Goal: Task Accomplishment & Management: Complete application form

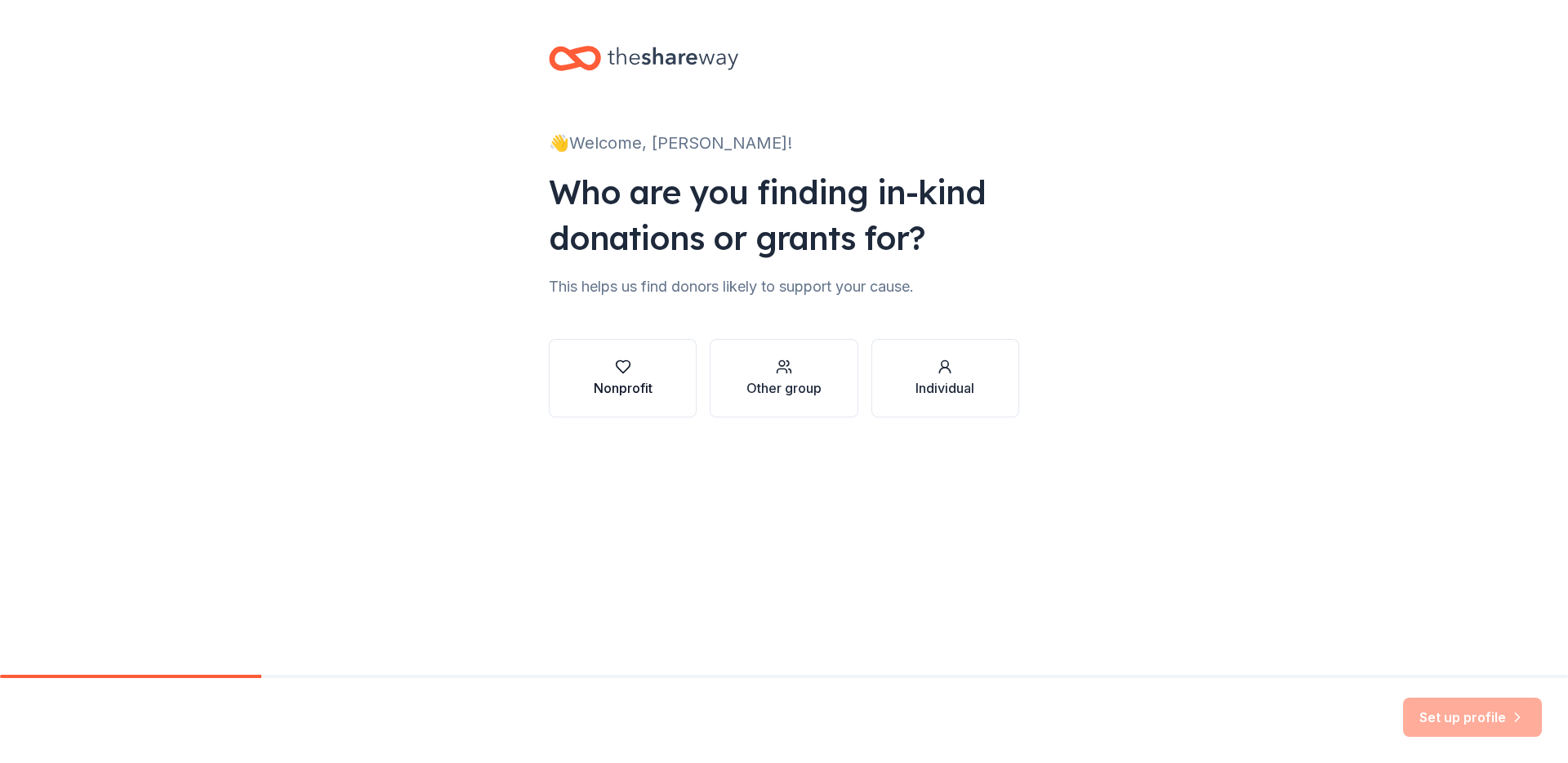
click at [635, 360] on div "button" at bounding box center [624, 367] width 59 height 17
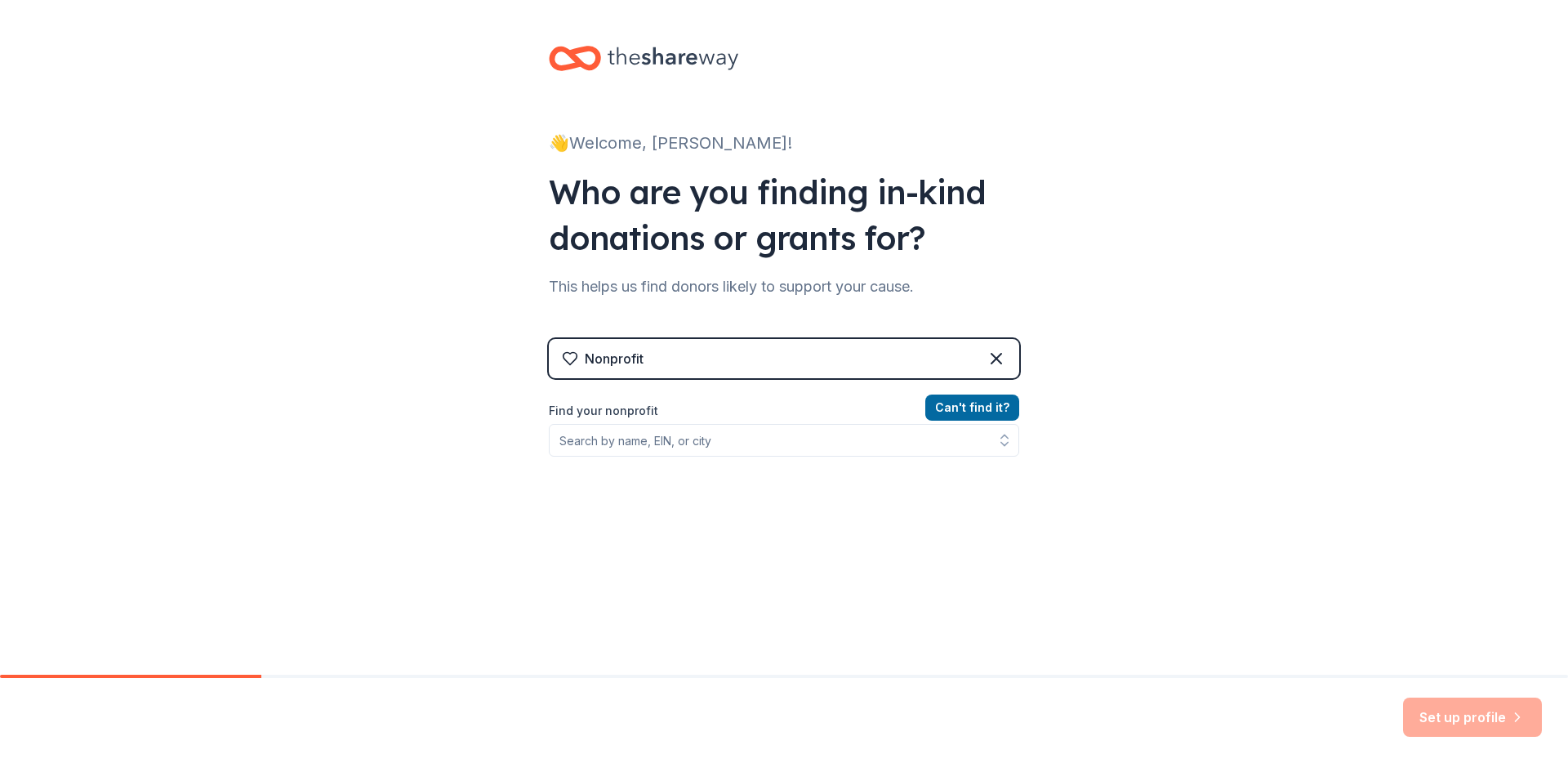
click at [598, 202] on div "Who are you finding in-kind donations or grants for?" at bounding box center [784, 214] width 470 height 91
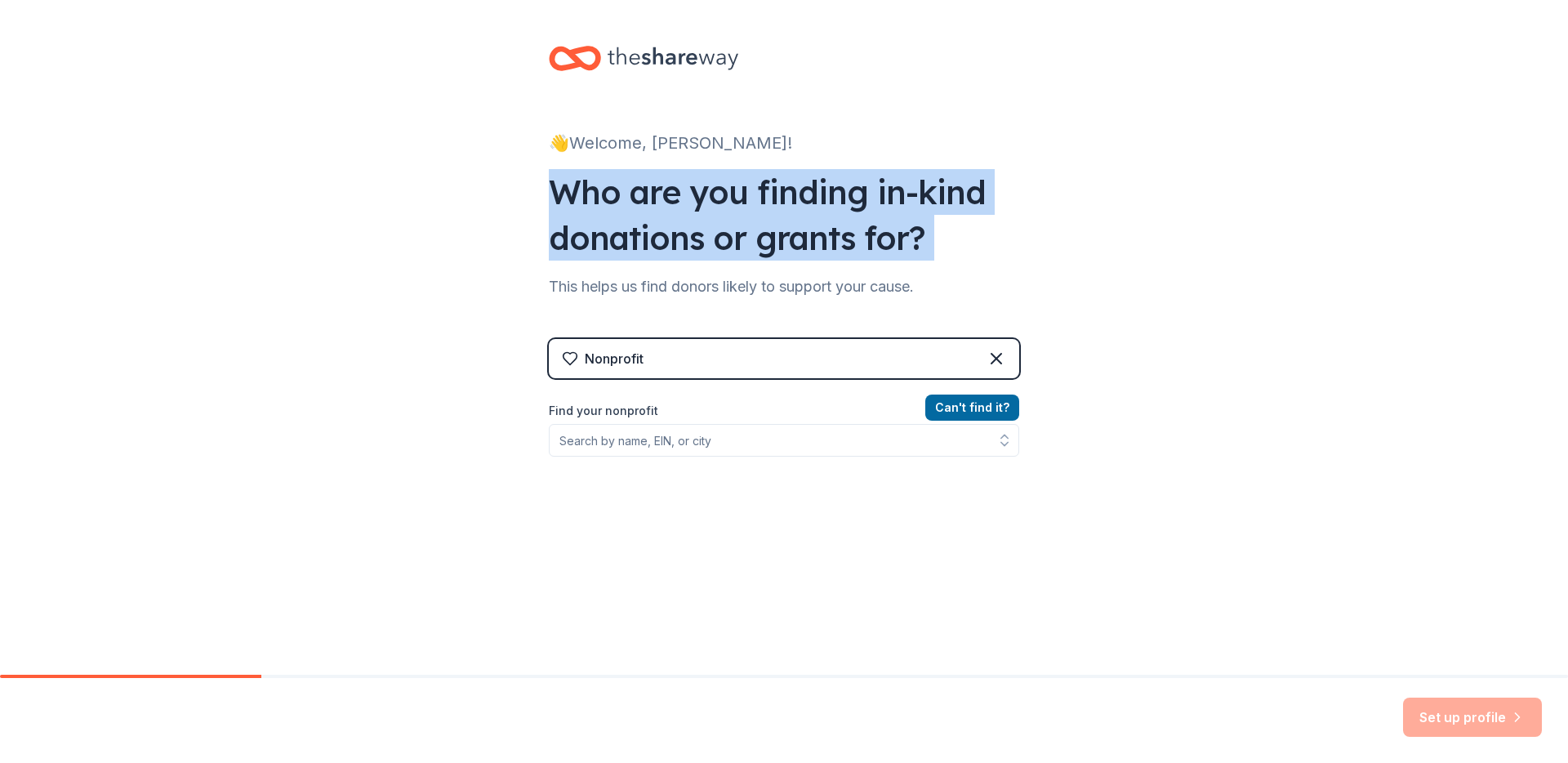
click at [598, 202] on div "Who are you finding in-kind donations or grants for?" at bounding box center [784, 214] width 470 height 91
click at [598, 203] on div "Who are you finding in-kind donations or grants for?" at bounding box center [784, 214] width 470 height 91
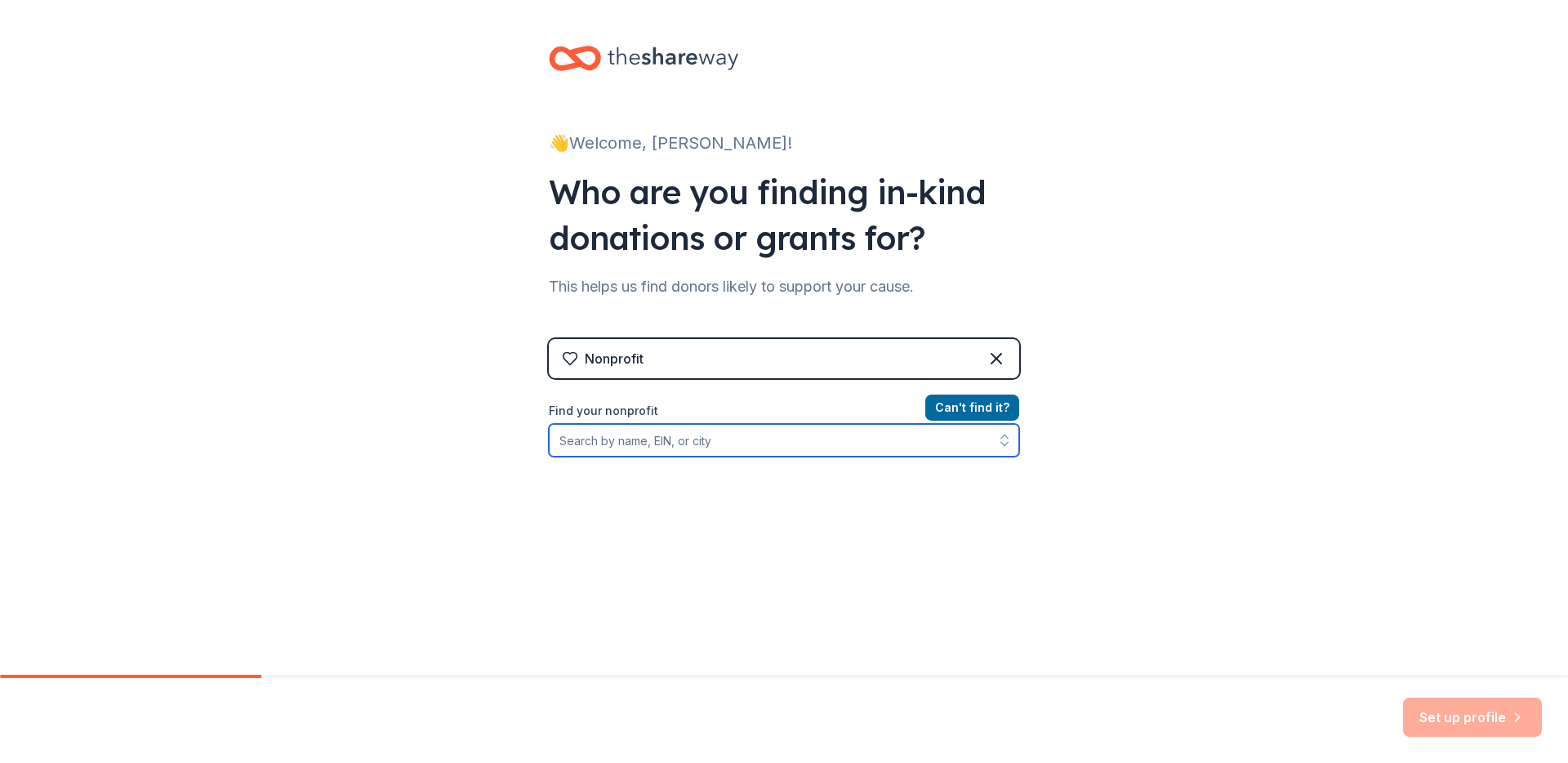
click at [703, 436] on input "Find your nonprofit" at bounding box center [784, 441] width 470 height 33
paste input "[US_EMPLOYER_IDENTIFICATION_NUMBER]"
type input "[US_EMPLOYER_IDENTIFICATION_NUMBER]"
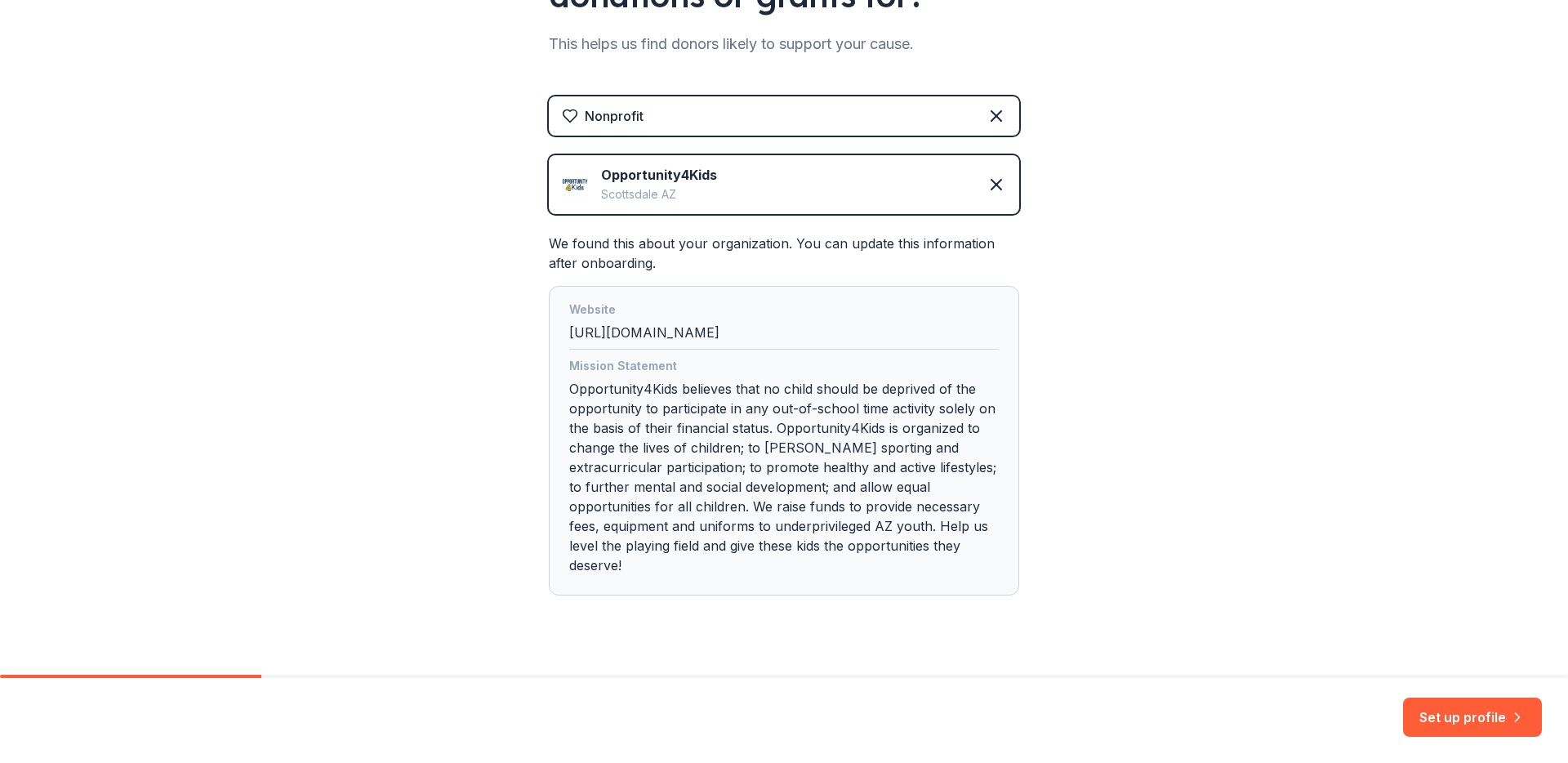
scroll to position [255, 0]
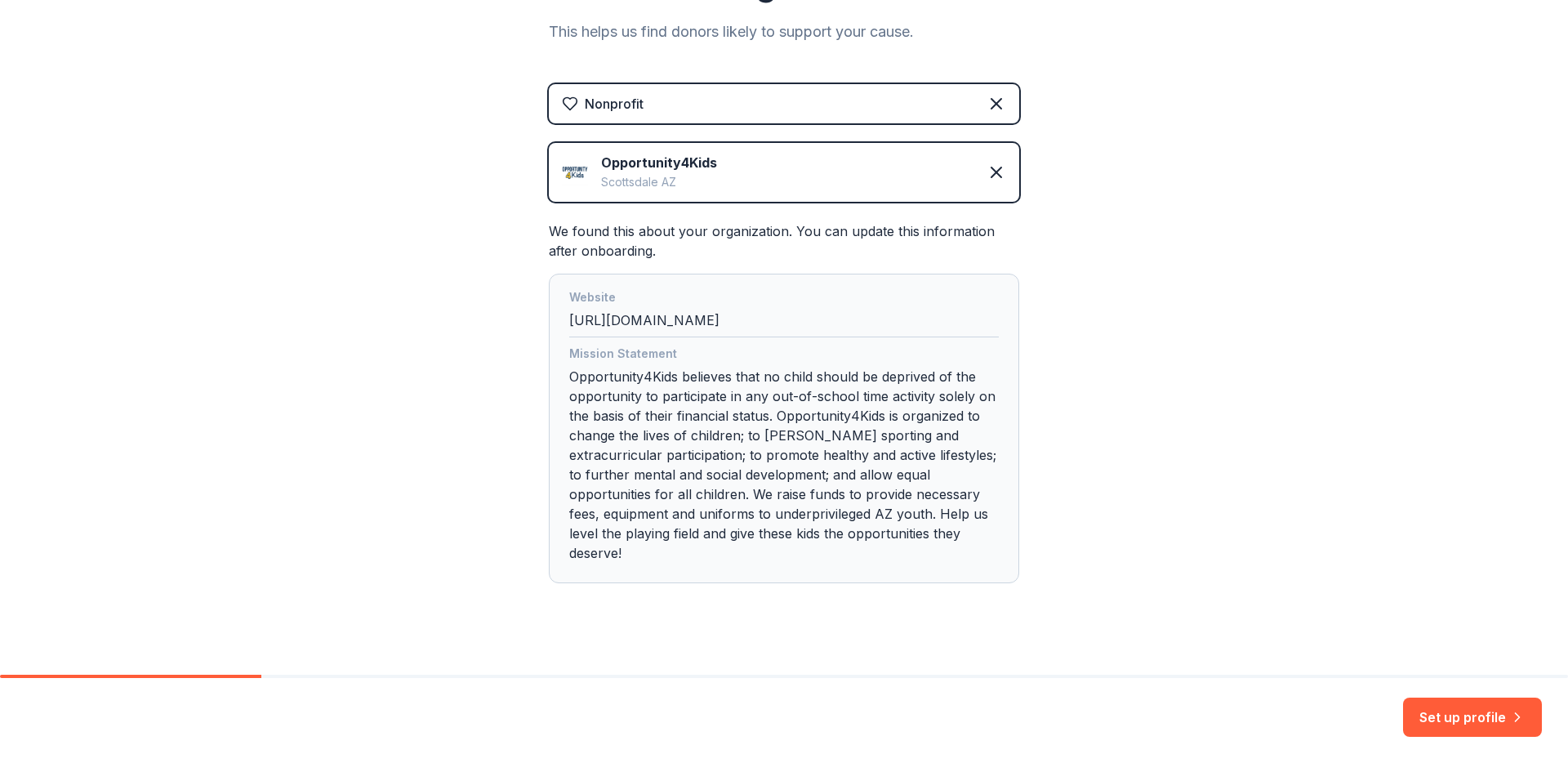
click at [582, 375] on div "Mission Statement Opportunity4Kids believes that no child should be deprived of…" at bounding box center [783, 456] width 429 height 226
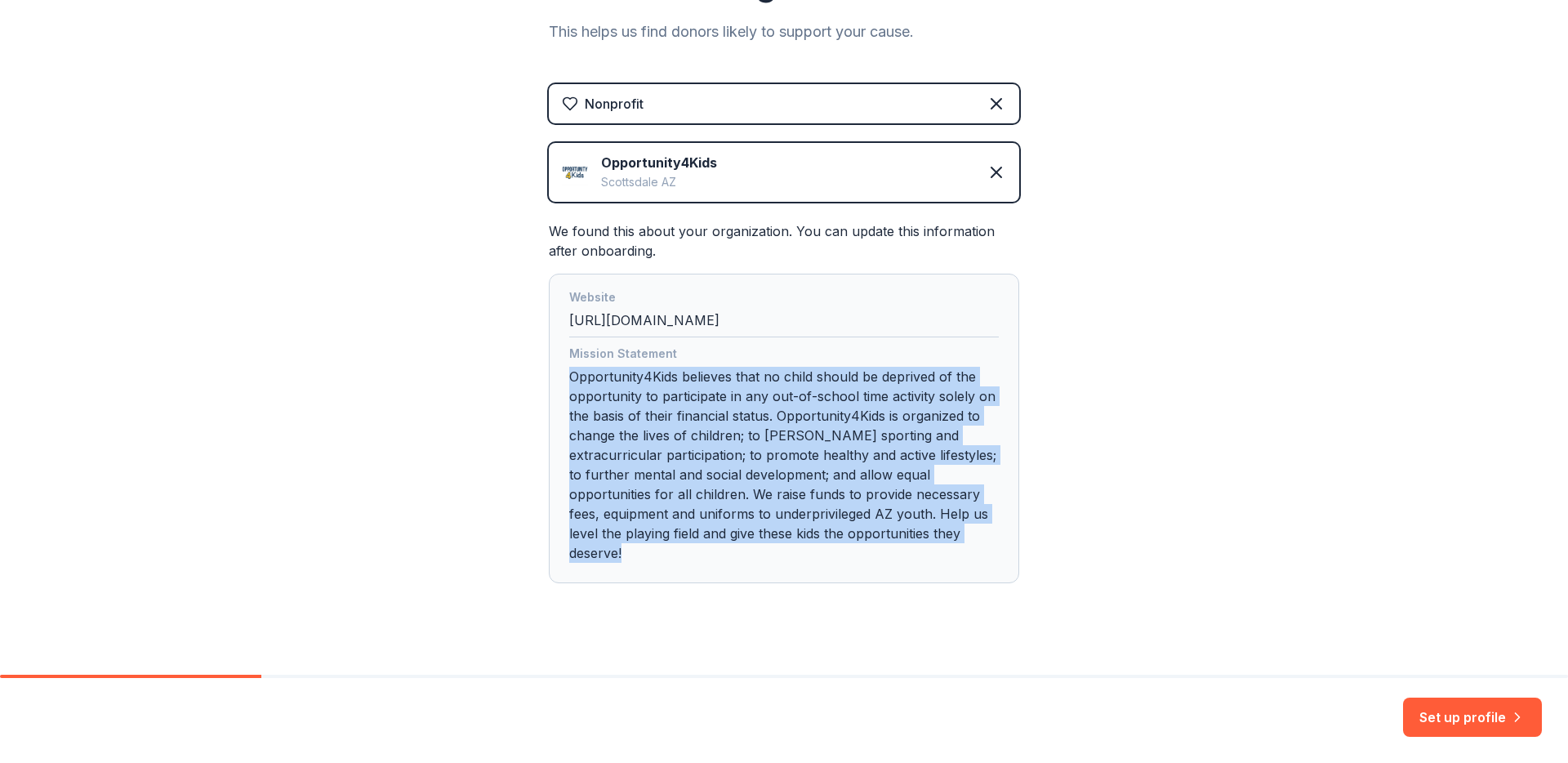
drag, startPoint x: 582, startPoint y: 375, endPoint x: 925, endPoint y: 535, distance: 378.5
click at [924, 535] on div "Mission Statement Opportunity4Kids believes that no child should be deprived of…" at bounding box center [783, 456] width 429 height 226
click at [925, 535] on div "Mission Statement Opportunity4Kids believes that no child should be deprived of…" at bounding box center [783, 456] width 429 height 226
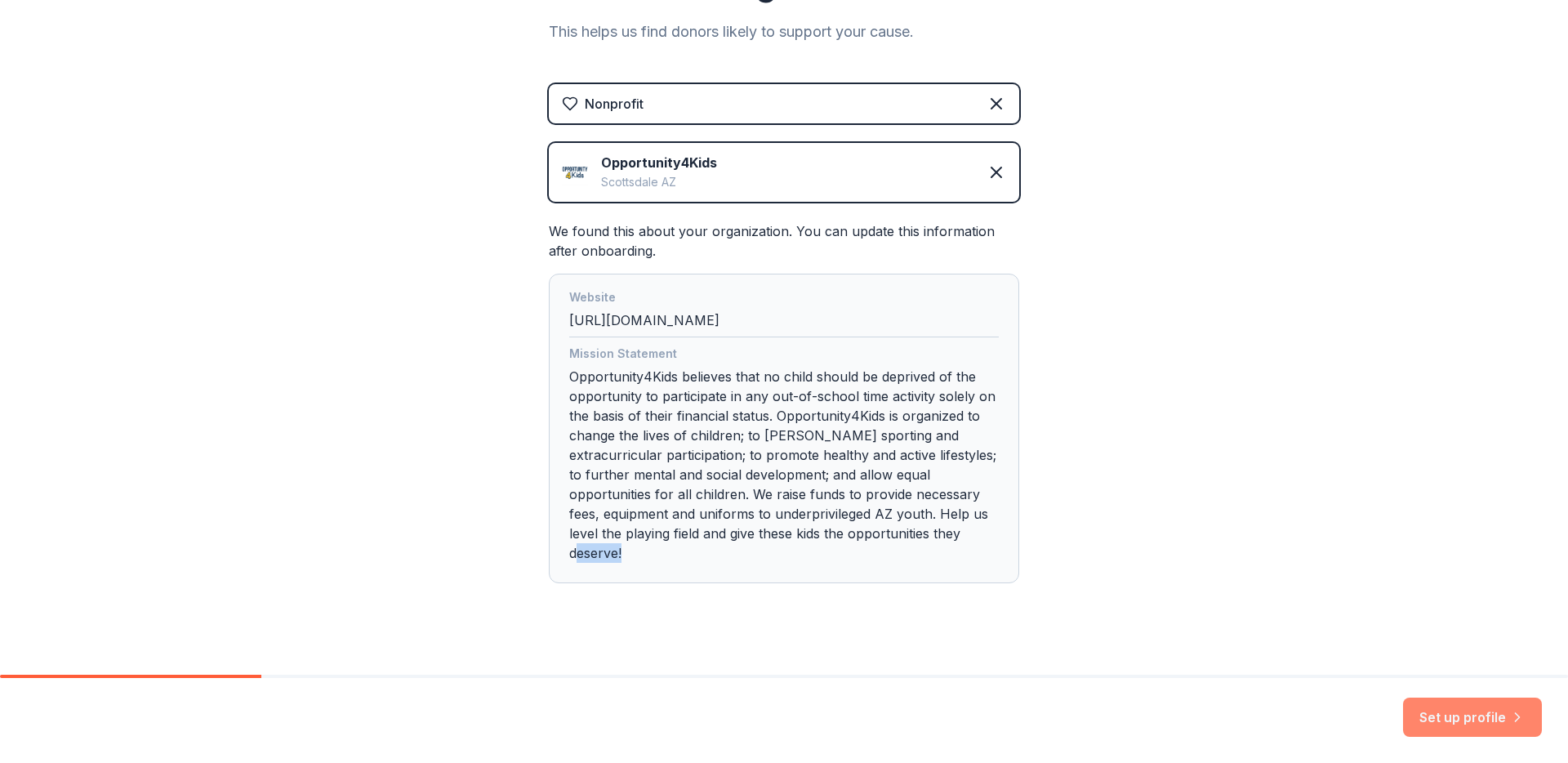
click at [1471, 714] on button "Set up profile" at bounding box center [1472, 717] width 139 height 39
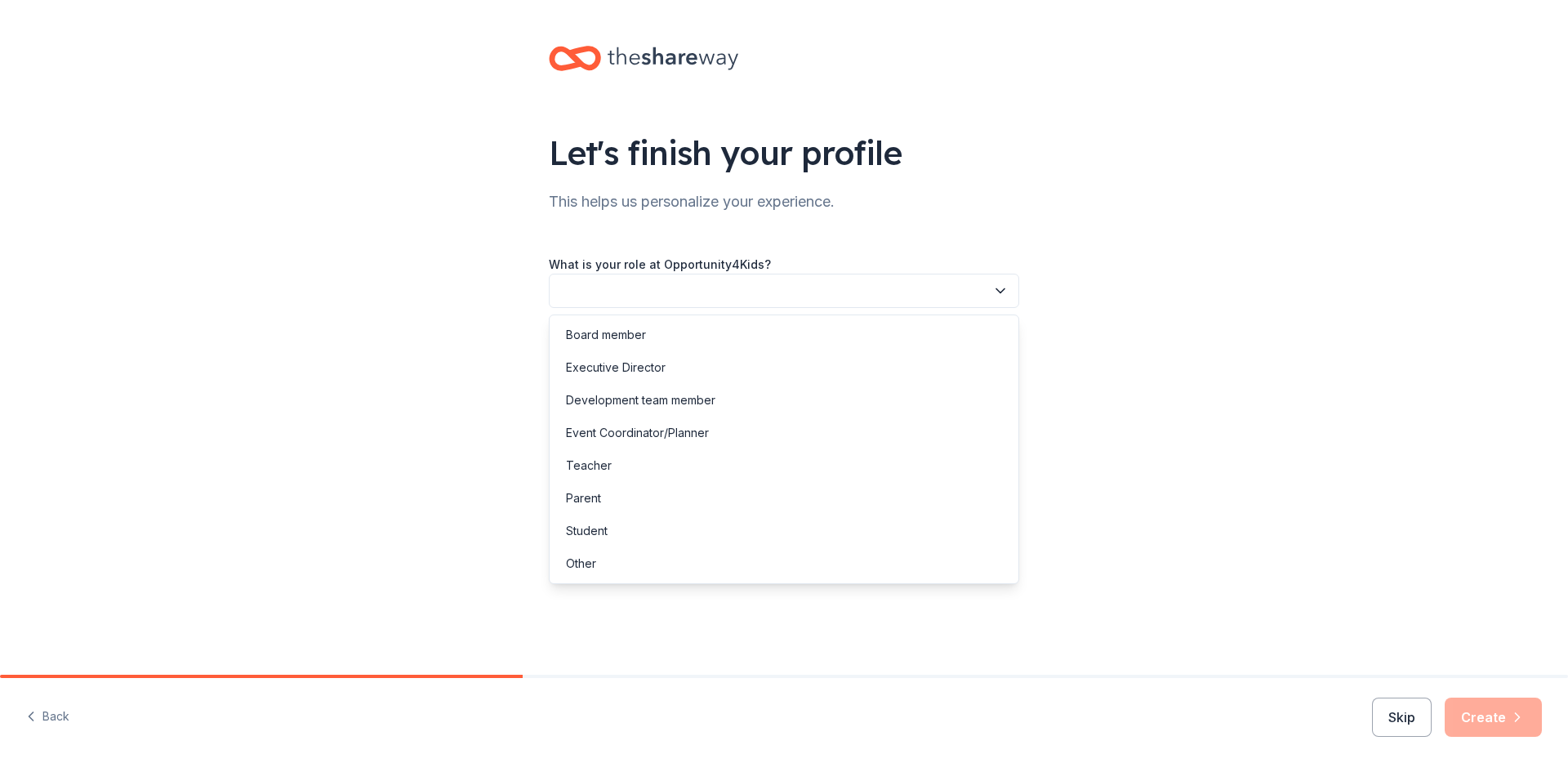
click at [804, 283] on button "button" at bounding box center [784, 290] width 470 height 34
click at [696, 361] on div "Executive Director" at bounding box center [784, 368] width 463 height 33
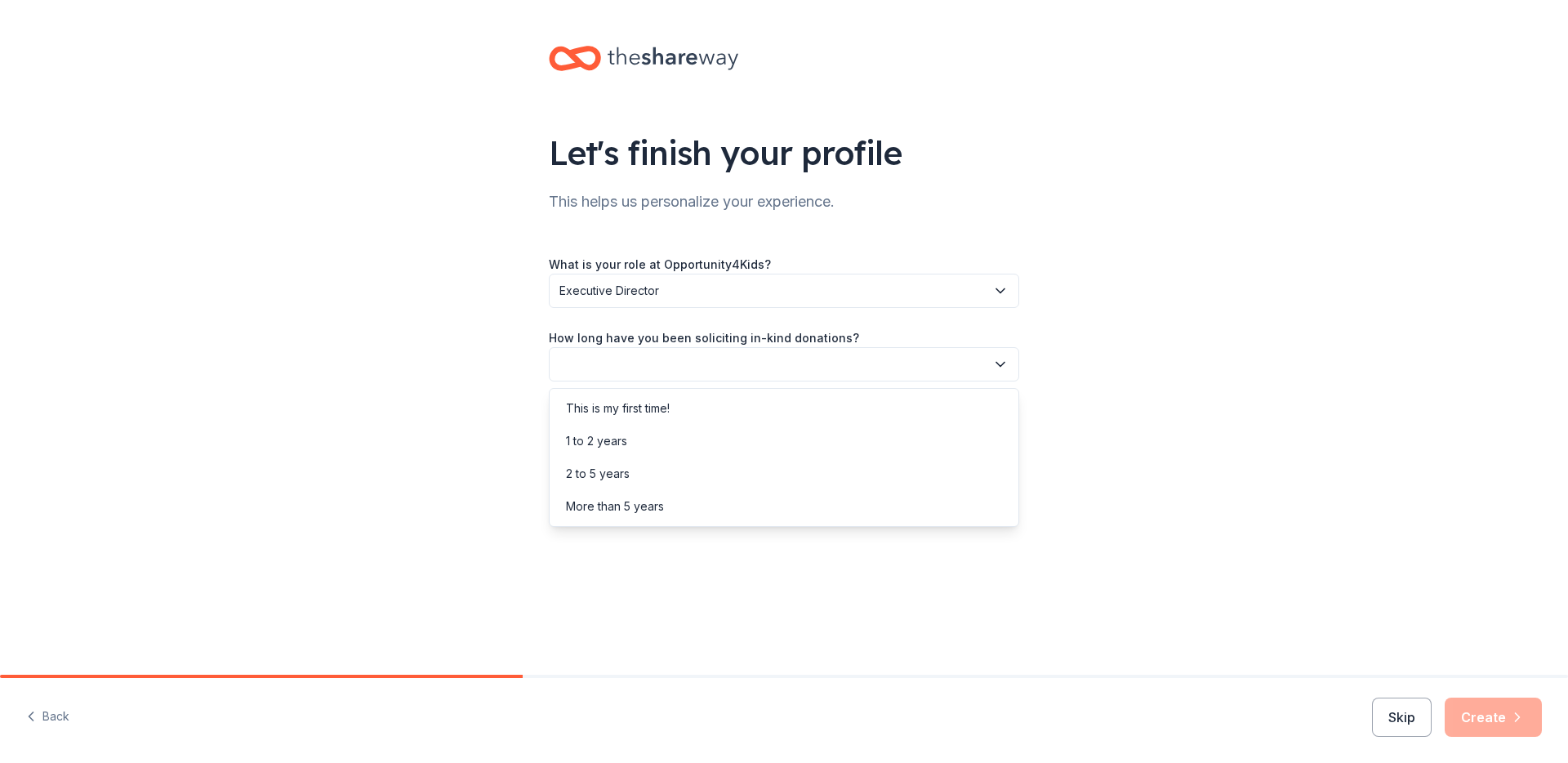
click at [696, 363] on button "button" at bounding box center [784, 363] width 470 height 34
click at [669, 500] on div "More than 5 years" at bounding box center [784, 507] width 463 height 33
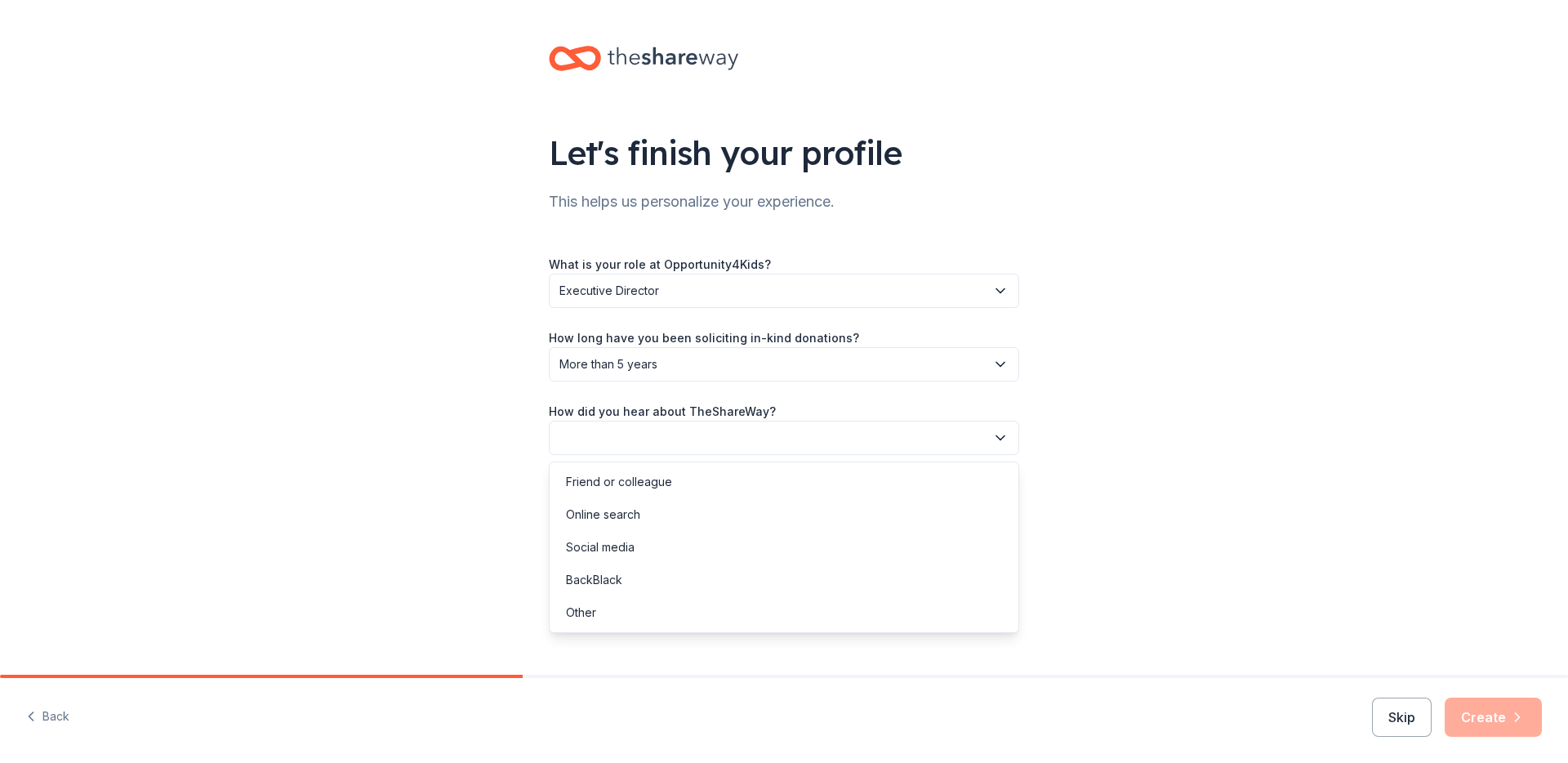
click at [640, 436] on button "button" at bounding box center [784, 437] width 470 height 34
click at [610, 519] on div "Online search" at bounding box center [603, 514] width 74 height 20
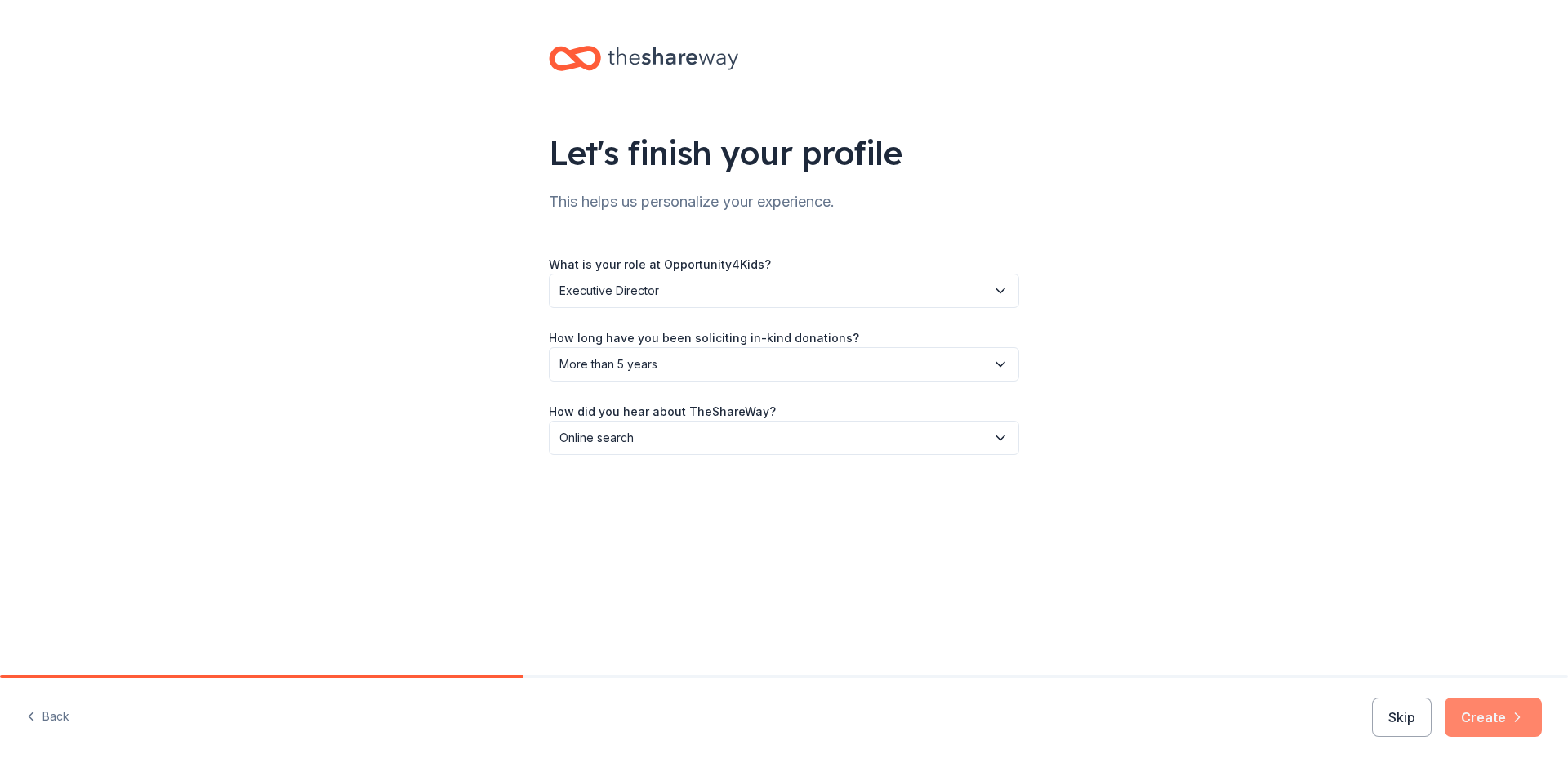
click at [1476, 719] on button "Create" at bounding box center [1494, 717] width 98 height 39
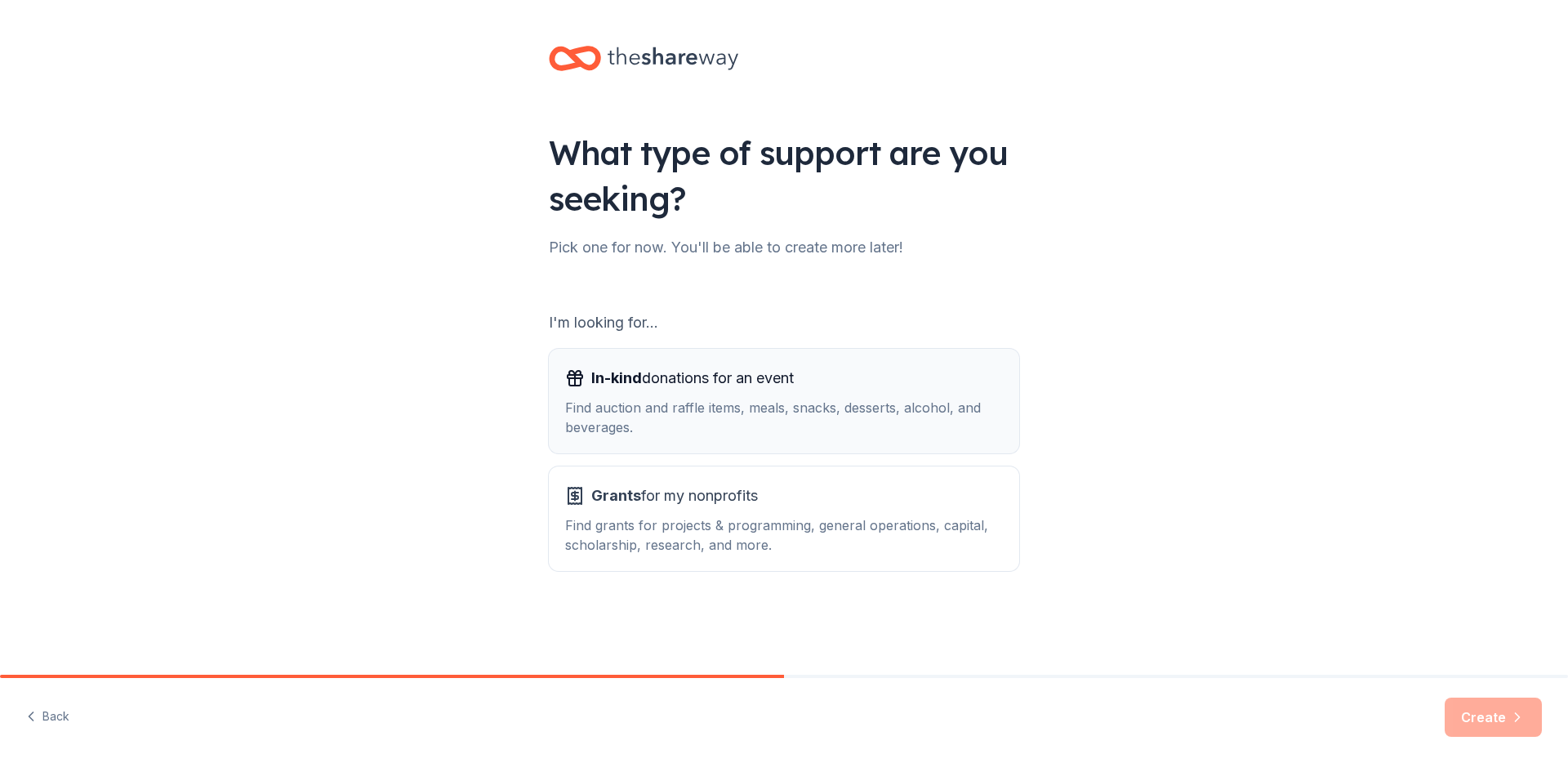
click at [725, 410] on div "Find auction and raffle items, meals, snacks, desserts, alcohol, and beverages." at bounding box center [784, 417] width 438 height 39
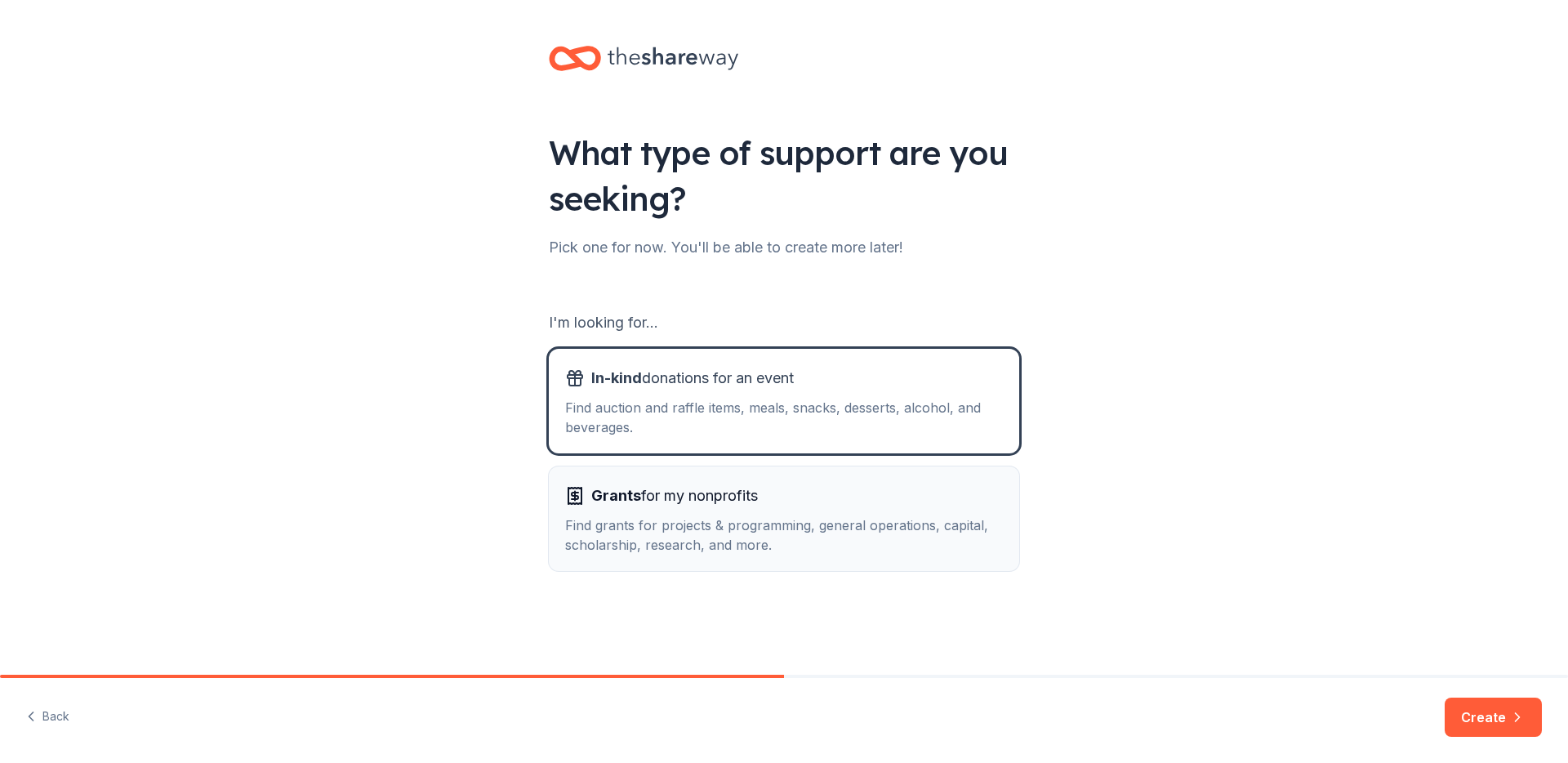
click at [726, 476] on button "Grants for my nonprofits Find grants for projects & programming, general operat…" at bounding box center [784, 518] width 470 height 105
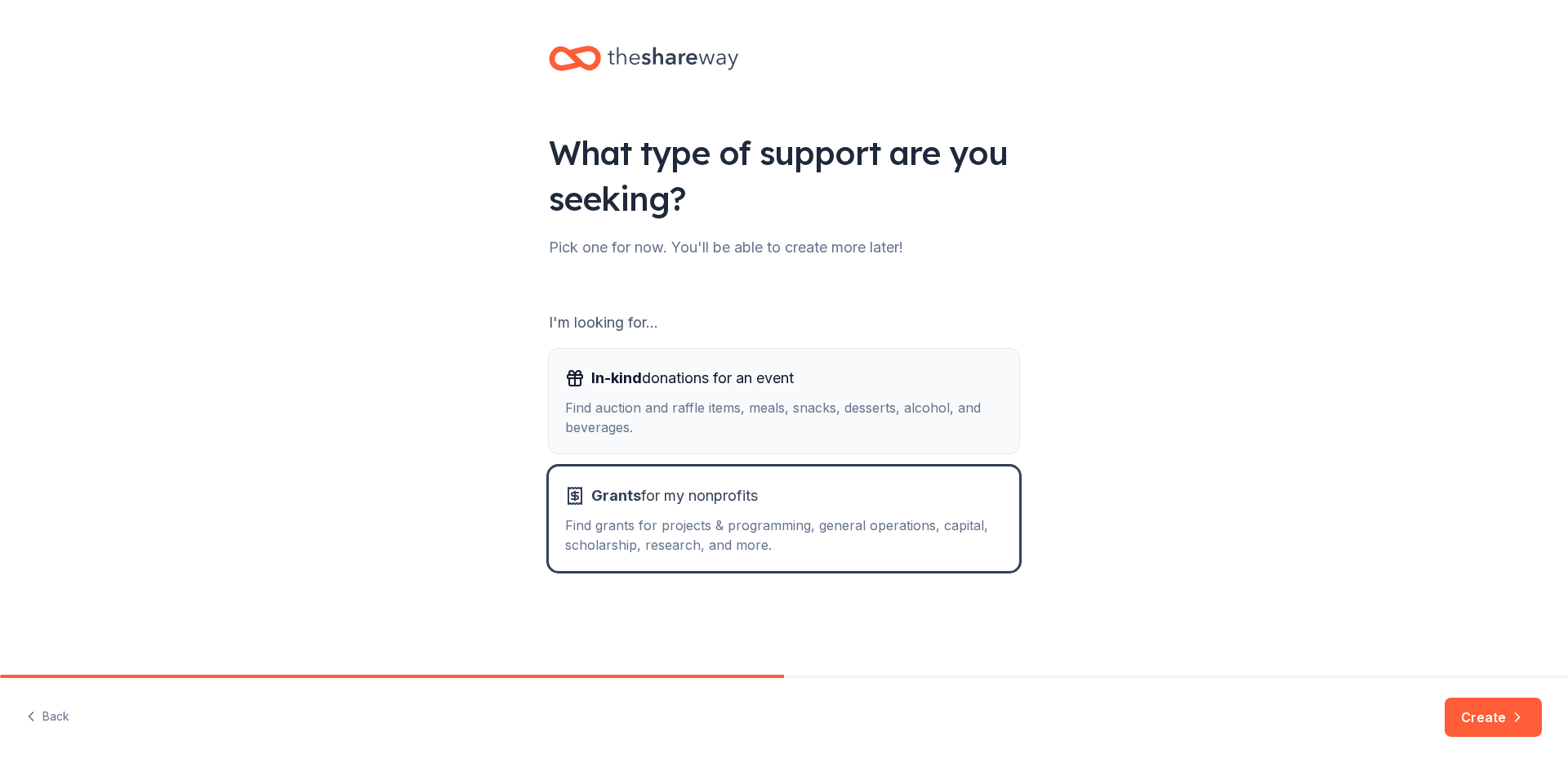
click at [958, 449] on button "In-kind donations for an event Find auction and raffle items, meals, snacks, de…" at bounding box center [784, 401] width 470 height 105
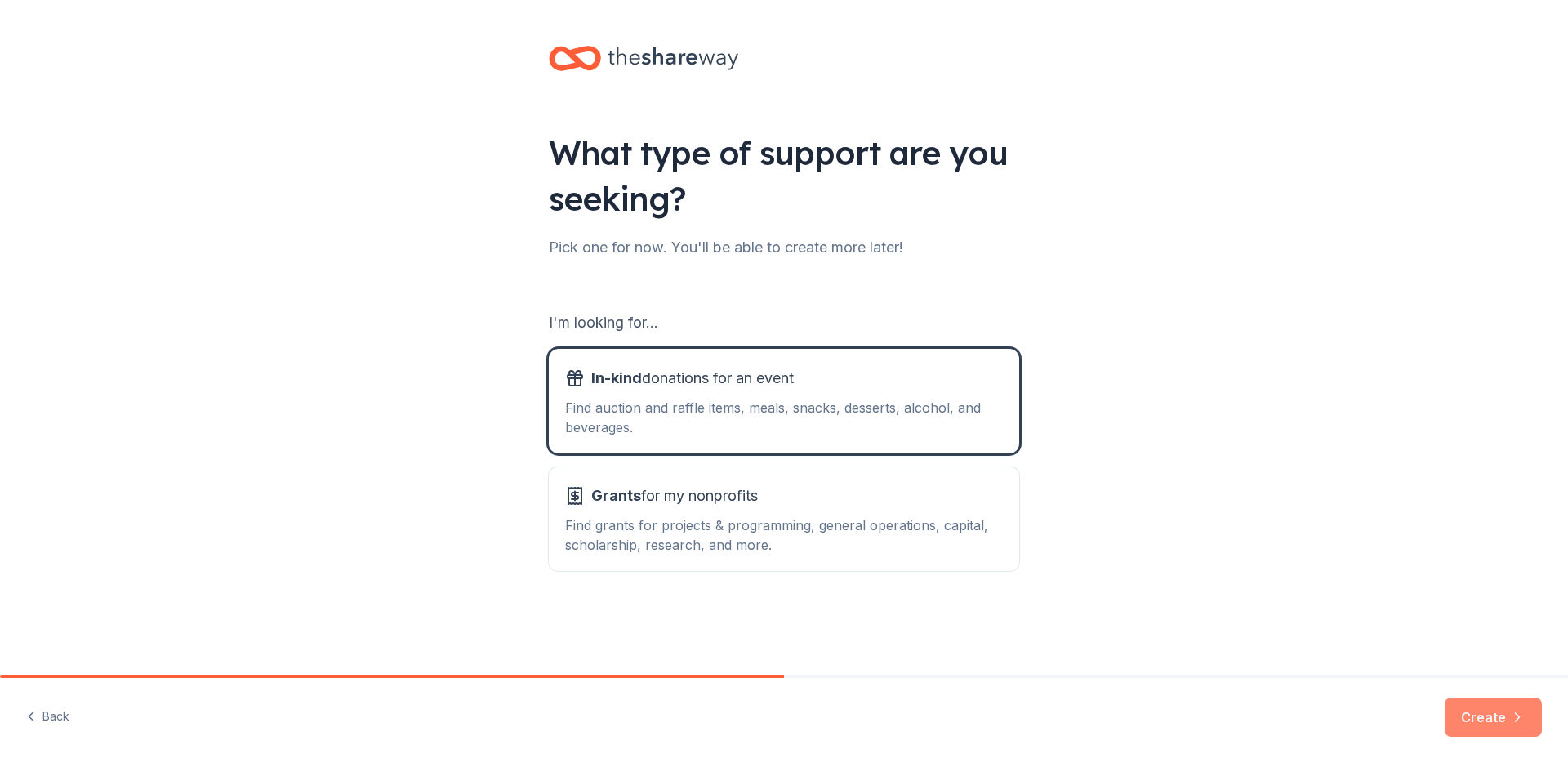
click at [1488, 712] on button "Create" at bounding box center [1494, 717] width 98 height 39
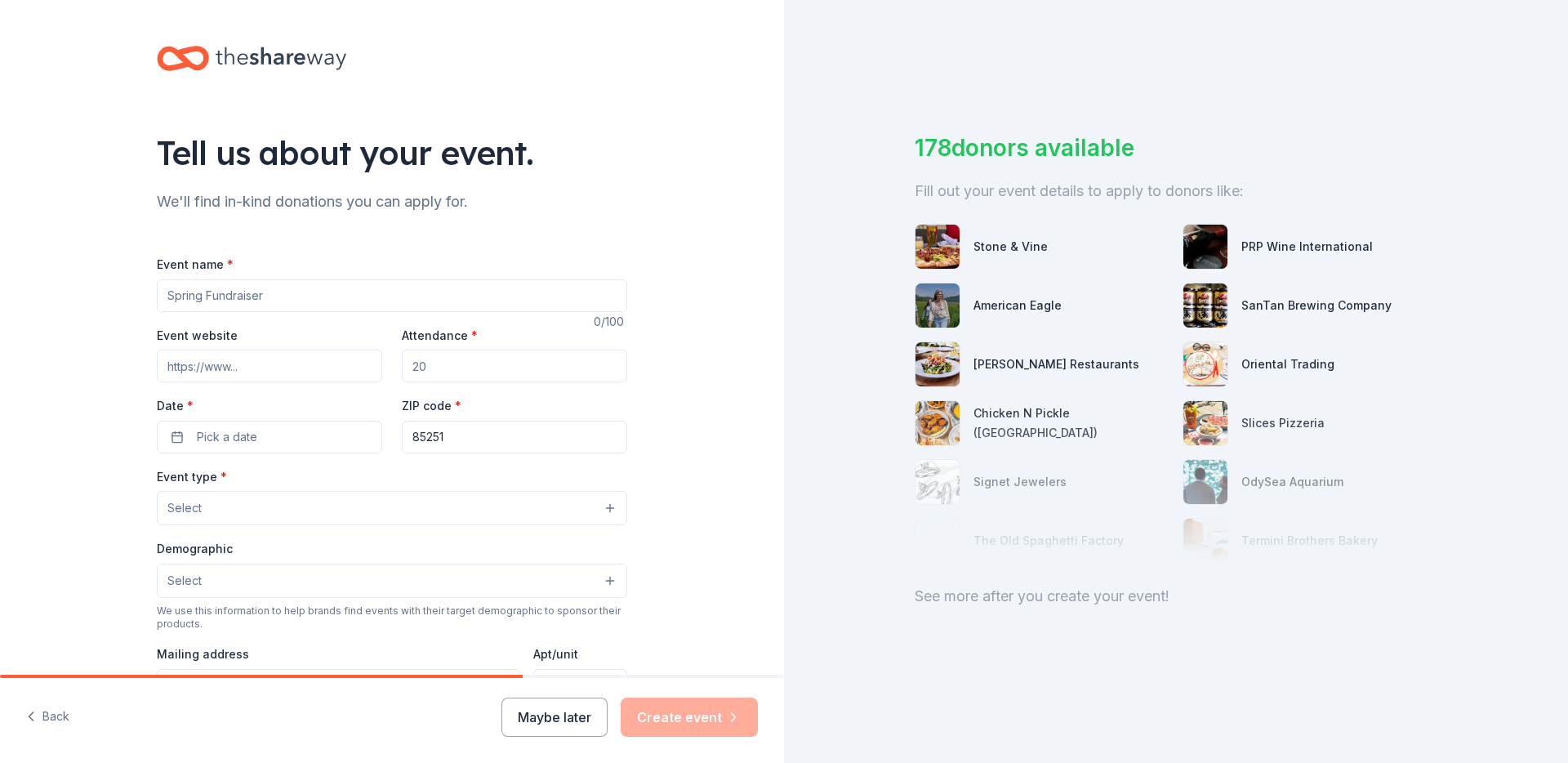
click at [281, 300] on input "Event name *" at bounding box center [392, 296] width 470 height 33
click at [202, 294] on input "2025 VIP Event" at bounding box center [392, 296] width 470 height 33
type input "2025 O4K VIP Event"
click at [237, 361] on input "Event website" at bounding box center [269, 366] width 226 height 33
type input "[DOMAIN_NAME][URL]"
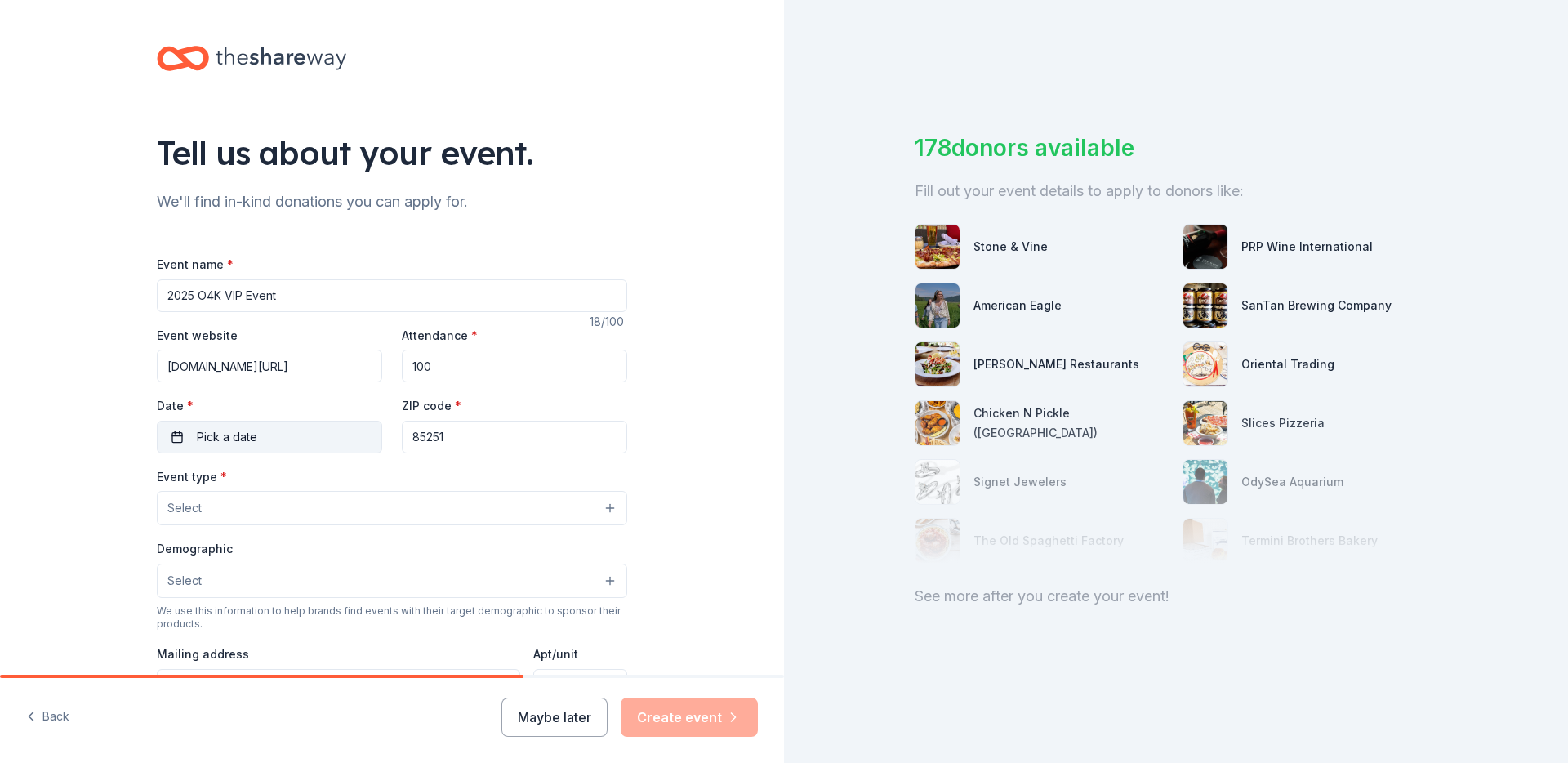
type input "100"
click at [226, 431] on span "Pick a date" at bounding box center [226, 436] width 60 height 20
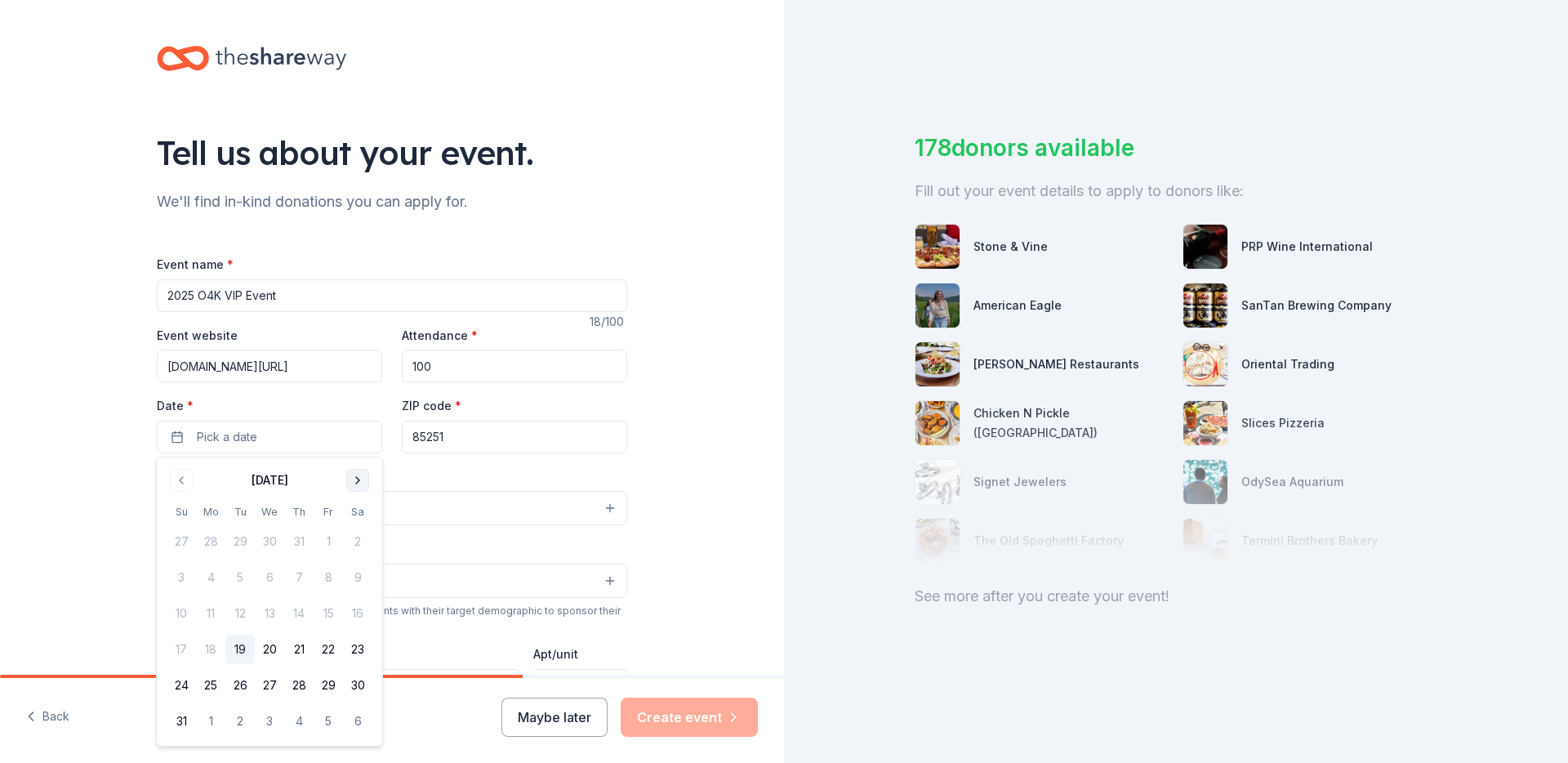
click at [360, 478] on button "Go to next month" at bounding box center [358, 480] width 23 height 23
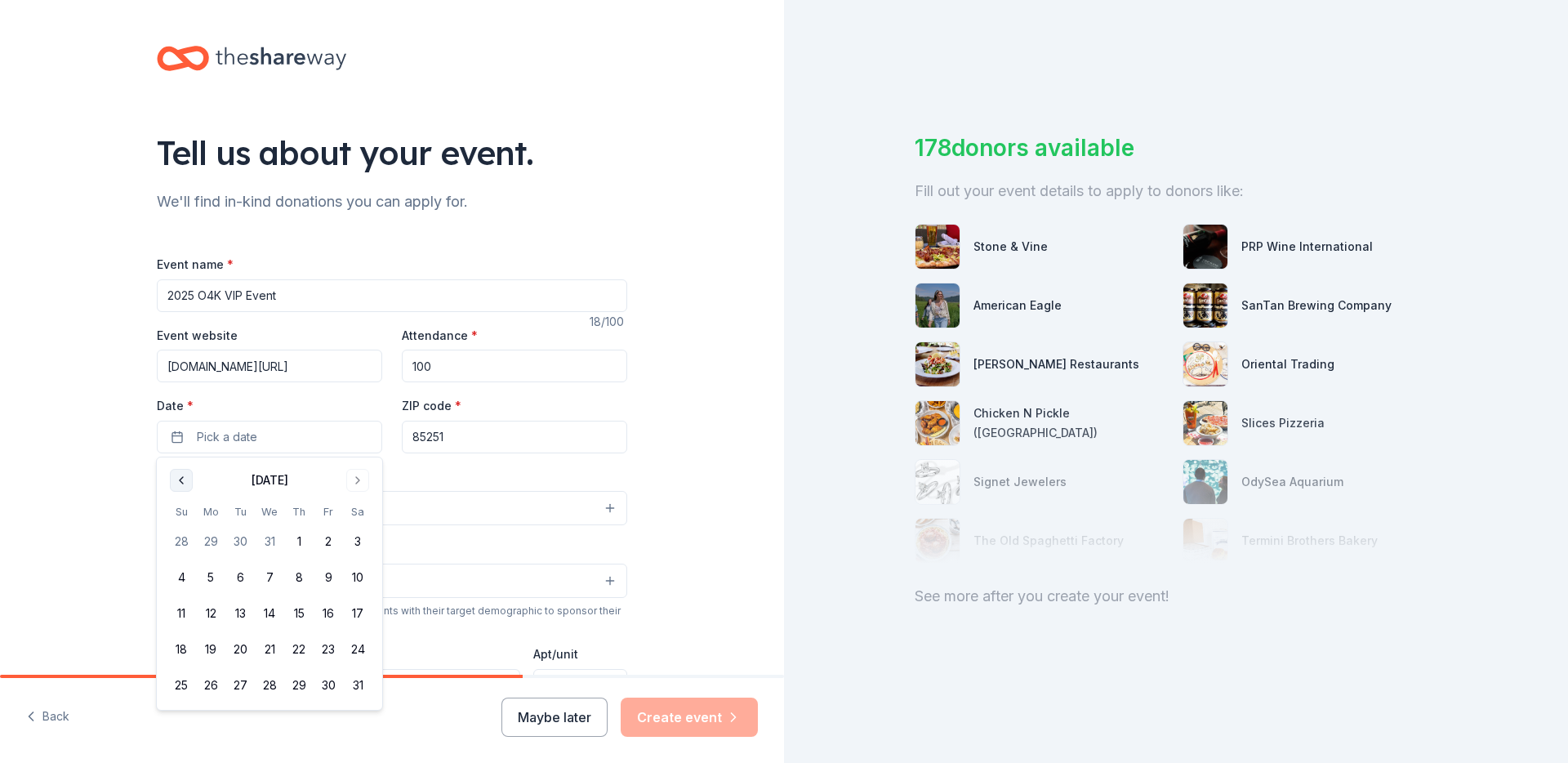
click at [181, 477] on button "Go to previous month" at bounding box center [181, 480] width 23 height 23
click at [186, 484] on button "Go to previous month" at bounding box center [181, 480] width 23 height 23
click at [300, 642] on button "20" at bounding box center [299, 649] width 30 height 30
click at [582, 432] on input "85251" at bounding box center [514, 437] width 226 height 33
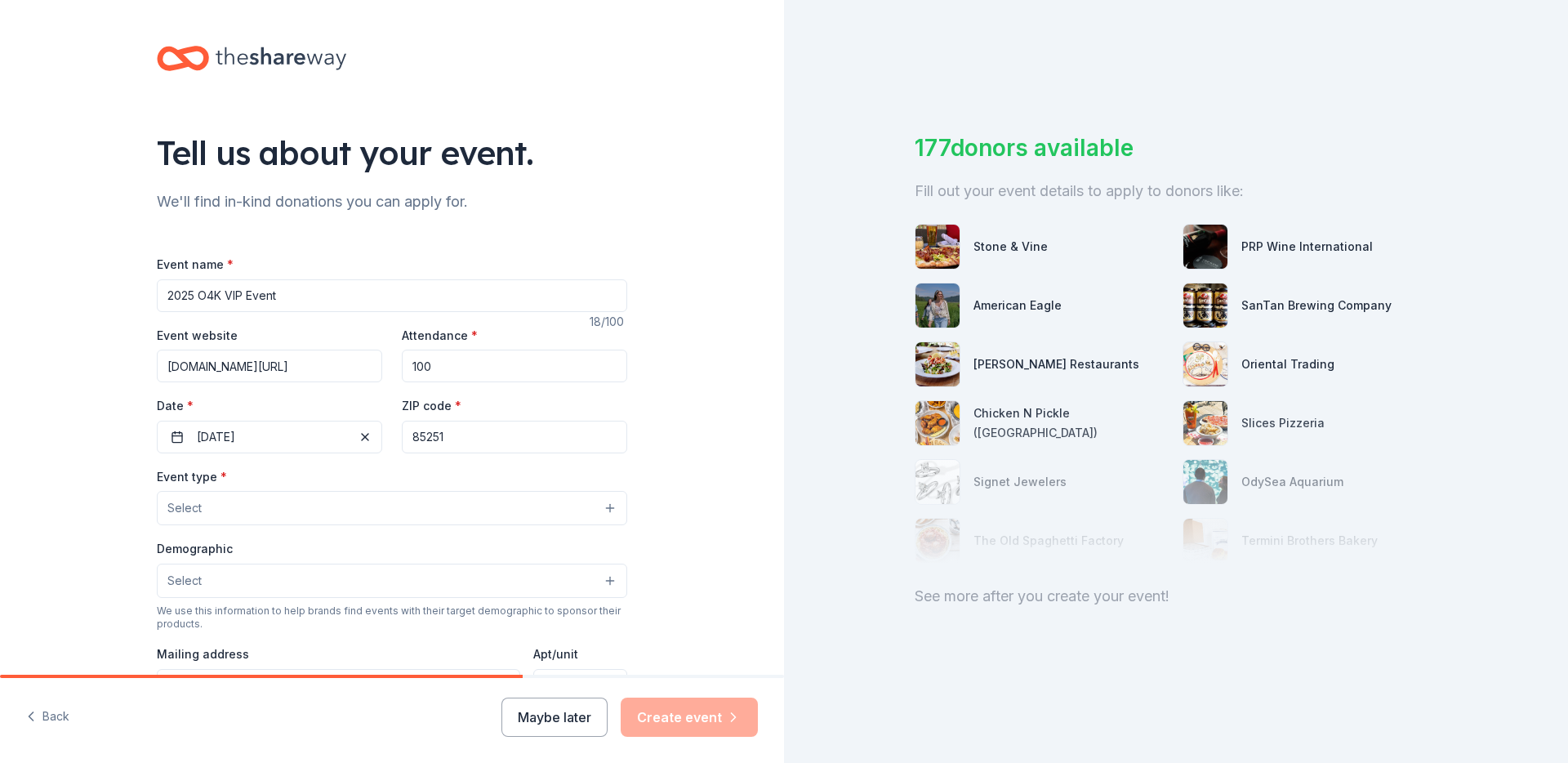
click at [390, 505] on button "Select" at bounding box center [392, 507] width 470 height 34
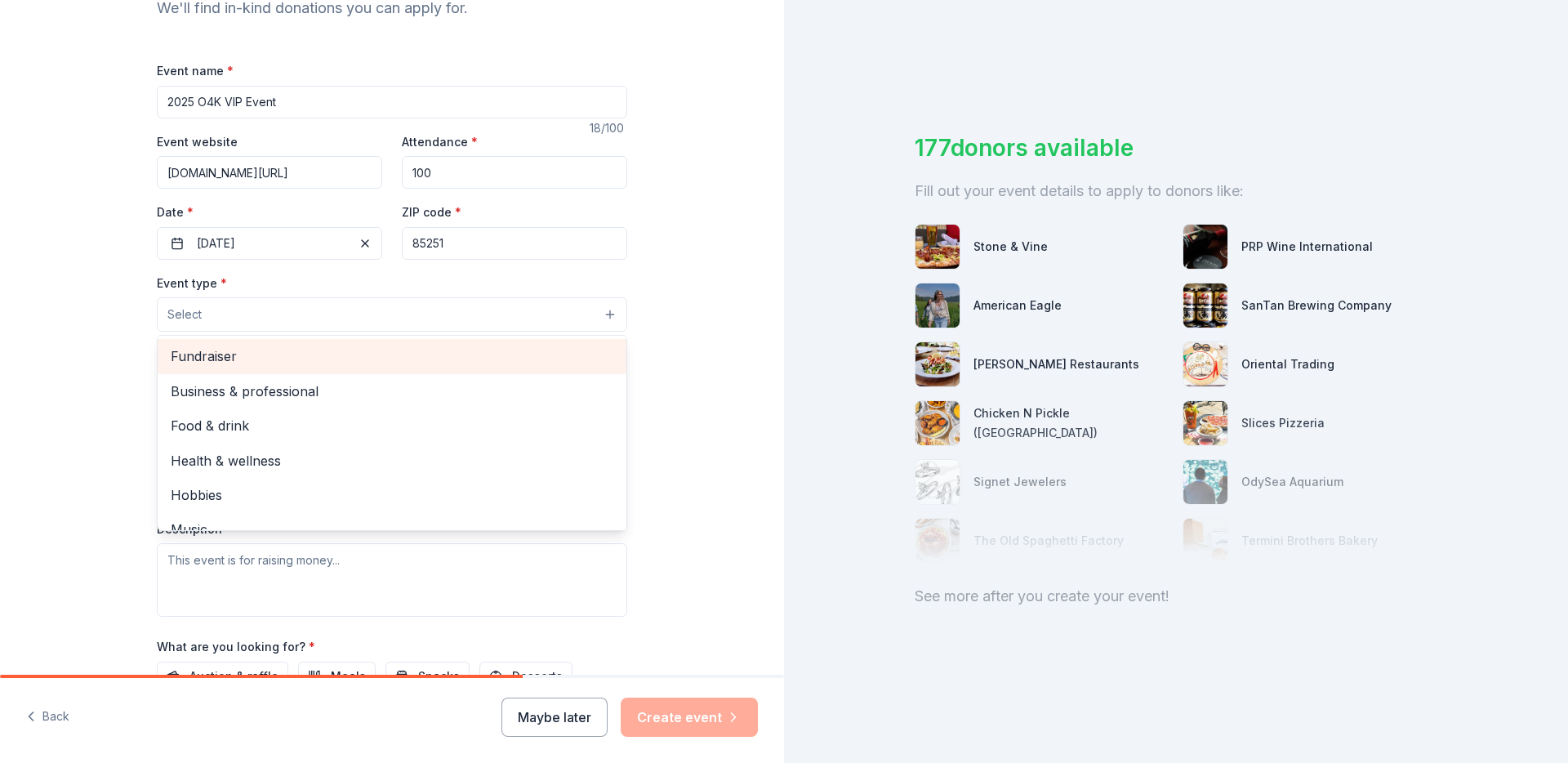
click at [231, 352] on span "Fundraiser" at bounding box center [392, 356] width 443 height 21
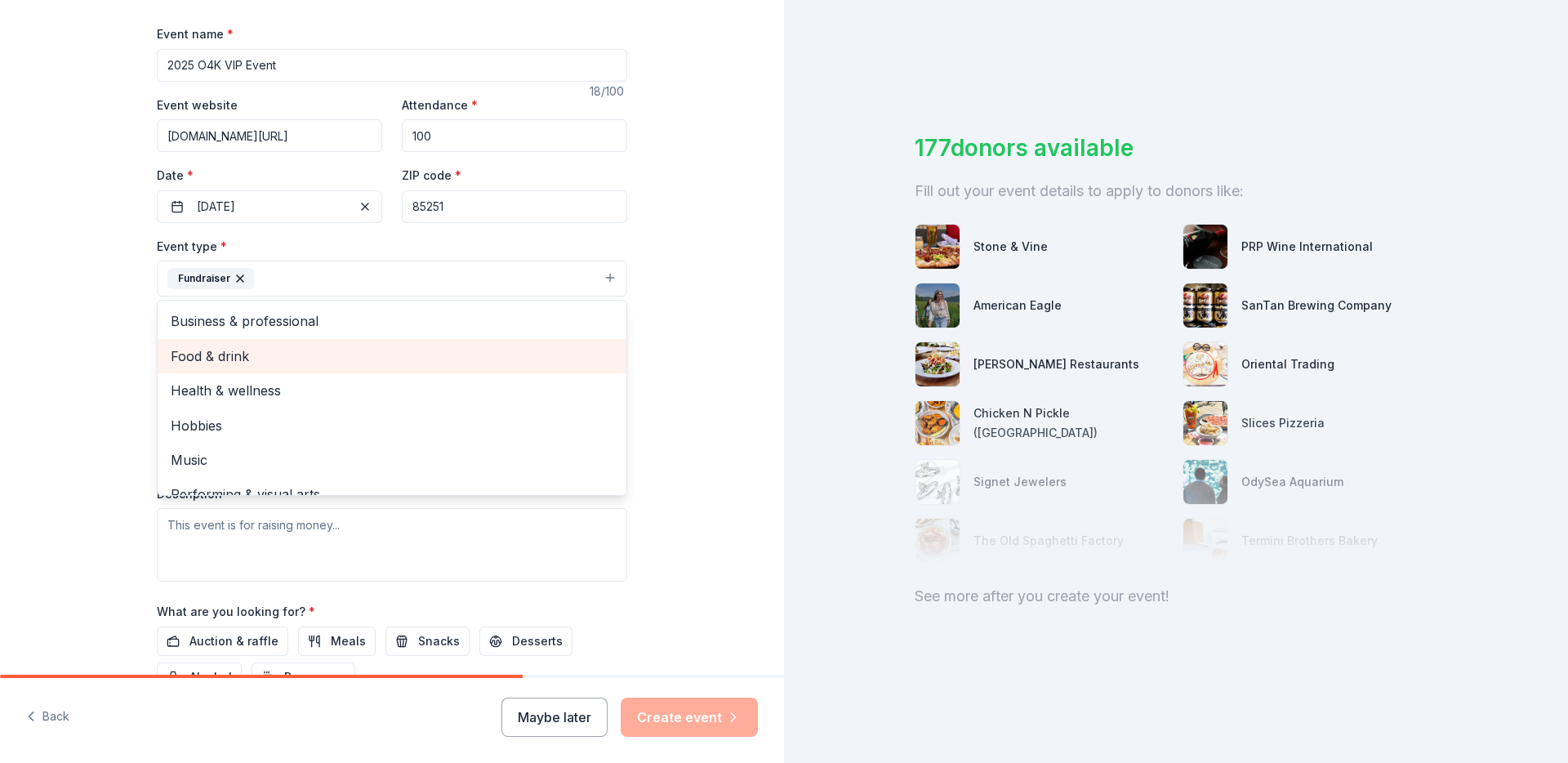
scroll to position [20, 0]
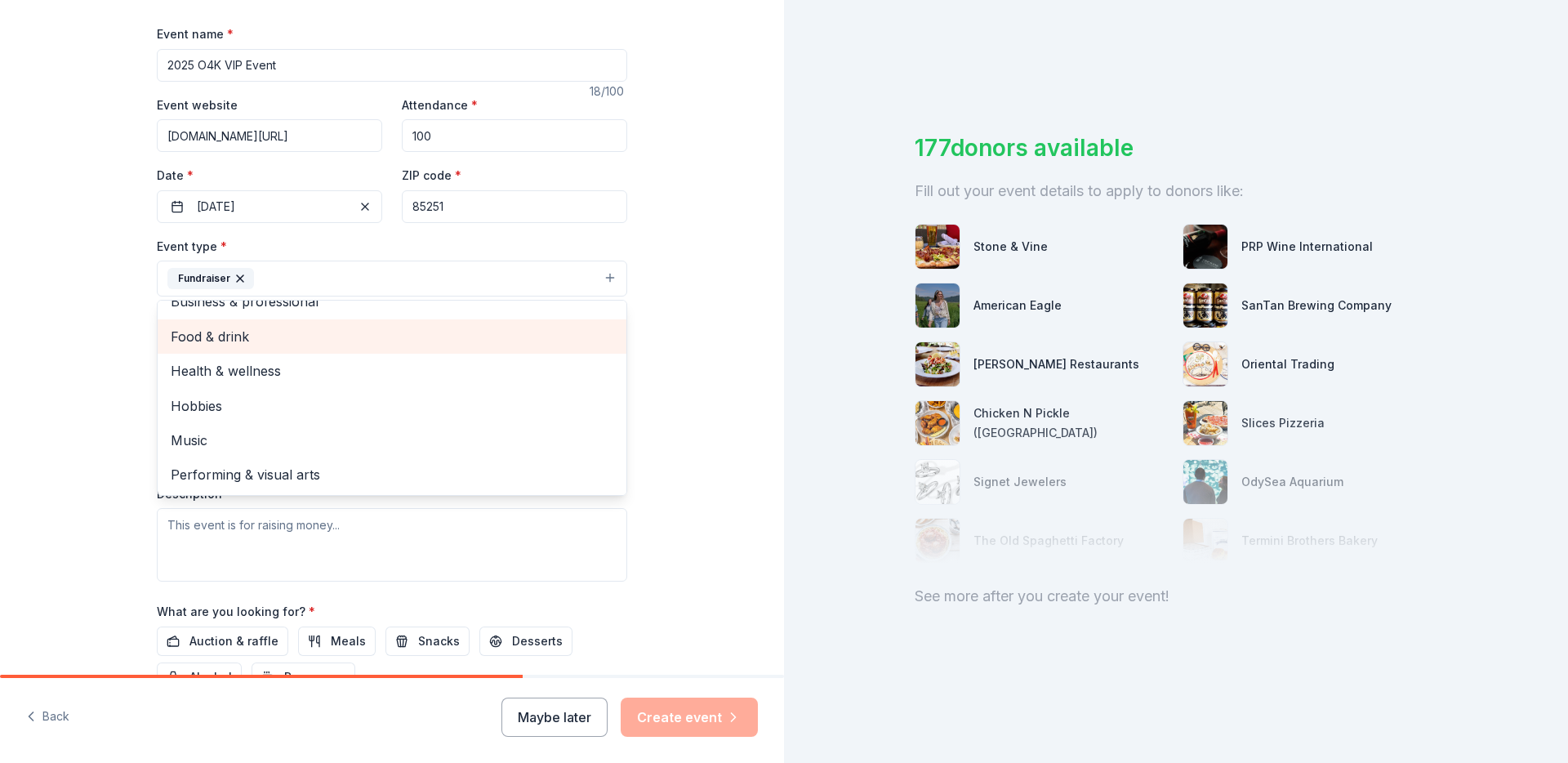
click at [260, 342] on span "Food & drink" at bounding box center [392, 336] width 443 height 21
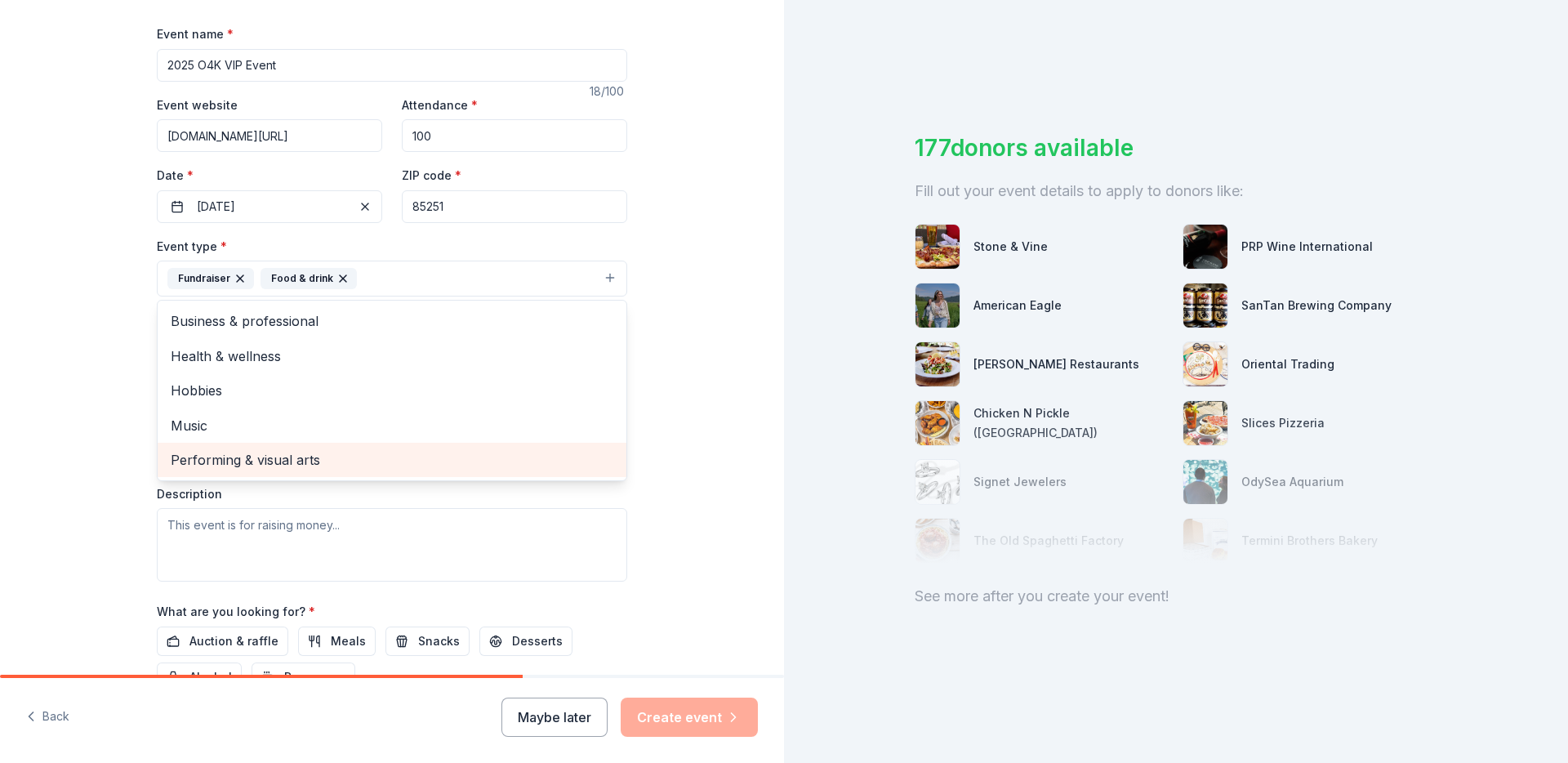
click at [278, 457] on span "Performing & visual arts" at bounding box center [392, 460] width 443 height 21
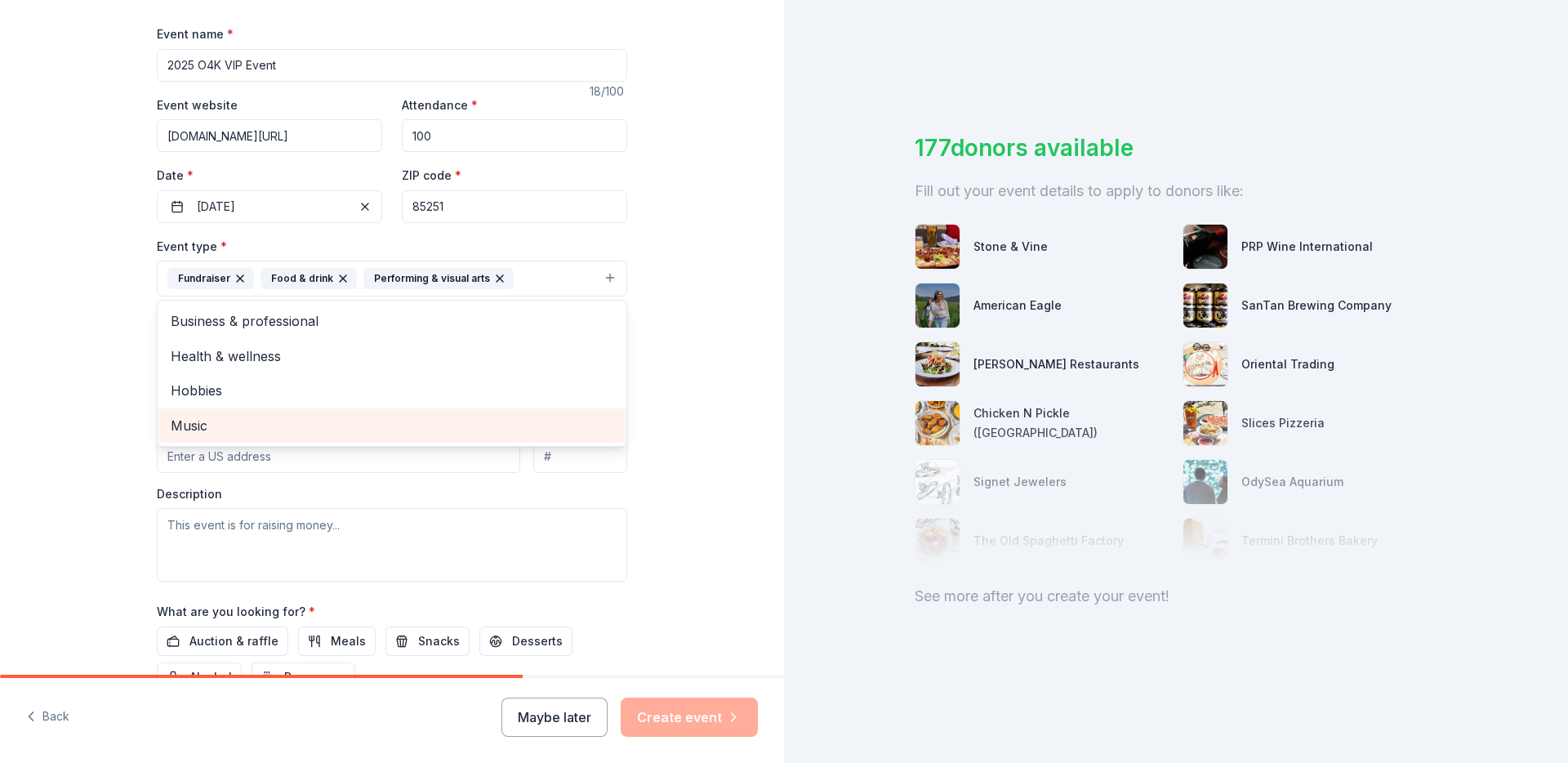
click at [269, 424] on span "Music" at bounding box center [392, 425] width 443 height 21
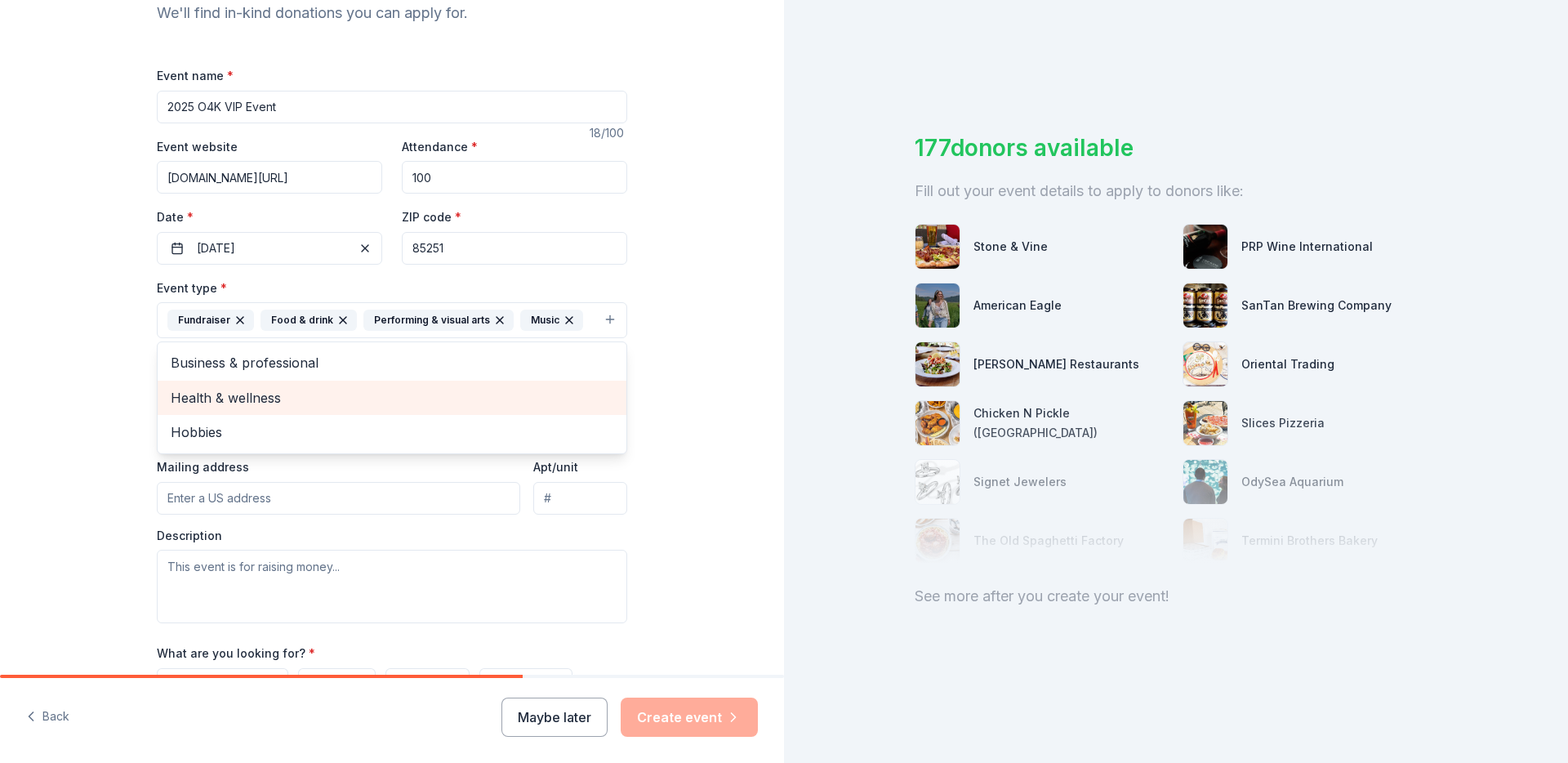
scroll to position [145, 0]
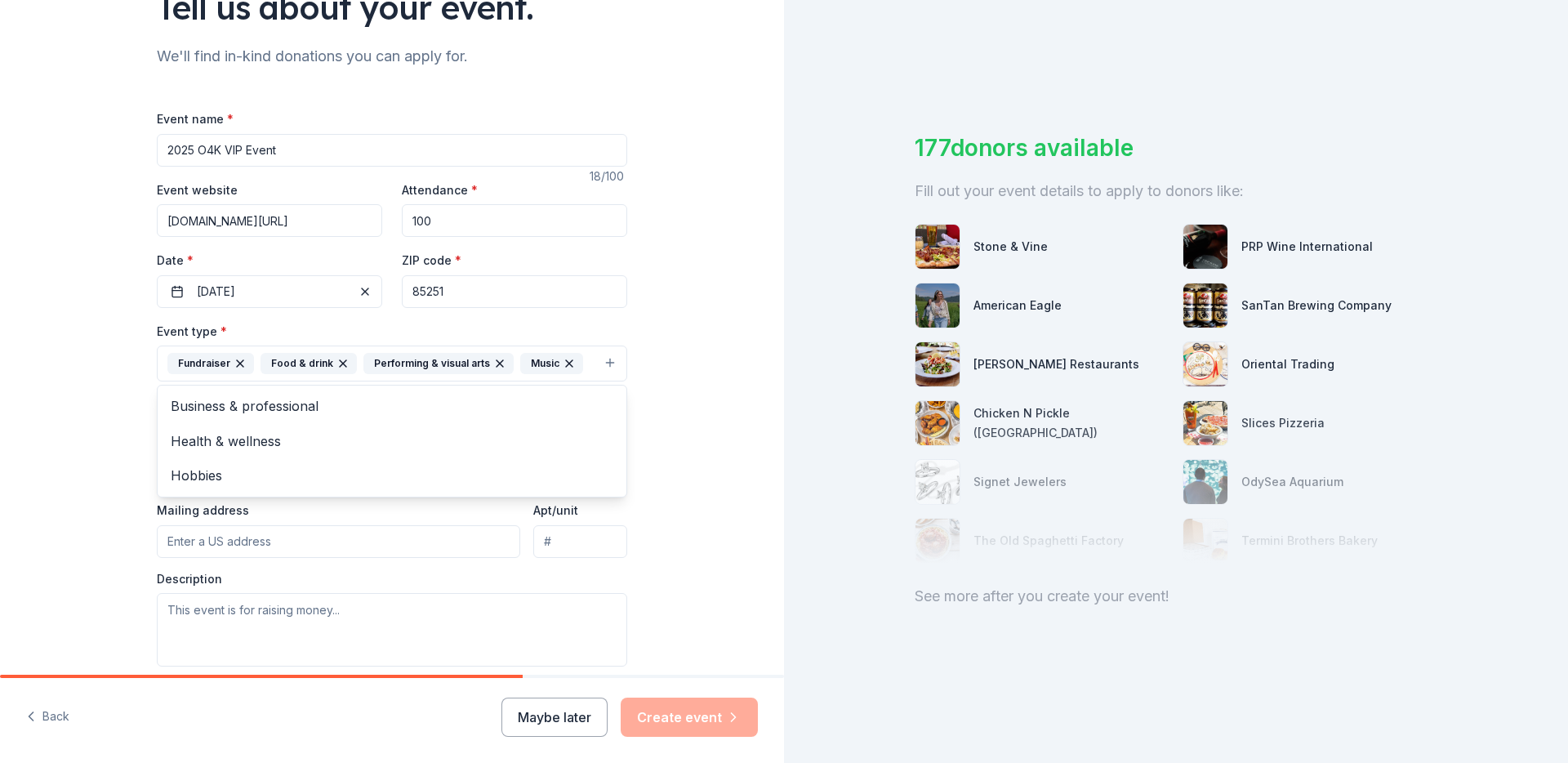
click at [98, 355] on div "Tell us about your event. We'll find in-kind donations you can apply for. Event…" at bounding box center [392, 399] width 784 height 1089
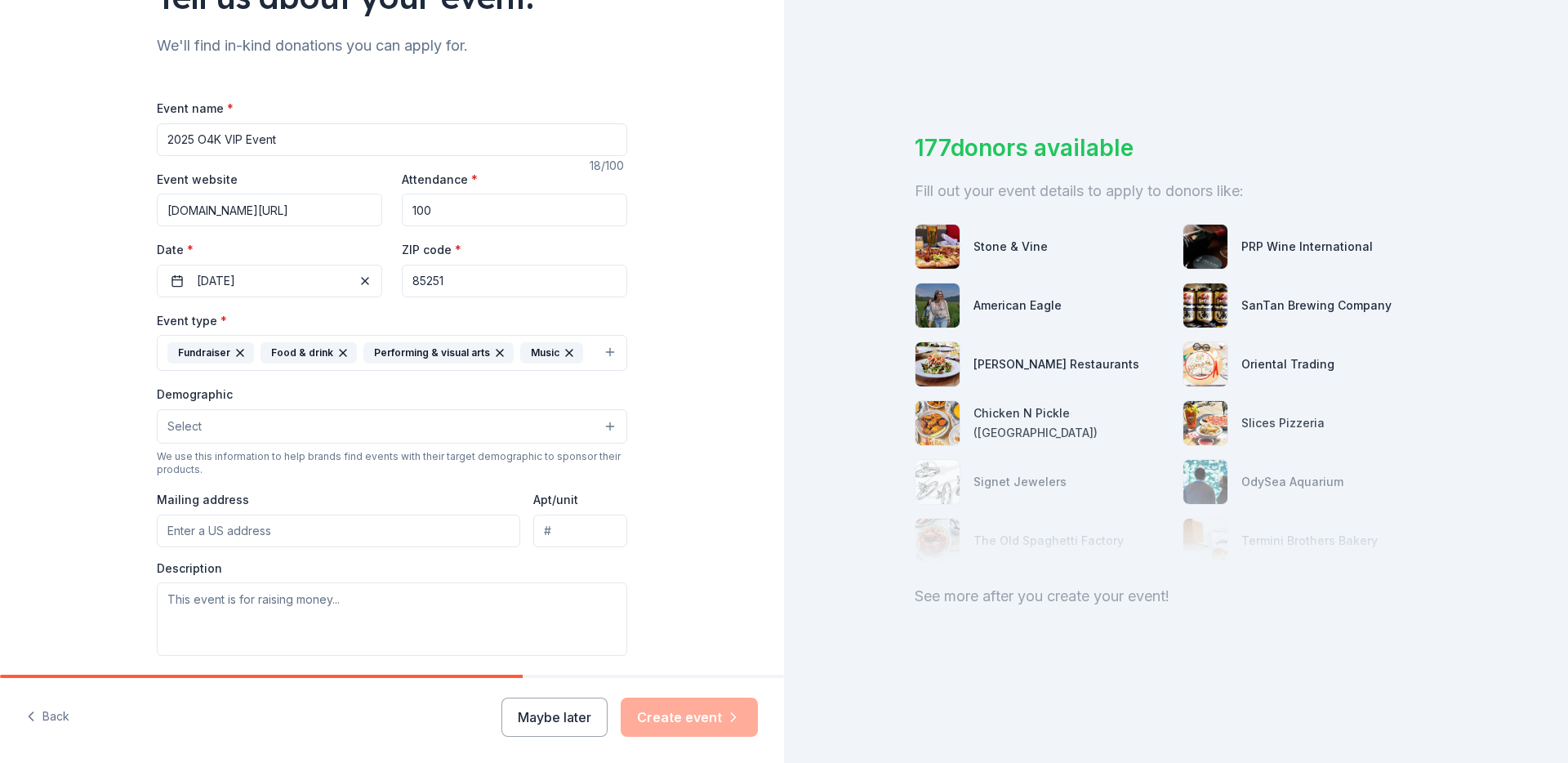
scroll to position [157, 0]
click at [340, 351] on icon "button" at bounding box center [343, 352] width 7 height 7
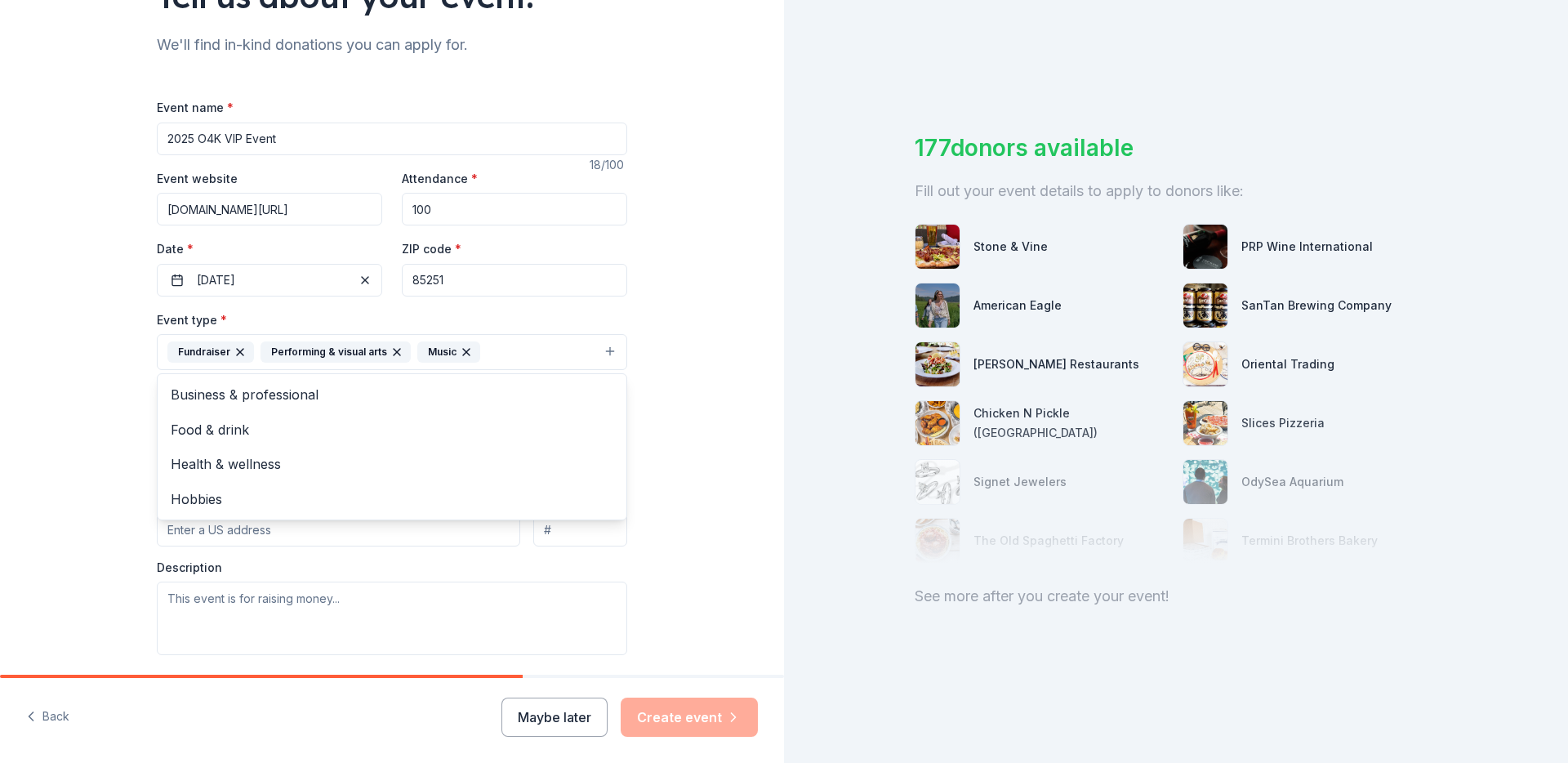
click at [394, 352] on icon "button" at bounding box center [397, 352] width 7 height 7
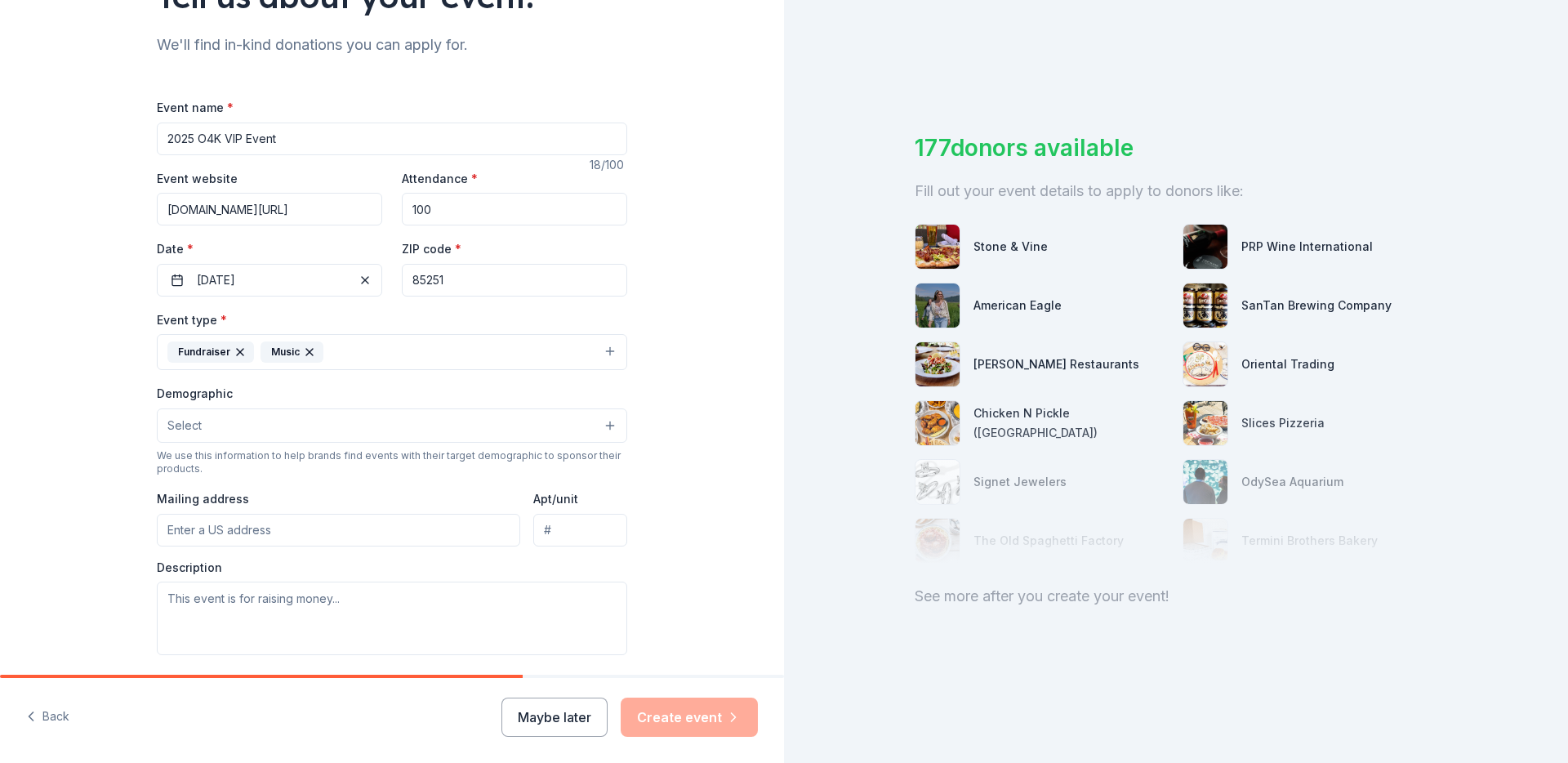
click at [307, 353] on icon "button" at bounding box center [310, 352] width 7 height 7
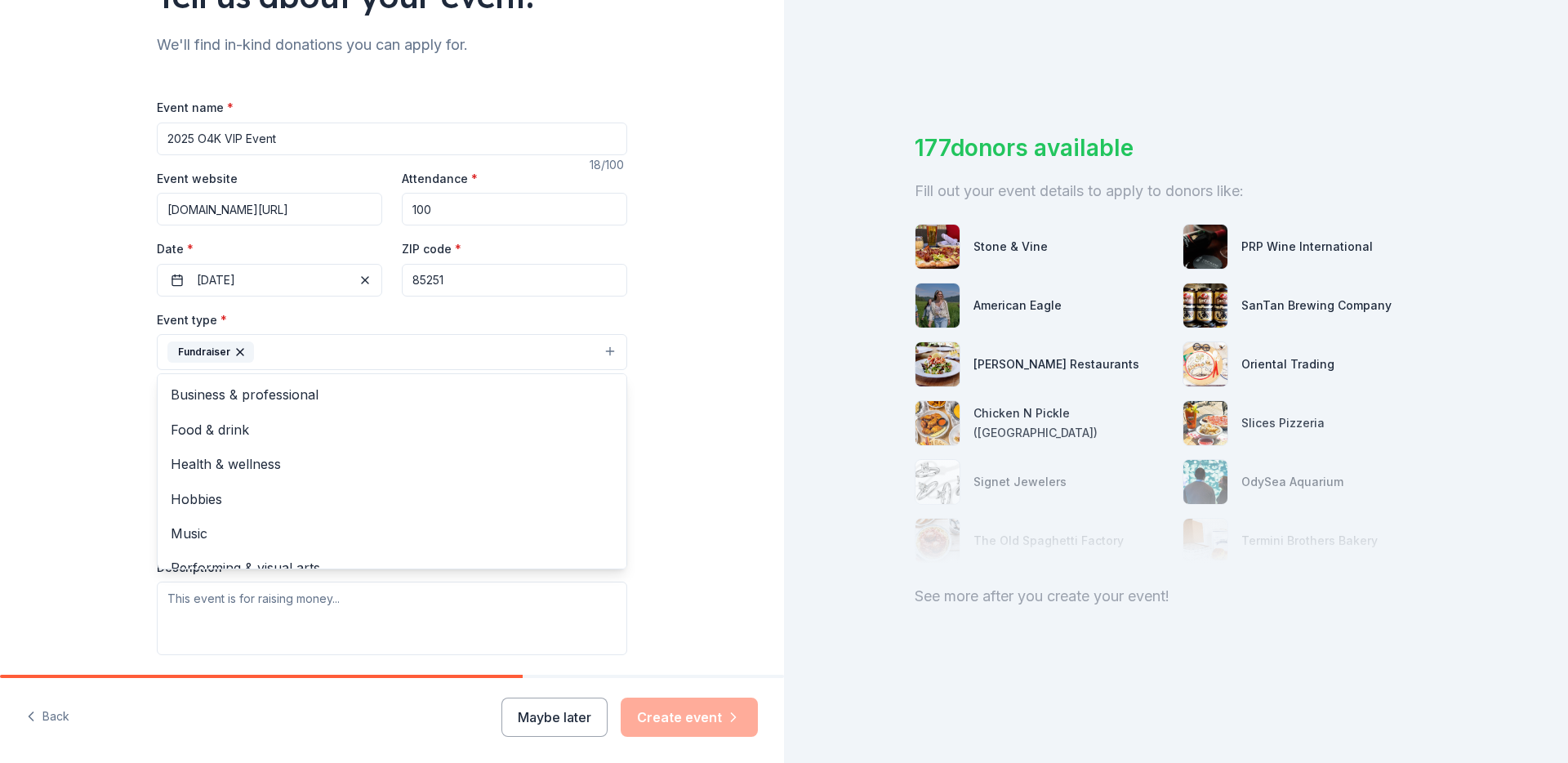
click at [97, 403] on div "Tell us about your event. We'll find in-kind donations you can apply for. Event…" at bounding box center [392, 388] width 784 height 1089
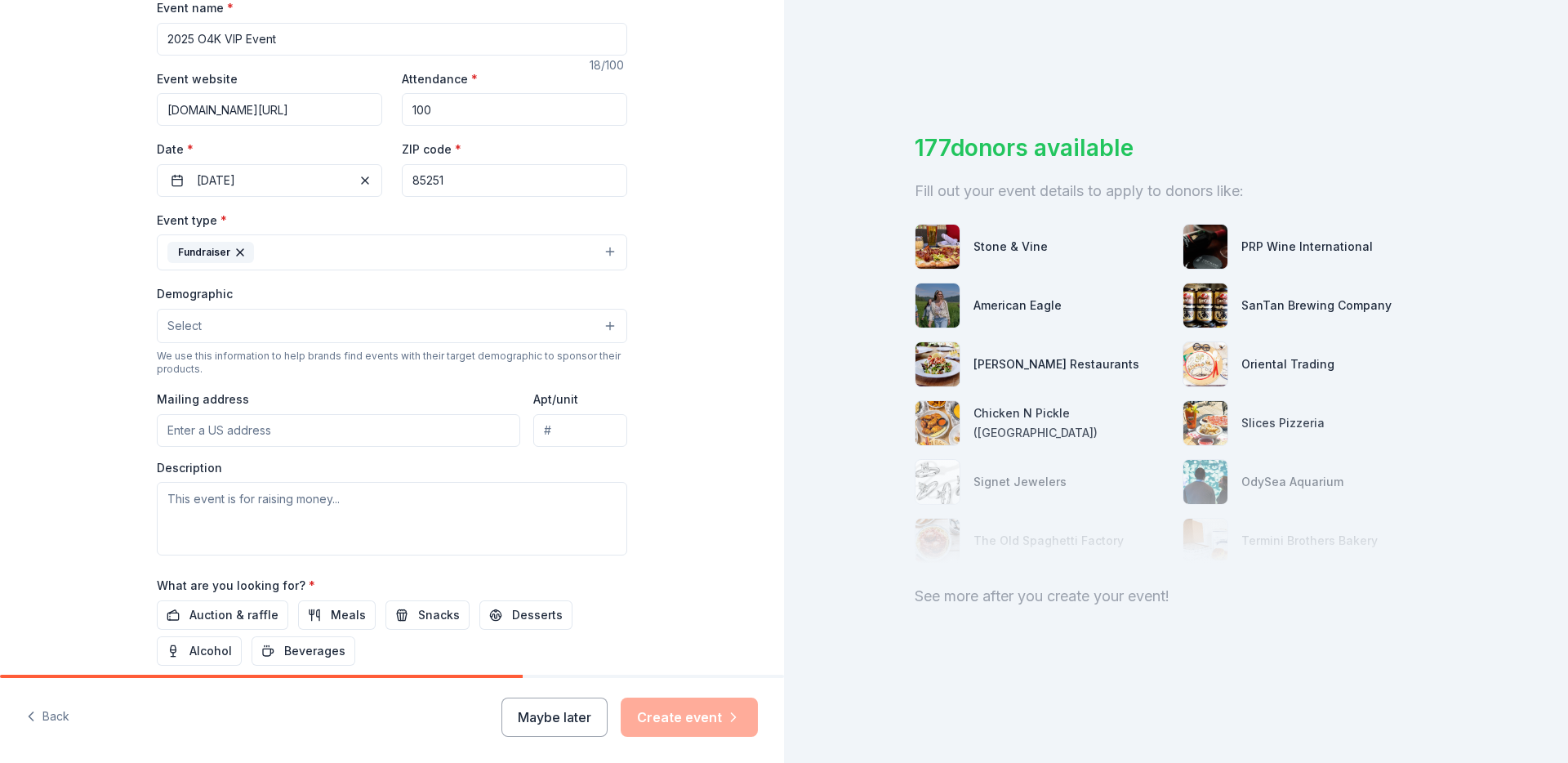
scroll to position [285, 0]
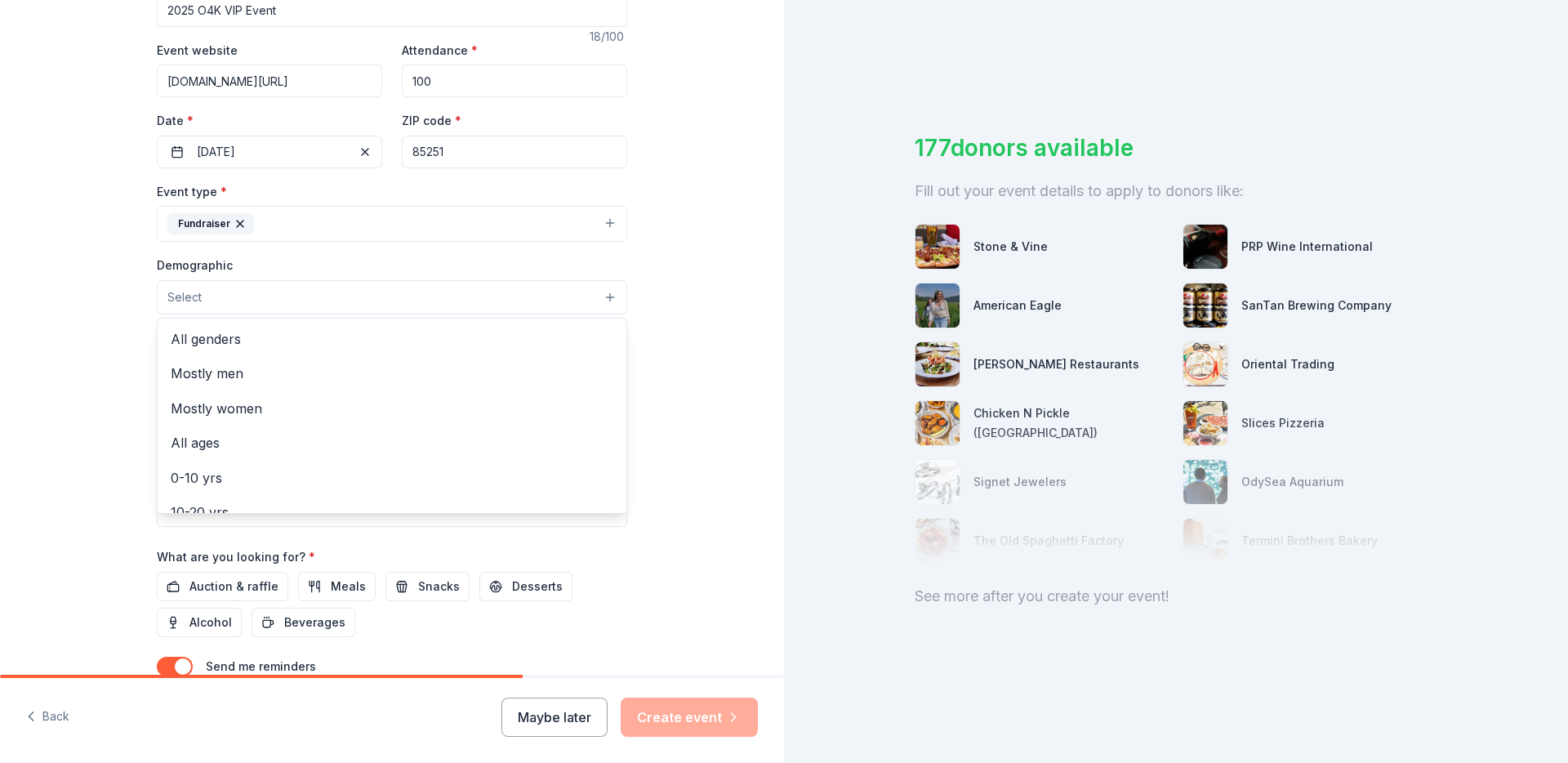
click at [314, 305] on button "Select" at bounding box center [392, 297] width 470 height 34
click at [268, 338] on span "All genders" at bounding box center [392, 339] width 443 height 21
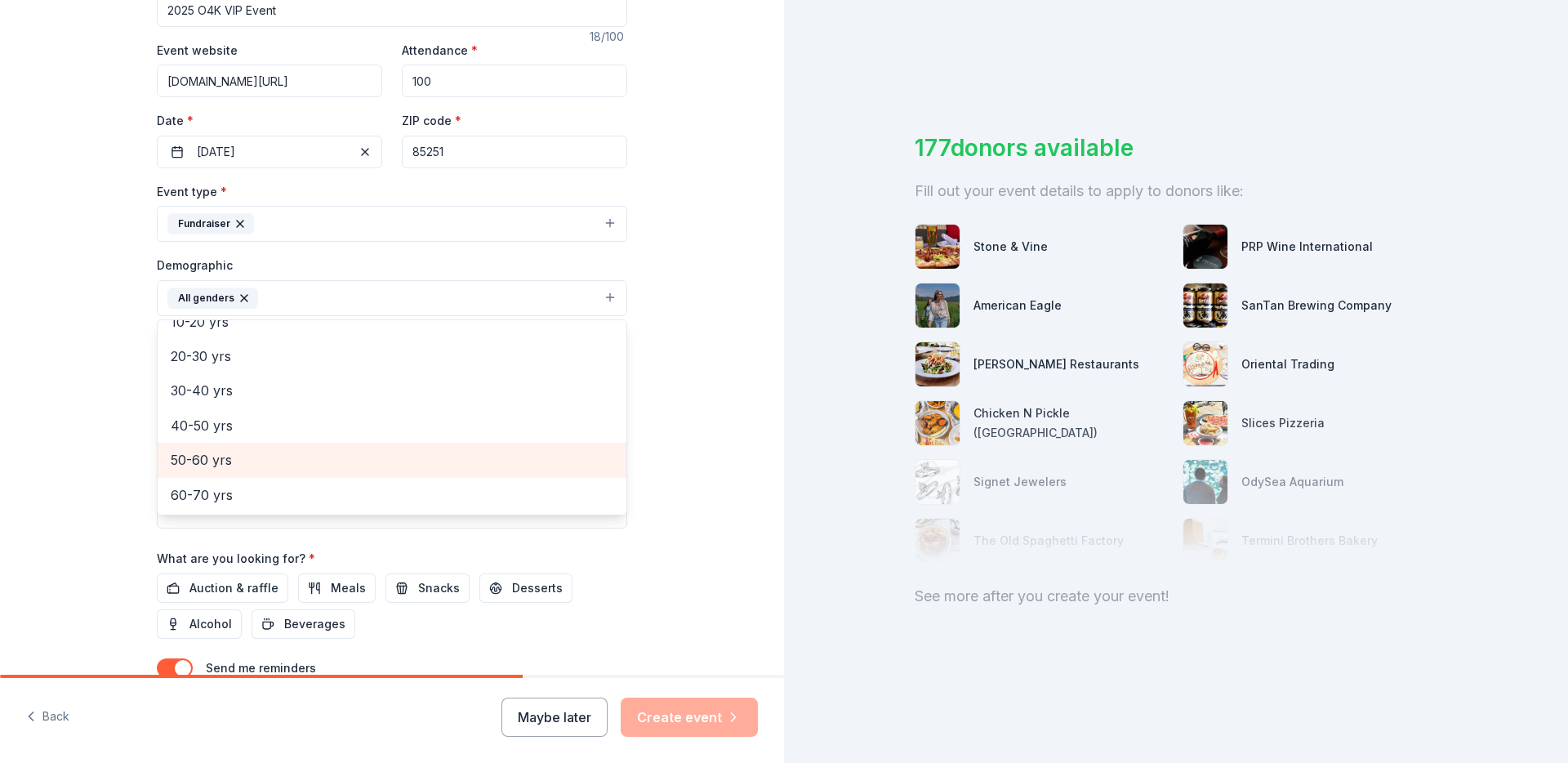
scroll to position [157, 0]
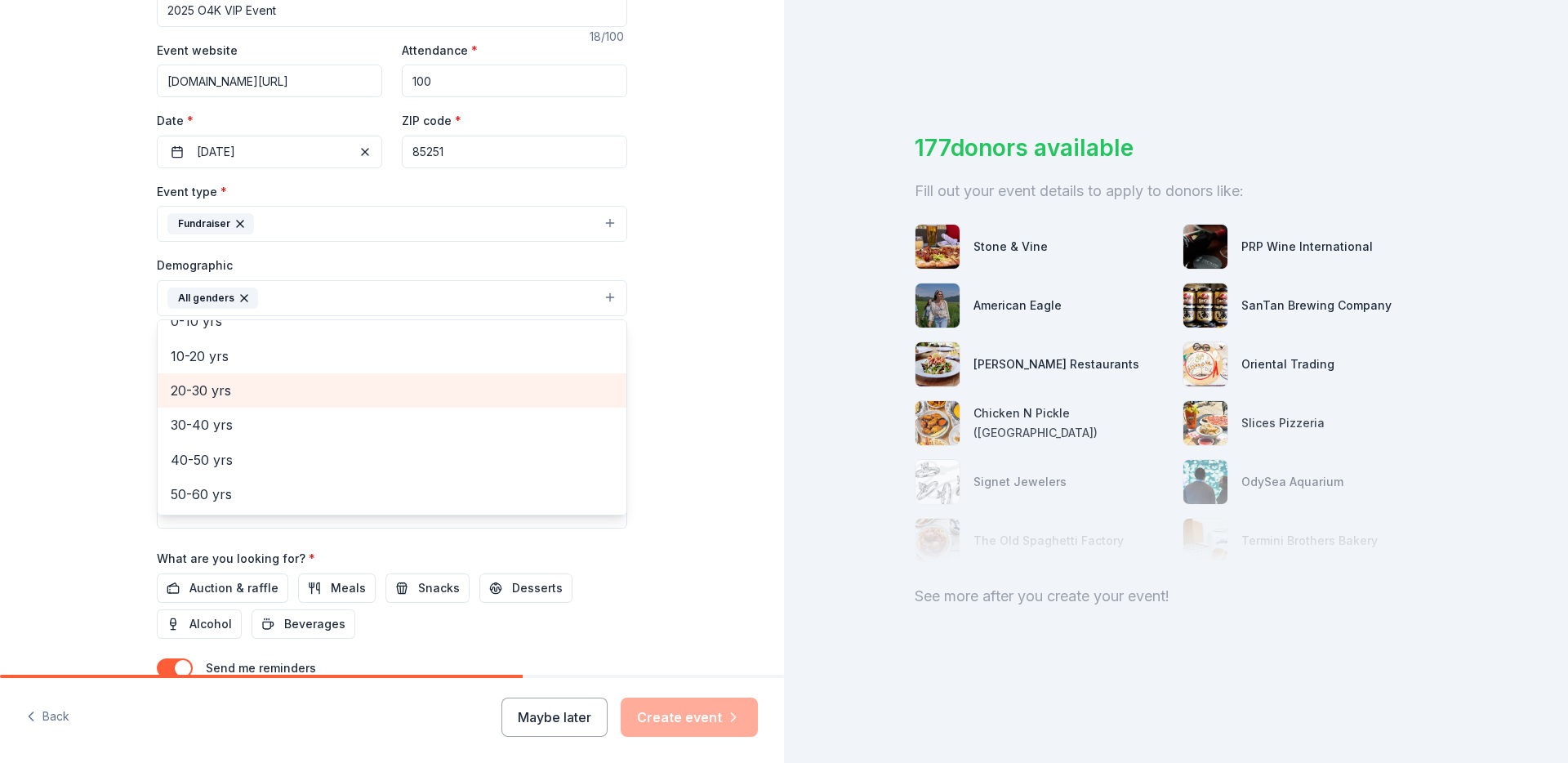
click at [253, 395] on span "20-30 yrs" at bounding box center [392, 390] width 443 height 21
click at [253, 397] on span "30-40 yrs" at bounding box center [392, 389] width 443 height 21
click at [253, 397] on span "40-50 yrs" at bounding box center [392, 389] width 443 height 21
click at [253, 397] on span "50-60 yrs" at bounding box center [392, 389] width 443 height 21
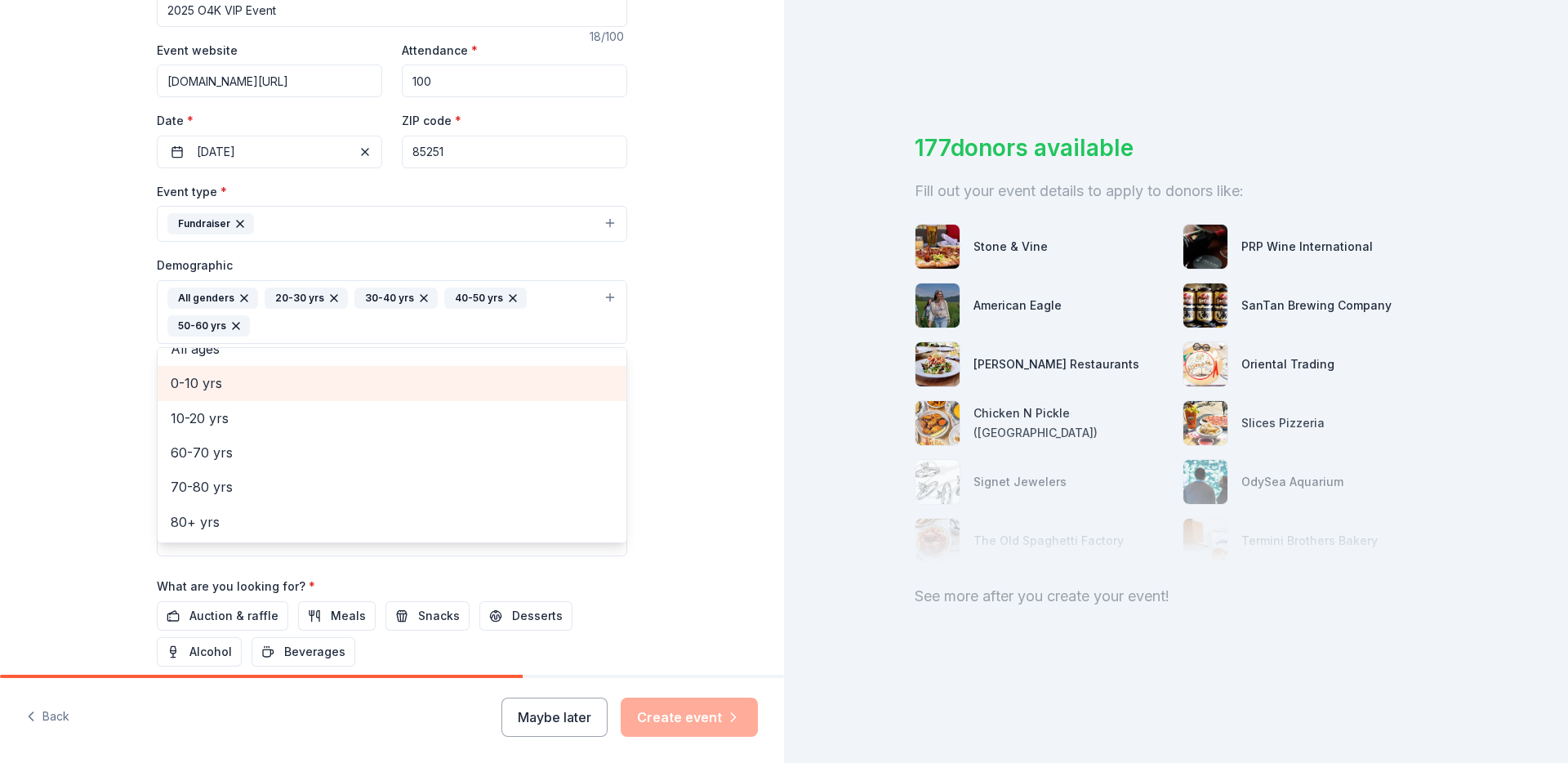
scroll to position [89, 0]
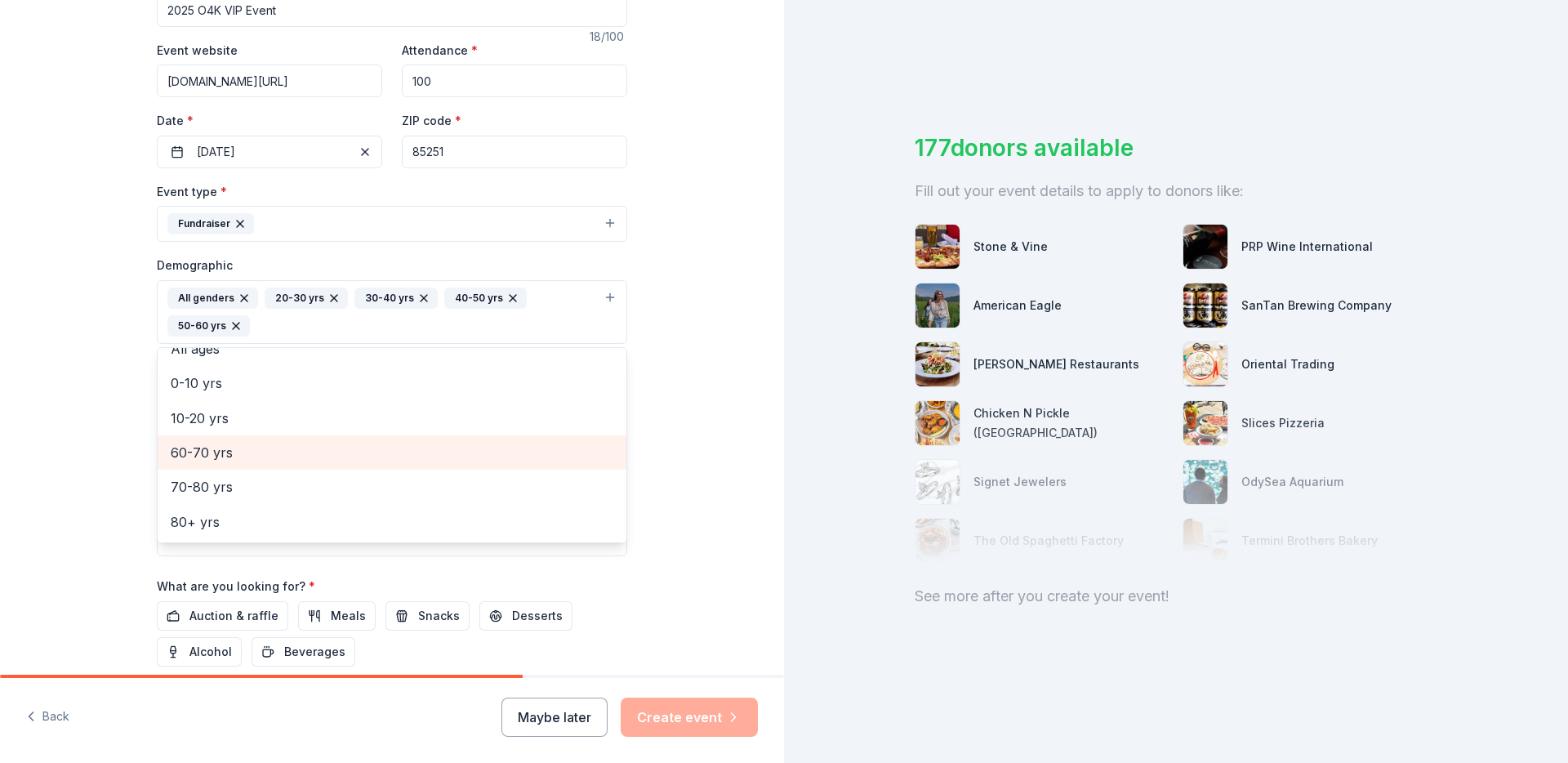
click at [247, 467] on div "60-70 yrs" at bounding box center [392, 452] width 469 height 34
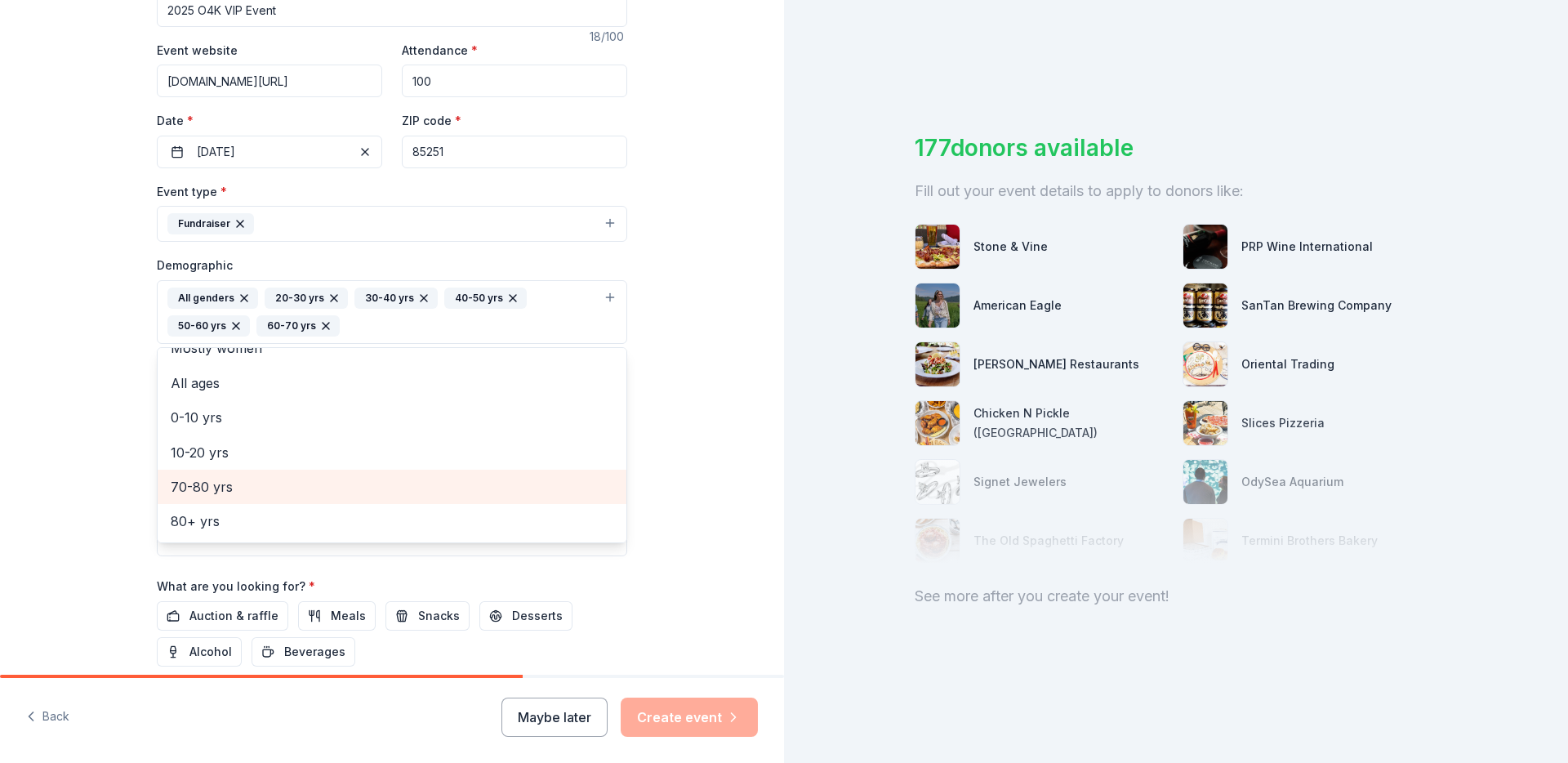
click at [196, 486] on span "70-80 yrs" at bounding box center [392, 487] width 443 height 21
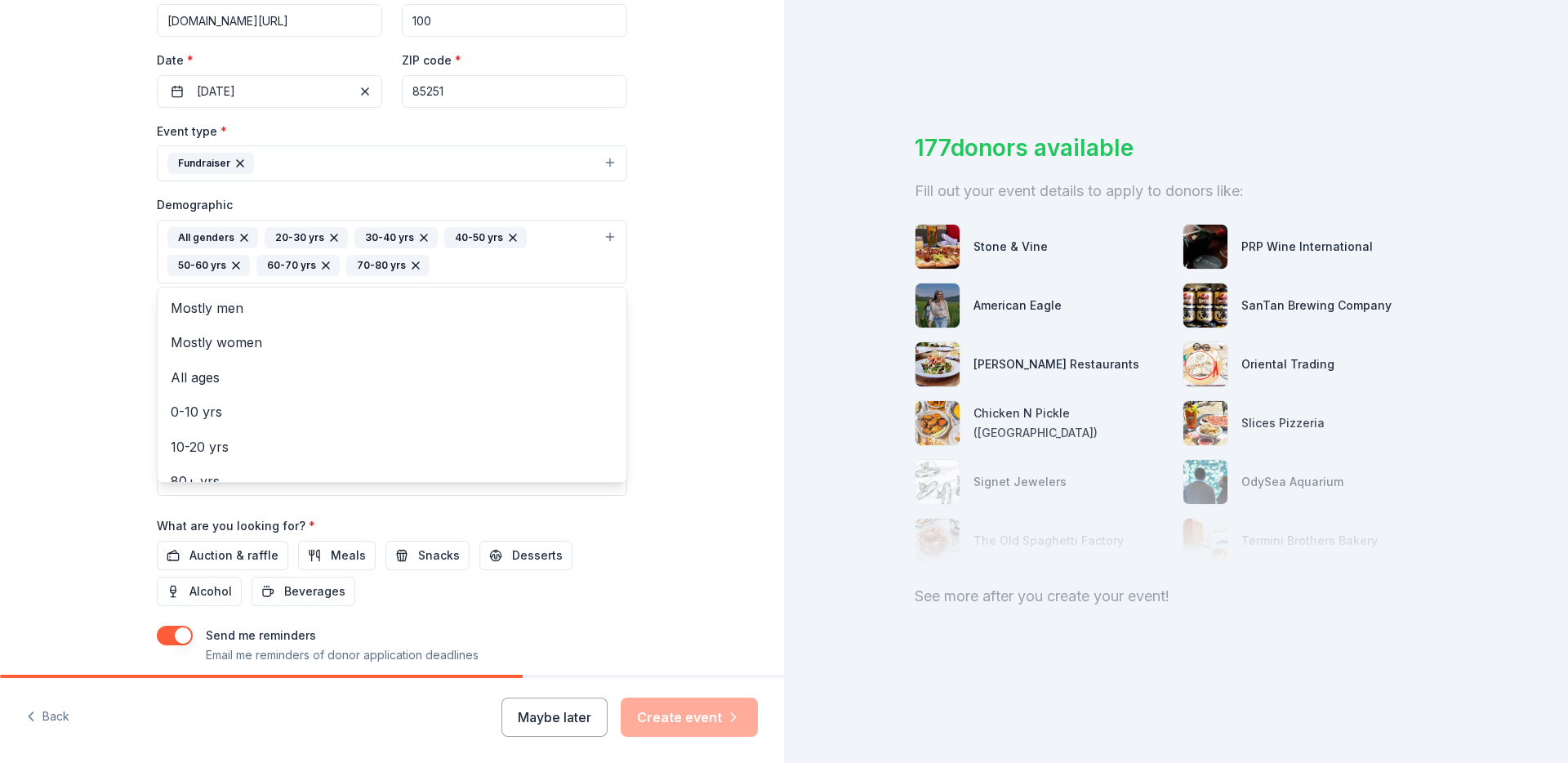
scroll to position [348, 0]
click at [118, 387] on div "Tell us about your event. We'll find in-kind donations you can apply for. Event…" at bounding box center [392, 210] width 784 height 1117
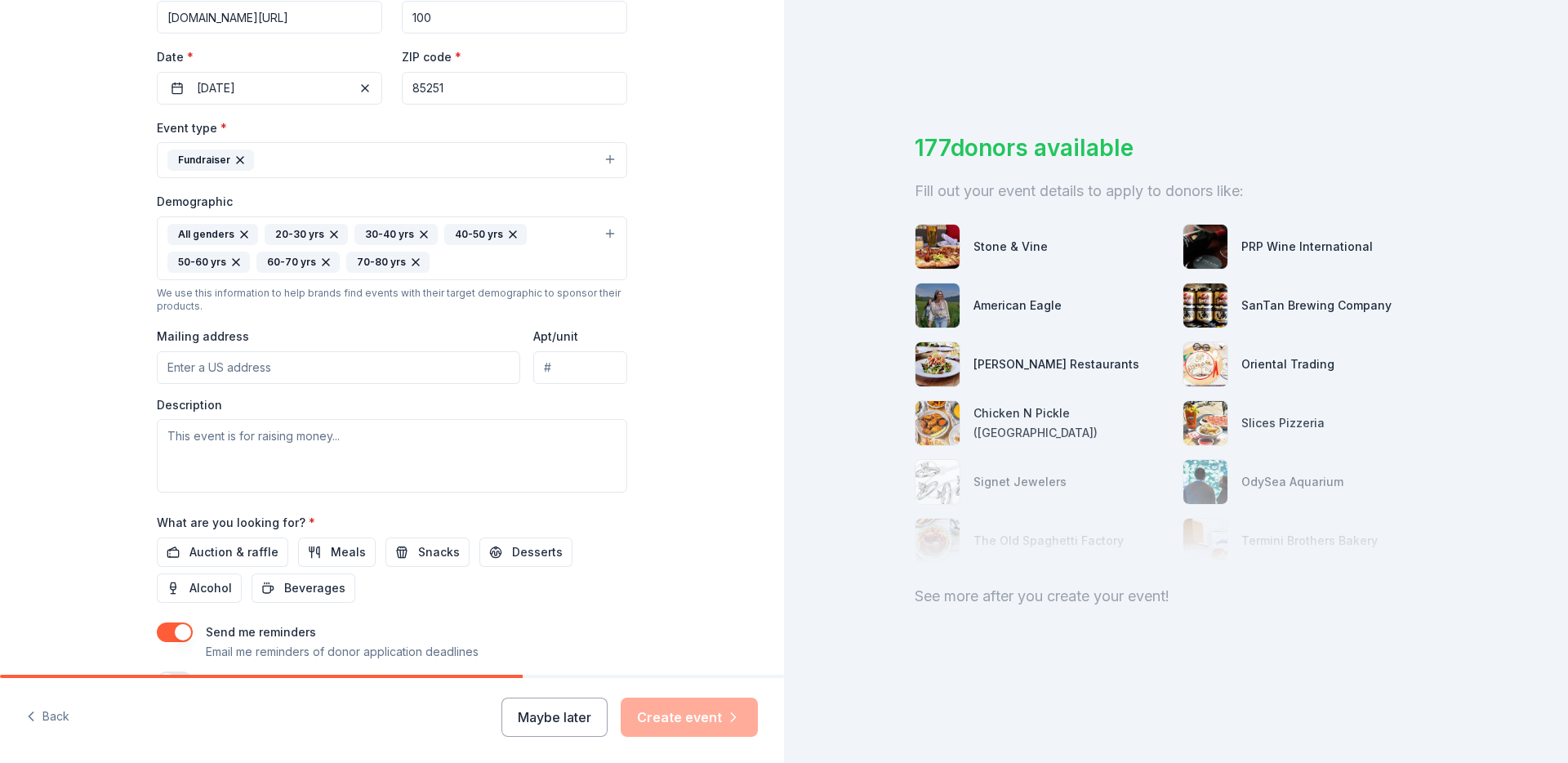
click at [234, 368] on input "Mailing address" at bounding box center [338, 368] width 363 height 33
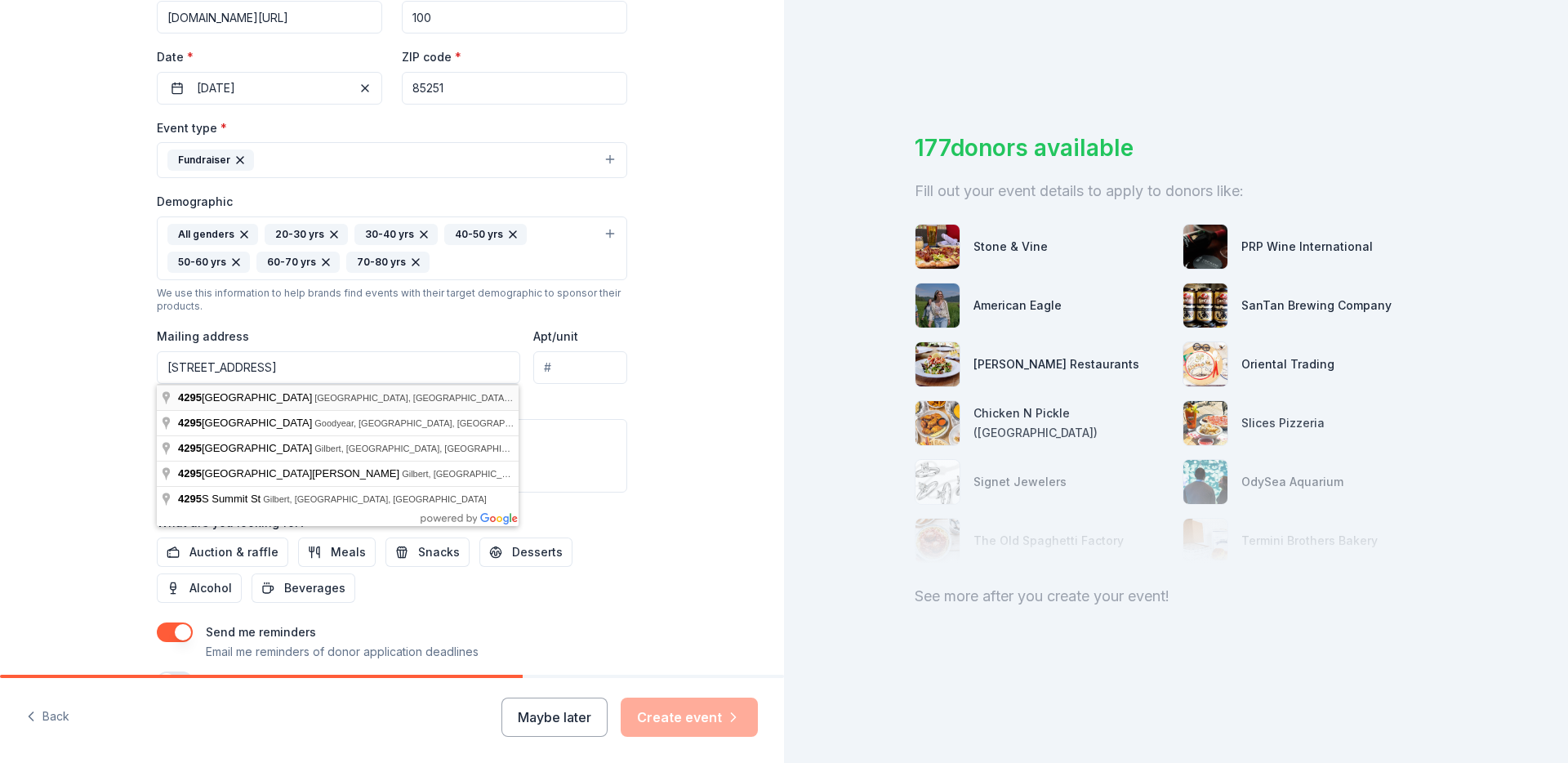
type input "[STREET_ADDRESS]"
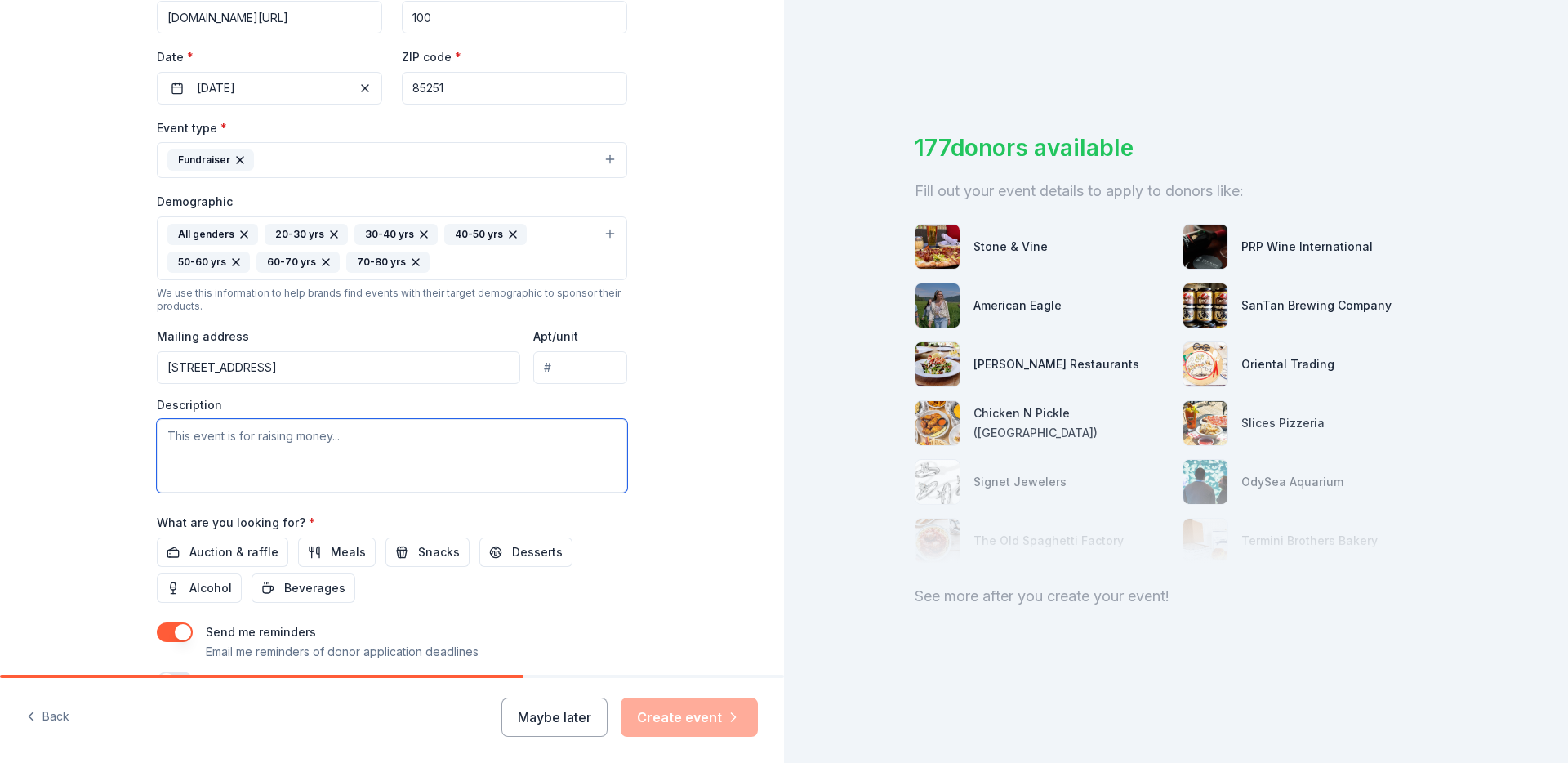
click at [460, 433] on textarea at bounding box center [392, 456] width 470 height 73
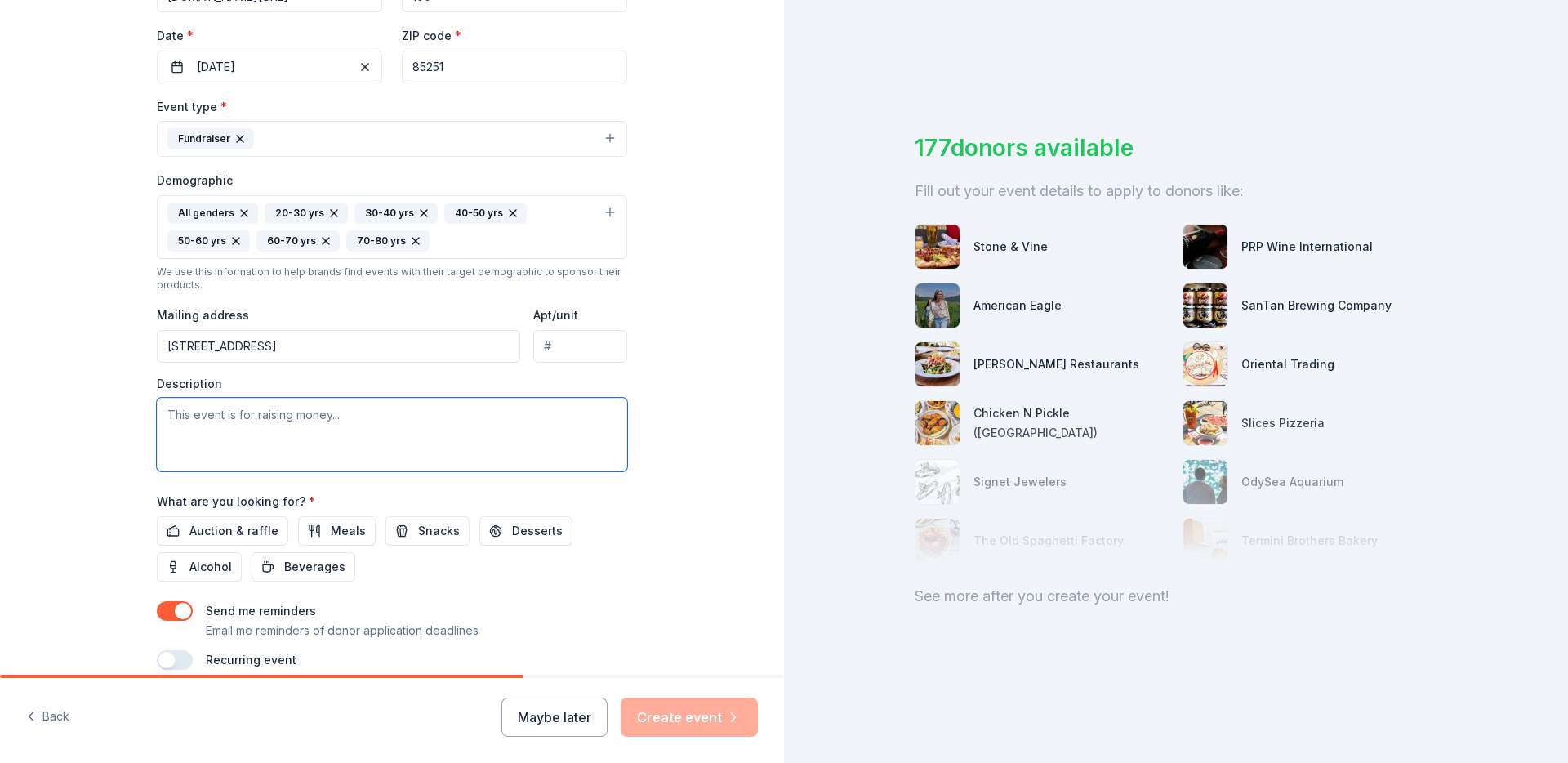
scroll to position [375, 0]
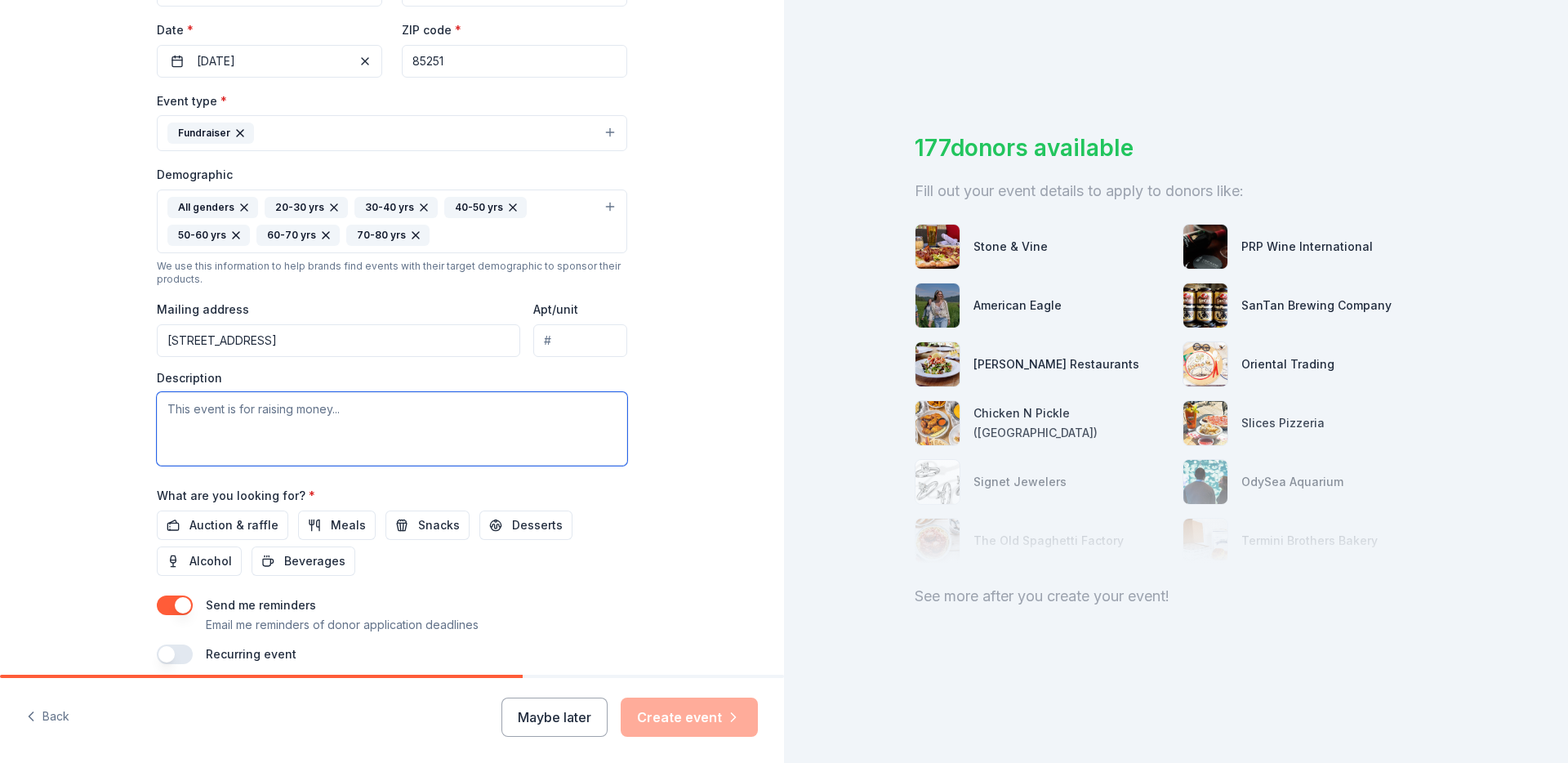
paste textarea "Join us for an evening in support of Opportunity4Kids and our mission to ensure…"
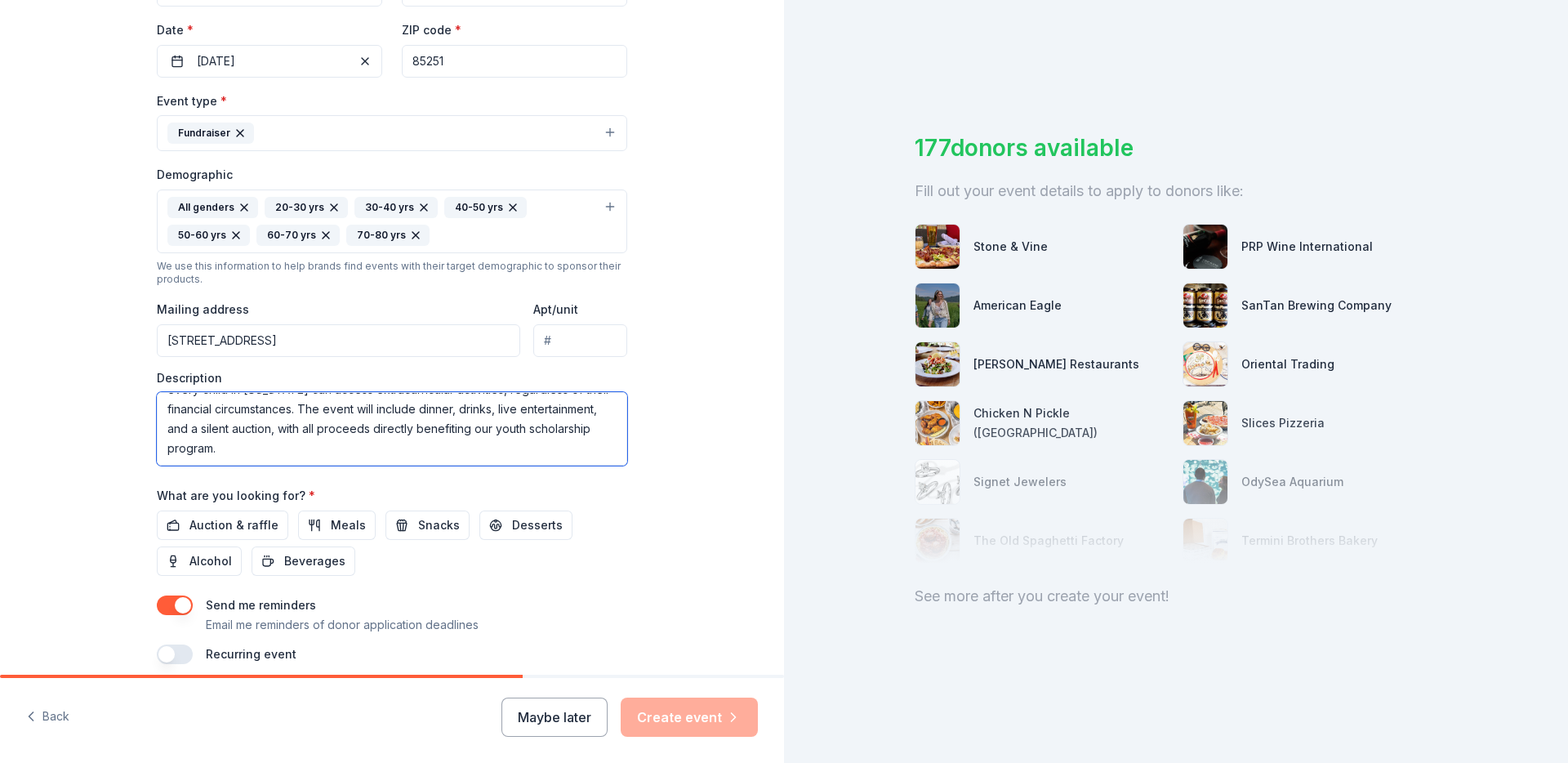
scroll to position [0, 0]
click at [179, 407] on textarea "Join us for an evening in support of Opportunity4Kids and our mission to ensure…" at bounding box center [392, 429] width 470 height 73
click at [179, 407] on textarea "Join us for an evening in support of Opportunity4Kids and our mission to ensure…" at bounding box center [392, 429] width 470 height 73
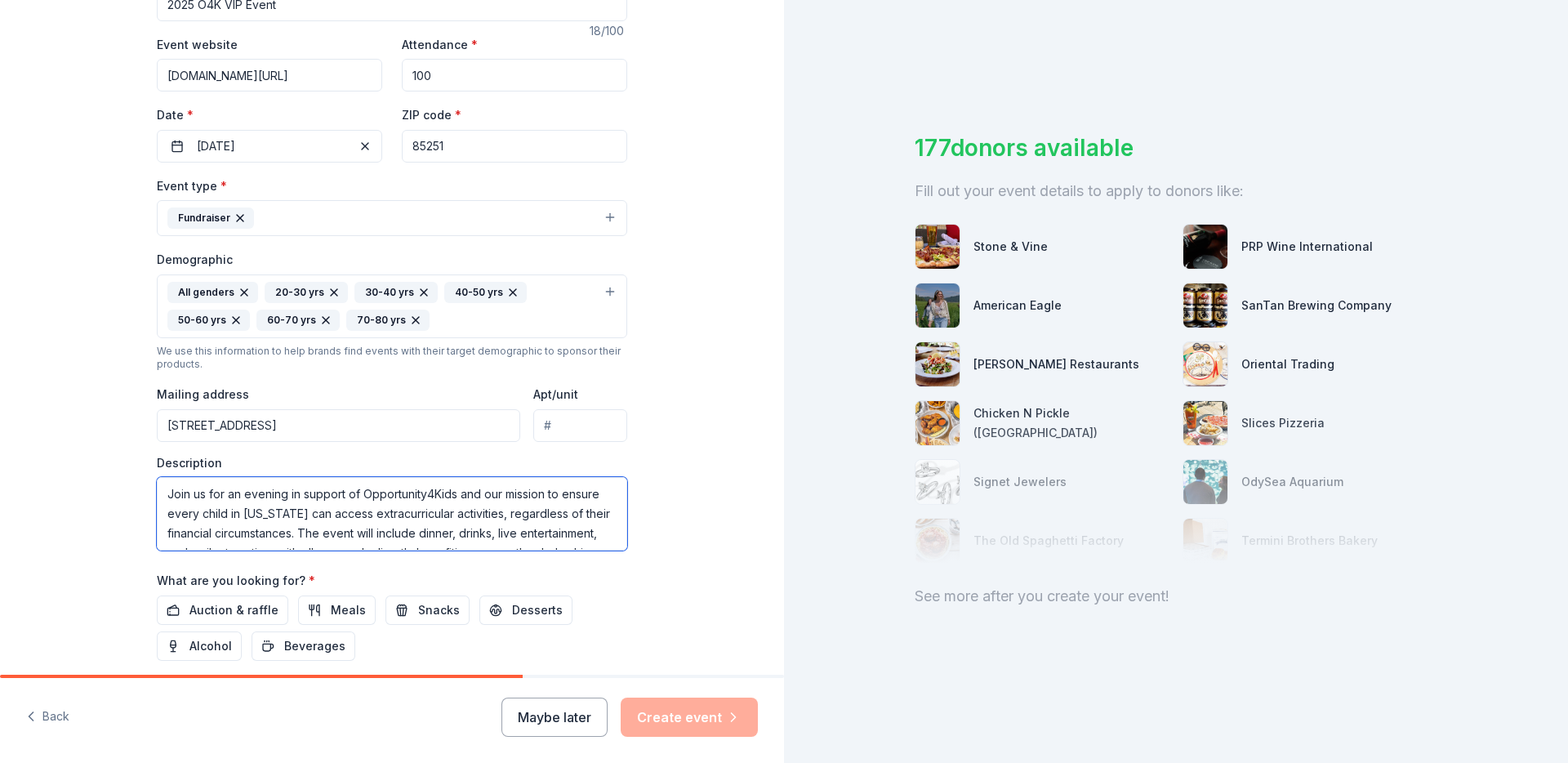
scroll to position [288, 0]
click at [177, 496] on textarea "Join us for an evening in support of Opportunity4Kids and our mission to ensure…" at bounding box center [392, 516] width 470 height 73
drag, startPoint x: 177, startPoint y: 496, endPoint x: 216, endPoint y: 492, distance: 39.2
click at [216, 492] on textarea "Join us for an evening in support of Opportunity4Kids and our mission to ensure…" at bounding box center [392, 516] width 470 height 73
click at [220, 500] on textarea "This event is an evening in support of Opportunity4Kids and our mission to ensu…" at bounding box center [392, 516] width 470 height 73
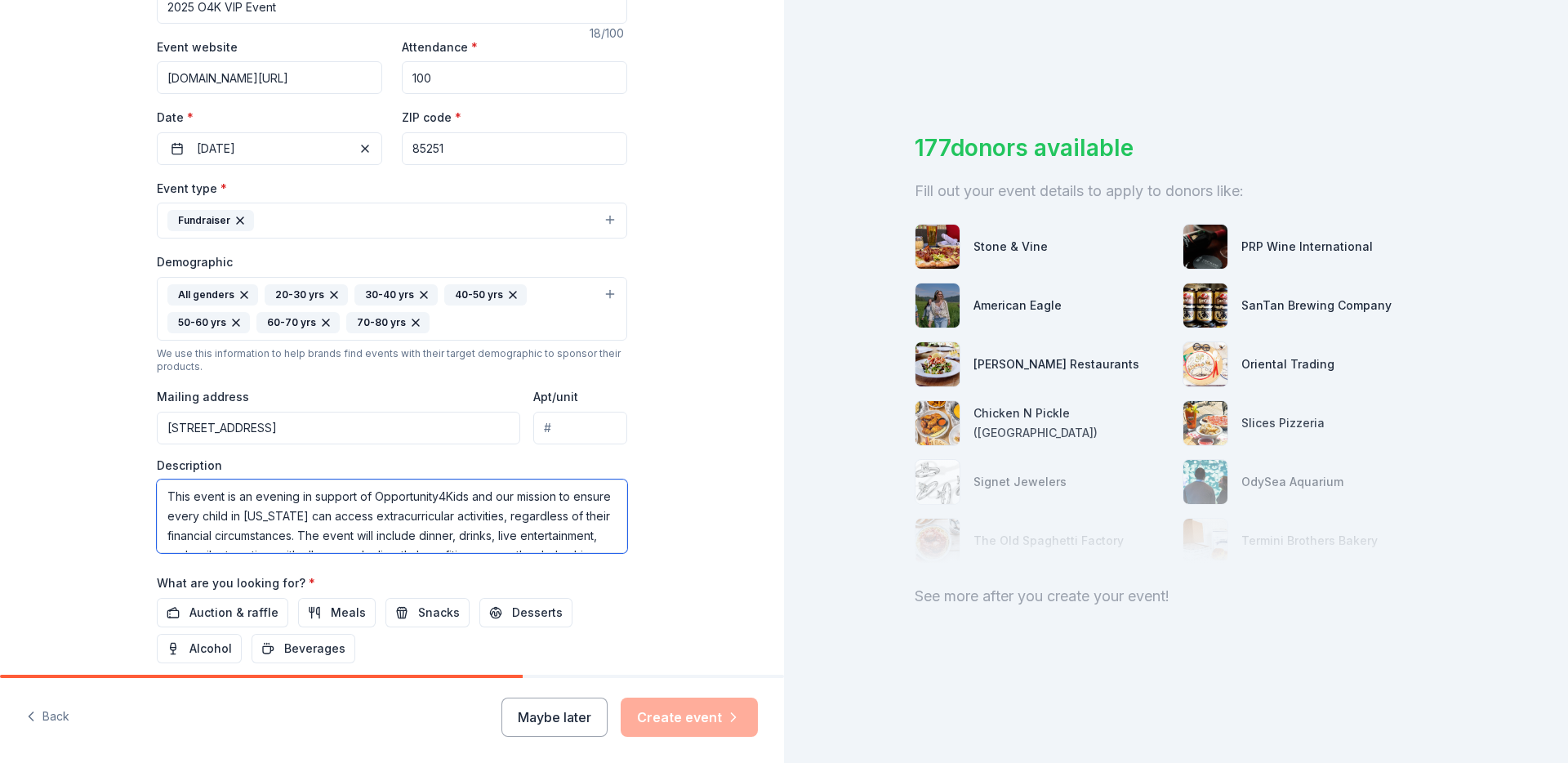
click at [220, 500] on textarea "This event is an evening in support of Opportunity4Kids and our mission to ensu…" at bounding box center [392, 516] width 470 height 73
click at [220, 499] on textarea "This event is an evening in support of Opportunity4Kids and our mission to ensu…" at bounding box center [392, 516] width 470 height 73
click at [316, 493] on textarea "This event is an evening in support of Opportunity4Kids and our mission to ensu…" at bounding box center [392, 516] width 470 height 73
click at [302, 495] on textarea "This event is an evening in support of Opportunity4Kids and our mission to ensu…" at bounding box center [392, 516] width 470 height 73
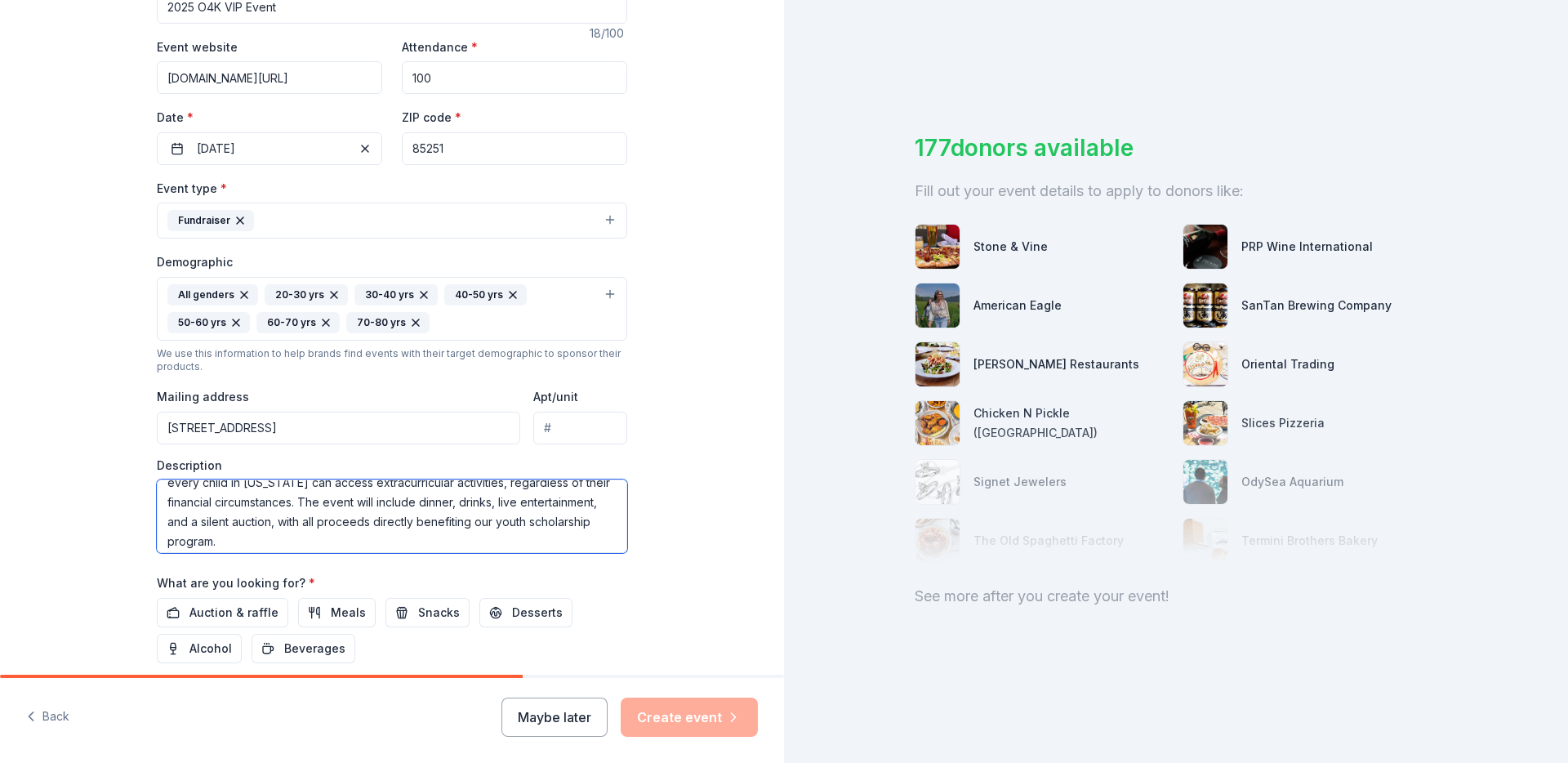
scroll to position [39, 0]
click at [317, 537] on textarea "This event is an evening in support of Opportunity4Kids and our mission to ensu…" at bounding box center [392, 516] width 470 height 73
click at [339, 501] on textarea "This event is an evening in support of Opportunity4Kids and our mission to ensu…" at bounding box center [392, 516] width 470 height 73
paste textarea "annual gathering of supporters, partners, and community champions who believe t…"
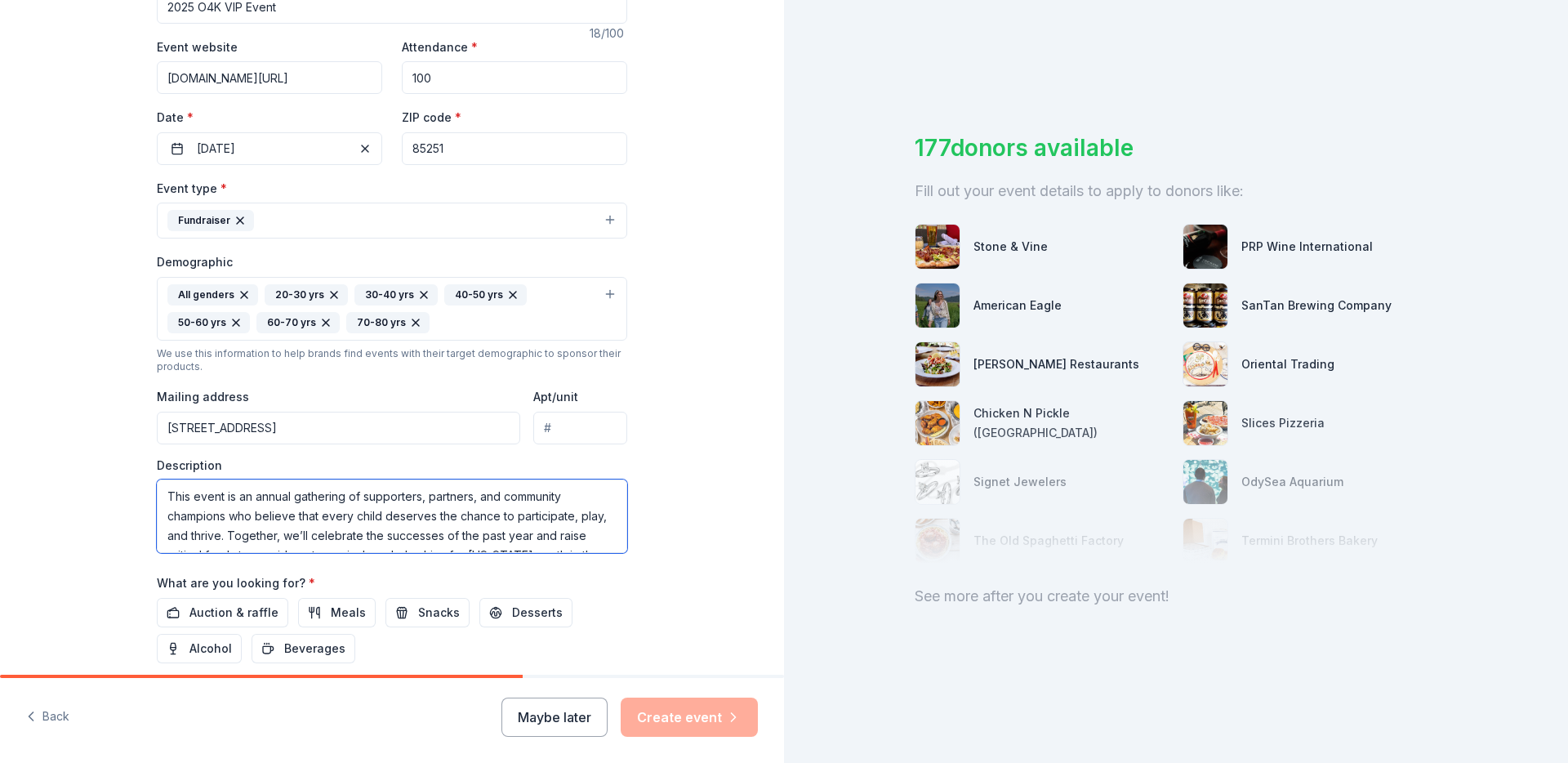
scroll to position [128, 0]
click at [181, 504] on textarea "This event is an annual gathering of supporters, partners, and community champi…" at bounding box center [392, 516] width 470 height 73
click at [433, 544] on textarea "This event is an annual gathering of supporters, partners, and community champi…" at bounding box center [392, 516] width 470 height 73
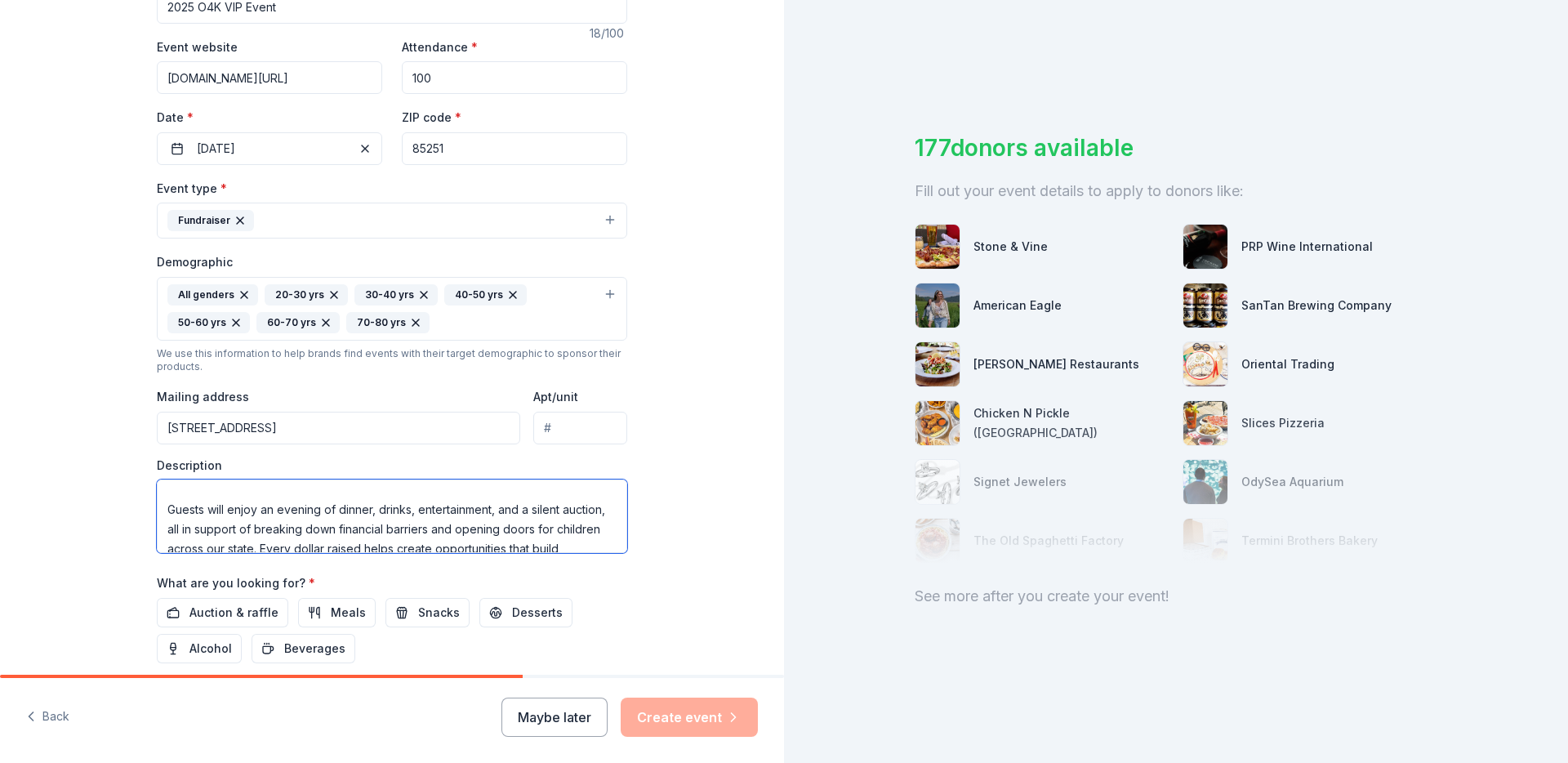
click at [485, 521] on textarea "This event is an annual gathering of supporters, partners, and community champi…" at bounding box center [392, 516] width 470 height 73
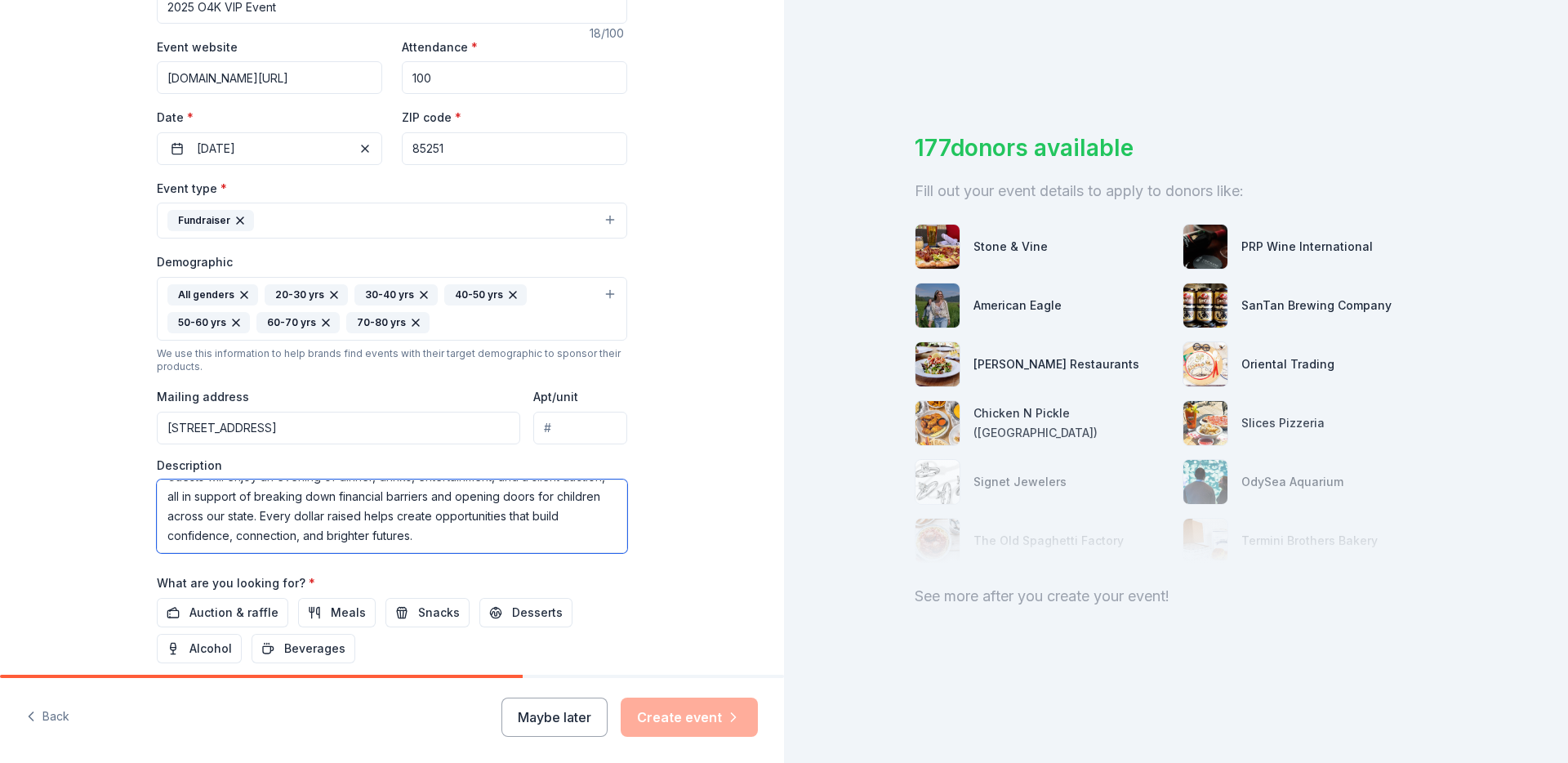
click at [451, 535] on textarea "This event is an annual gathering of supporters, partners, and community champi…" at bounding box center [392, 516] width 470 height 73
click at [450, 526] on textarea "This event is an annual gathering of supporters, partners, and community champi…" at bounding box center [392, 516] width 470 height 73
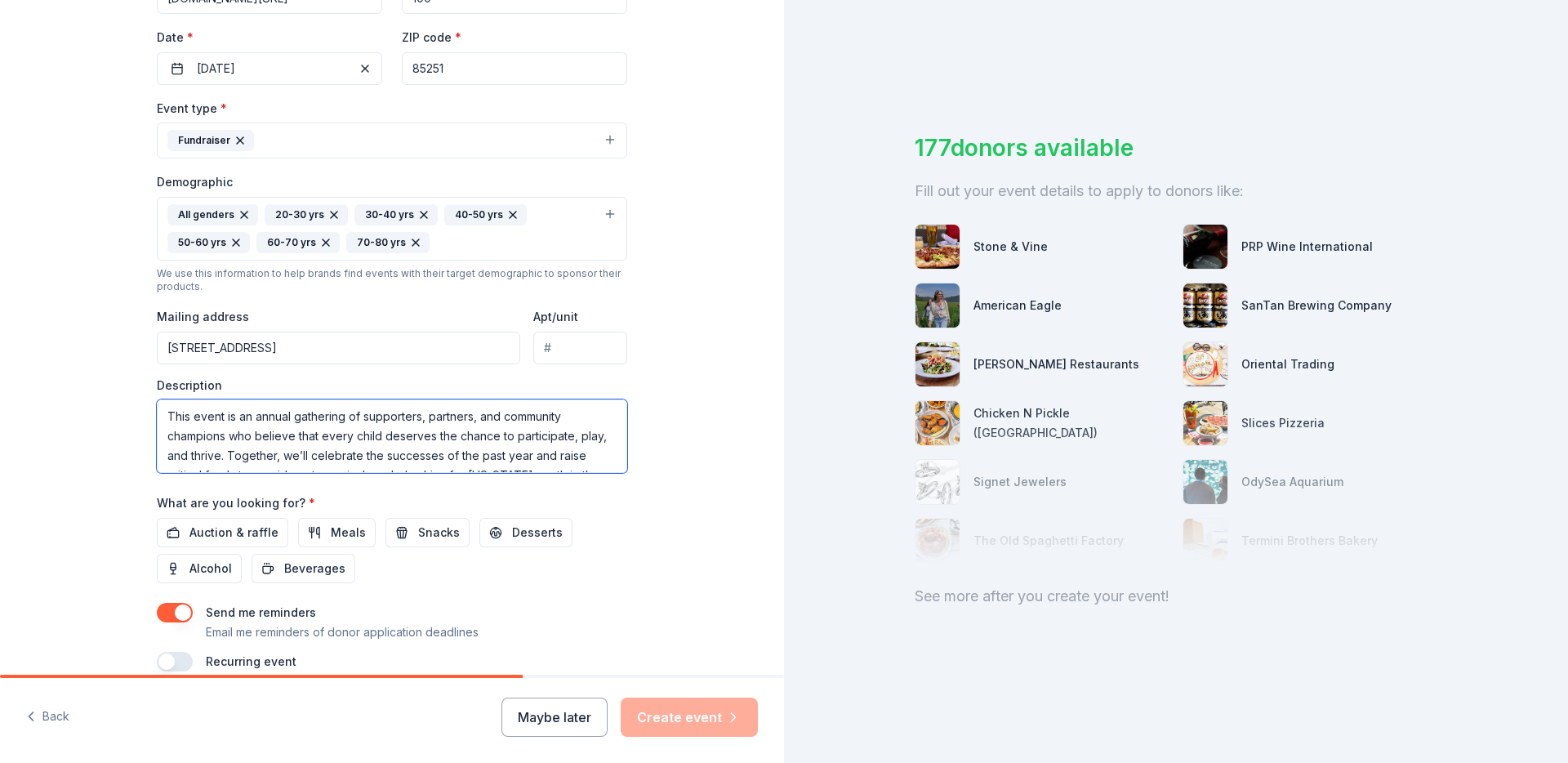
scroll to position [369, 0]
click at [220, 425] on textarea "This event is an annual gathering of supporters, partners, and community champi…" at bounding box center [392, 436] width 470 height 73
type textarea "Guests will enjoy an evening of dinner, drinks, entertainment, and a silent auc…"
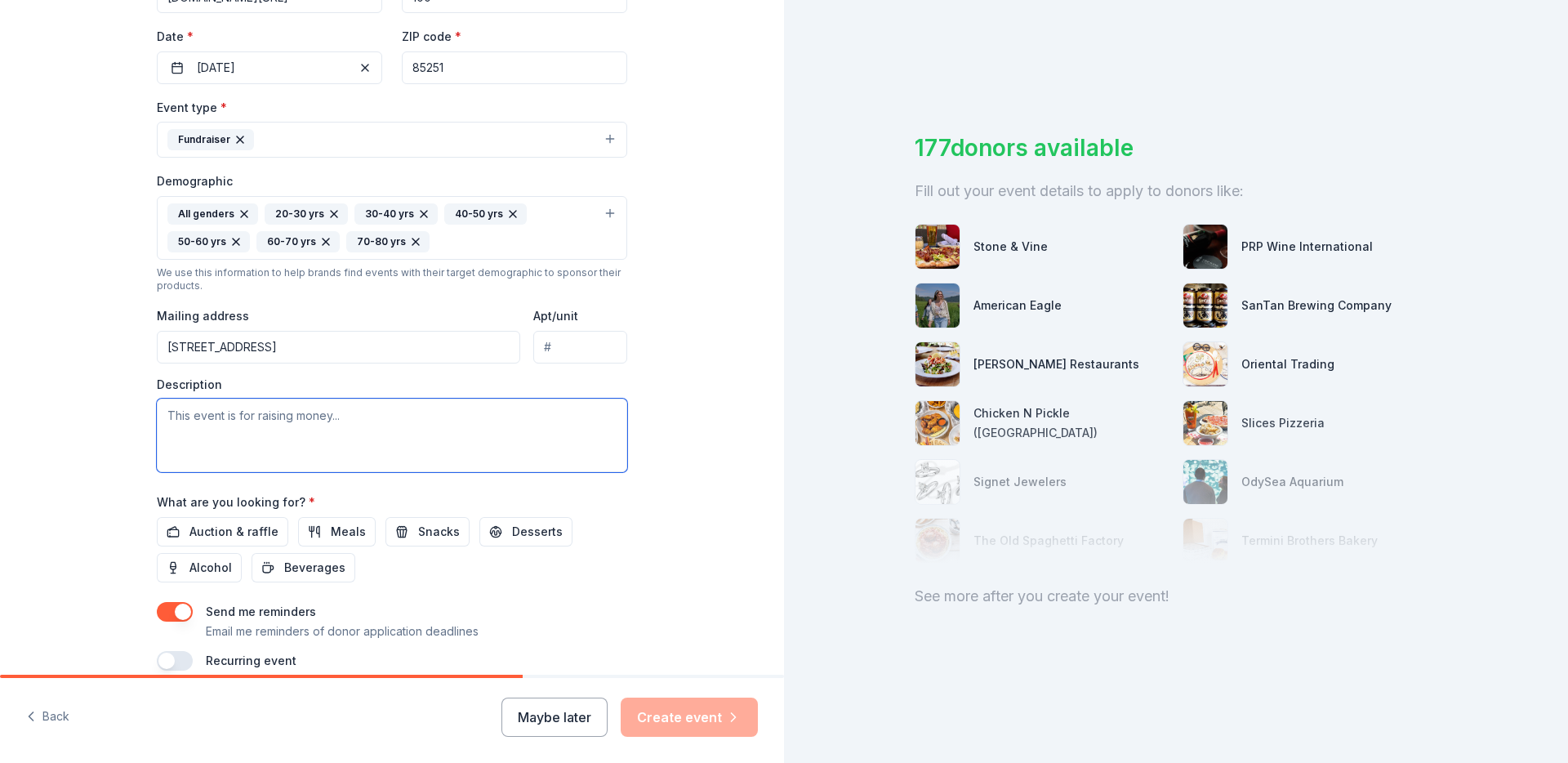
paste textarea "This event is an annual gathering of supporters, partners, and community champi…"
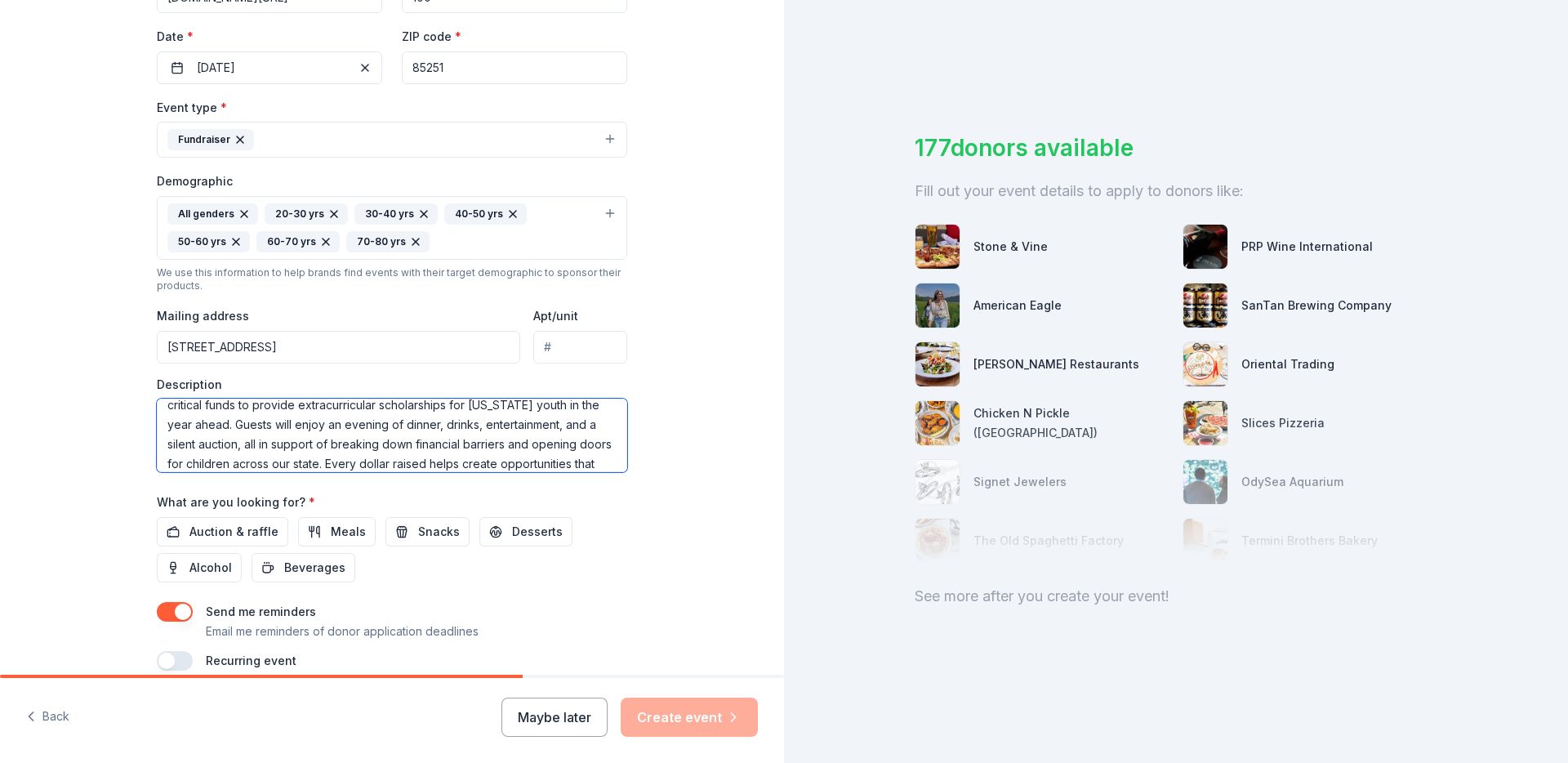
scroll to position [37, 0]
click at [208, 460] on textarea "This event is an annual gathering of supporters, partners, and community champi…" at bounding box center [392, 436] width 470 height 73
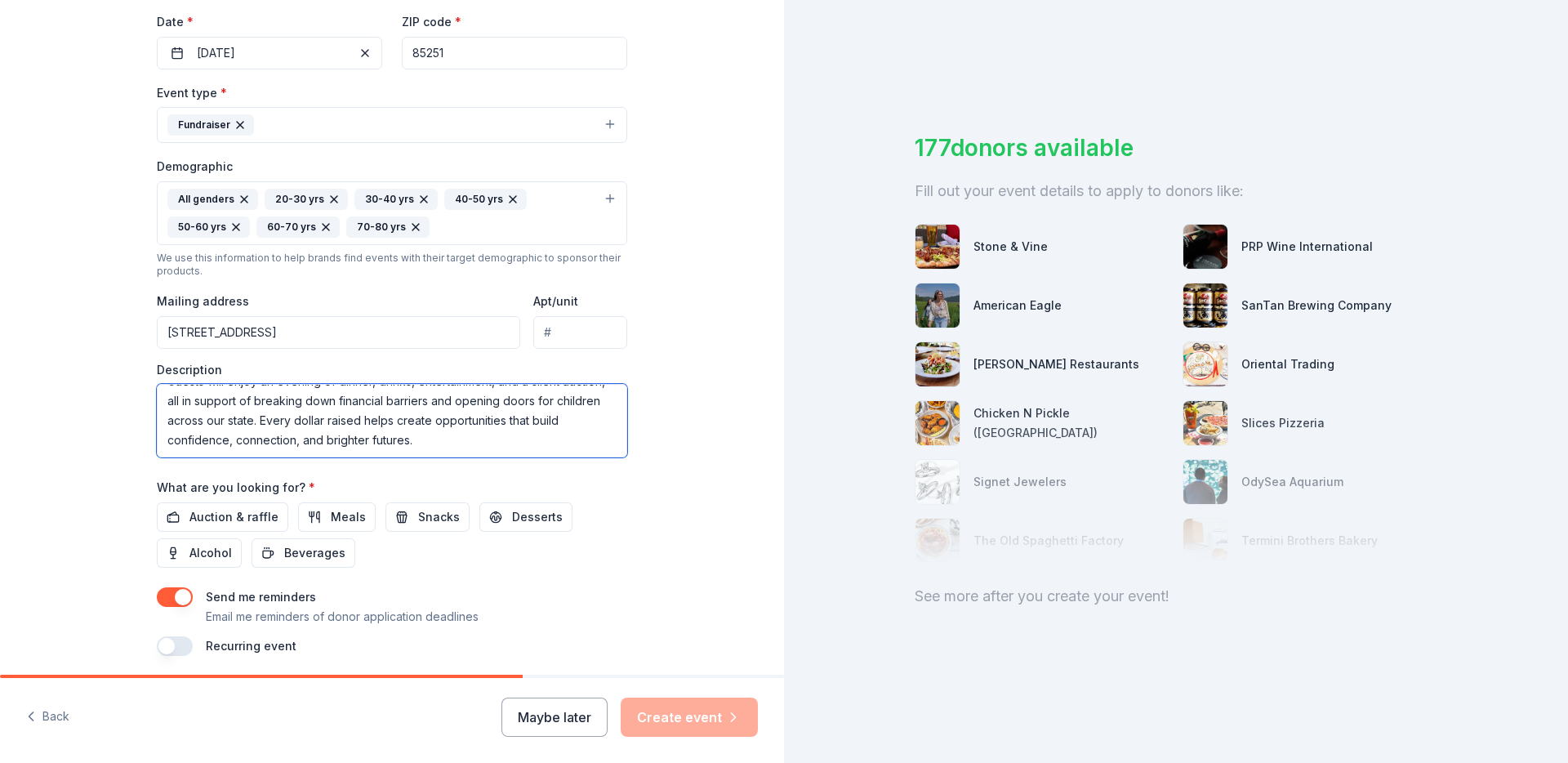
type textarea "This event is an annual gathering of supporters, partners, and community champi…"
click at [217, 491] on label "What are you looking for? *" at bounding box center [236, 487] width 159 height 17
click at [218, 518] on span "Auction & raffle" at bounding box center [234, 517] width 89 height 20
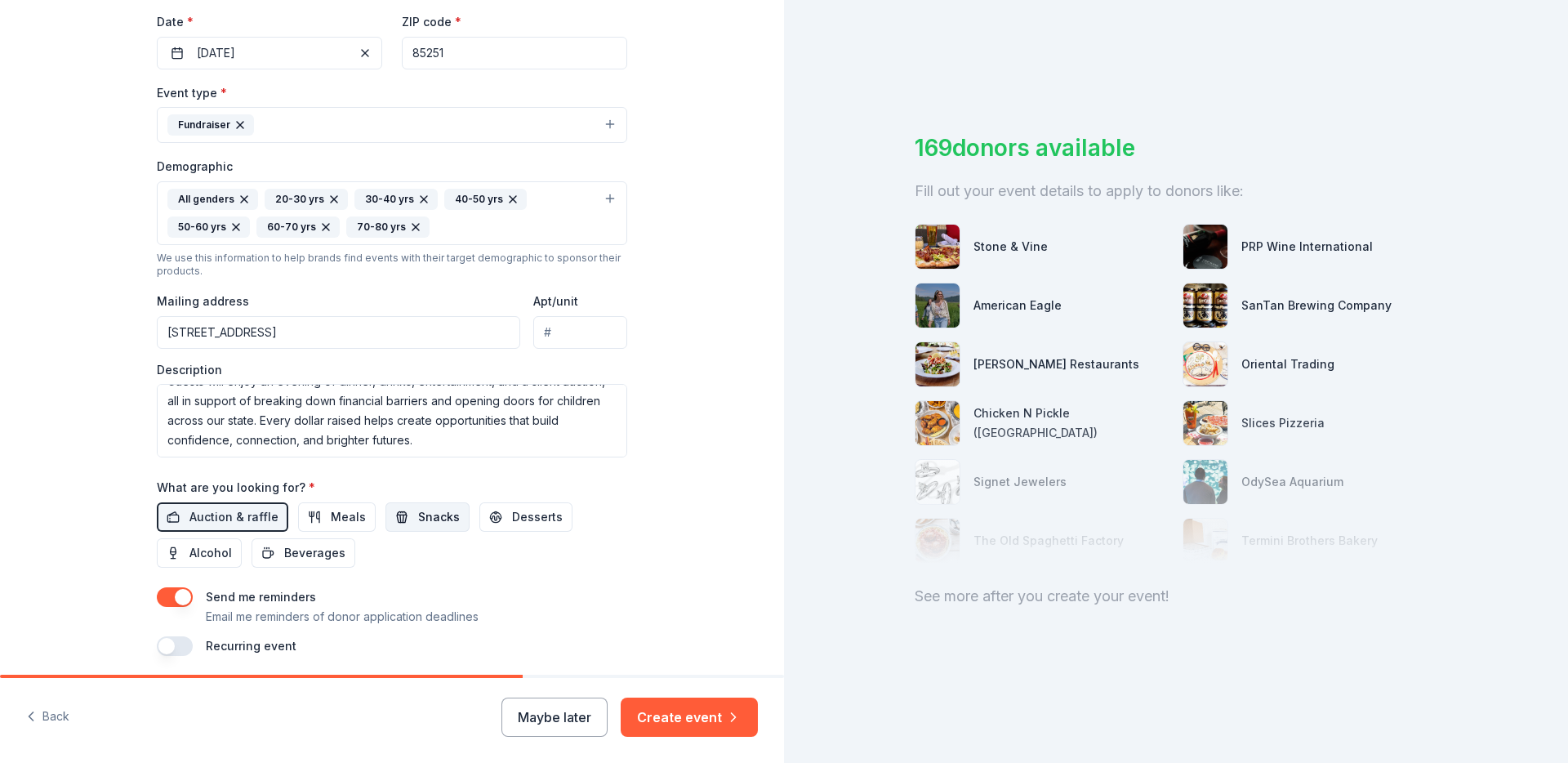
click at [435, 520] on span "Snacks" at bounding box center [439, 517] width 42 height 20
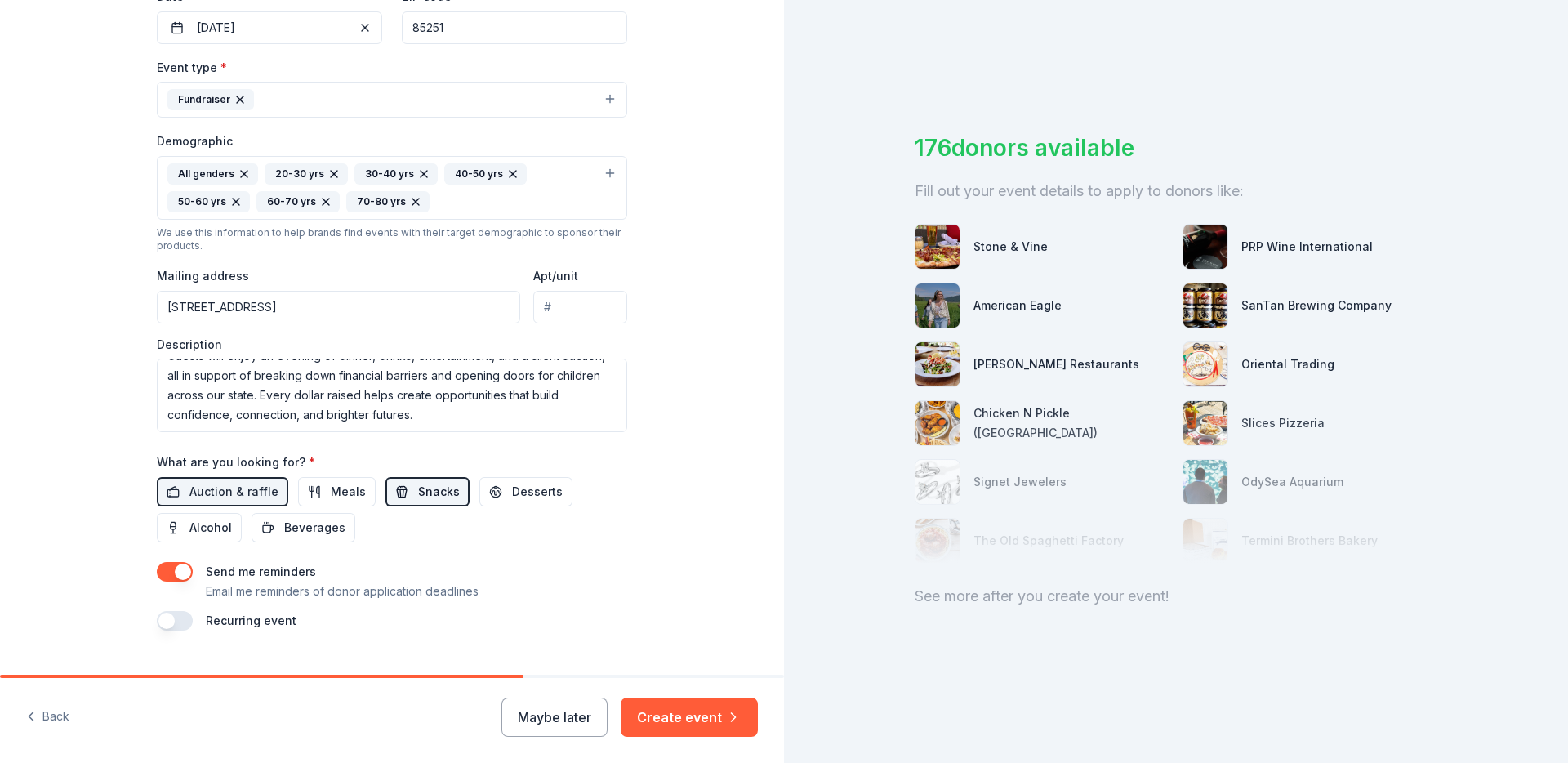
scroll to position [411, 0]
click at [410, 495] on button "Snacks" at bounding box center [428, 490] width 84 height 30
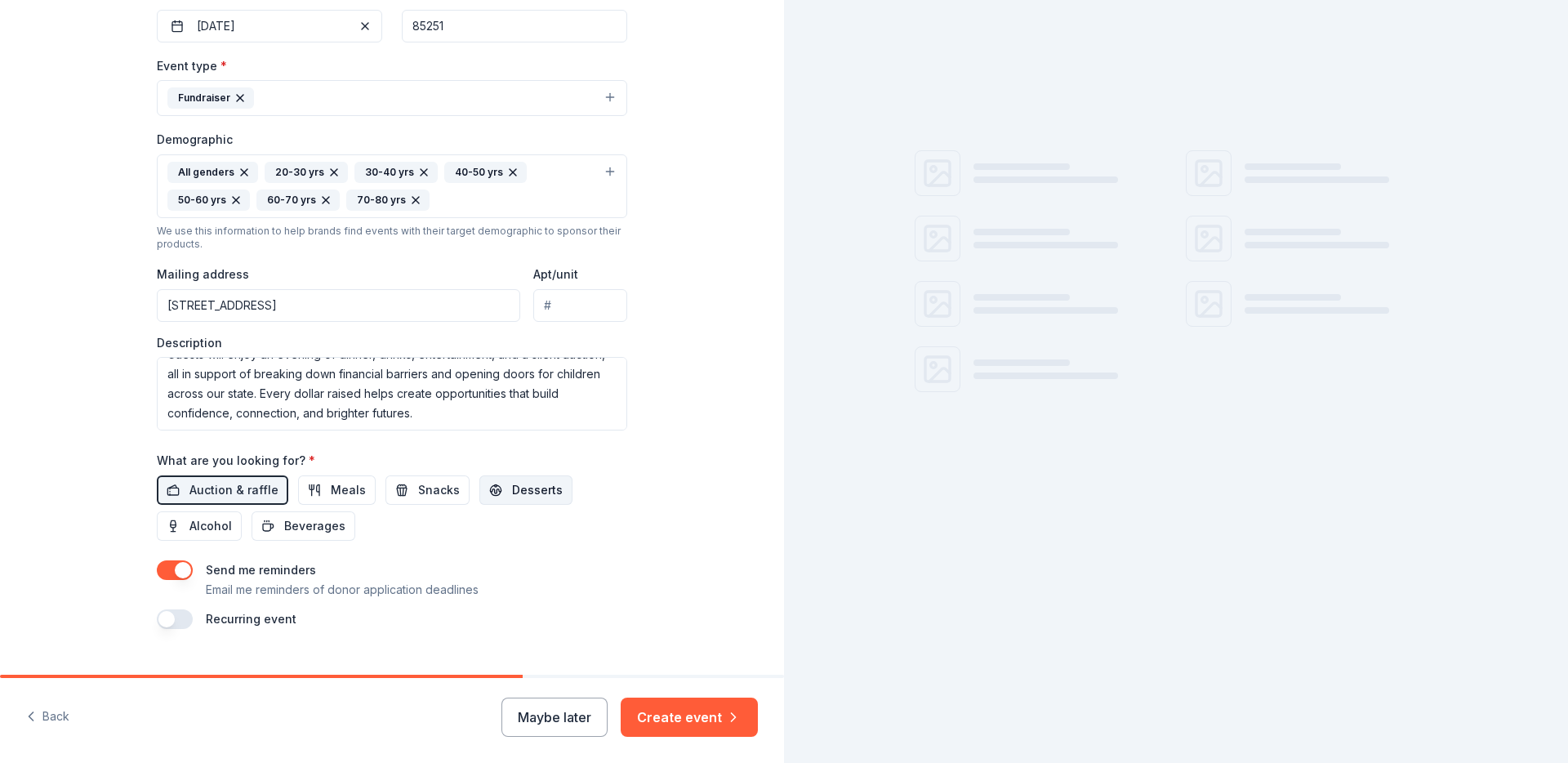
click at [519, 495] on span "Desserts" at bounding box center [537, 490] width 51 height 20
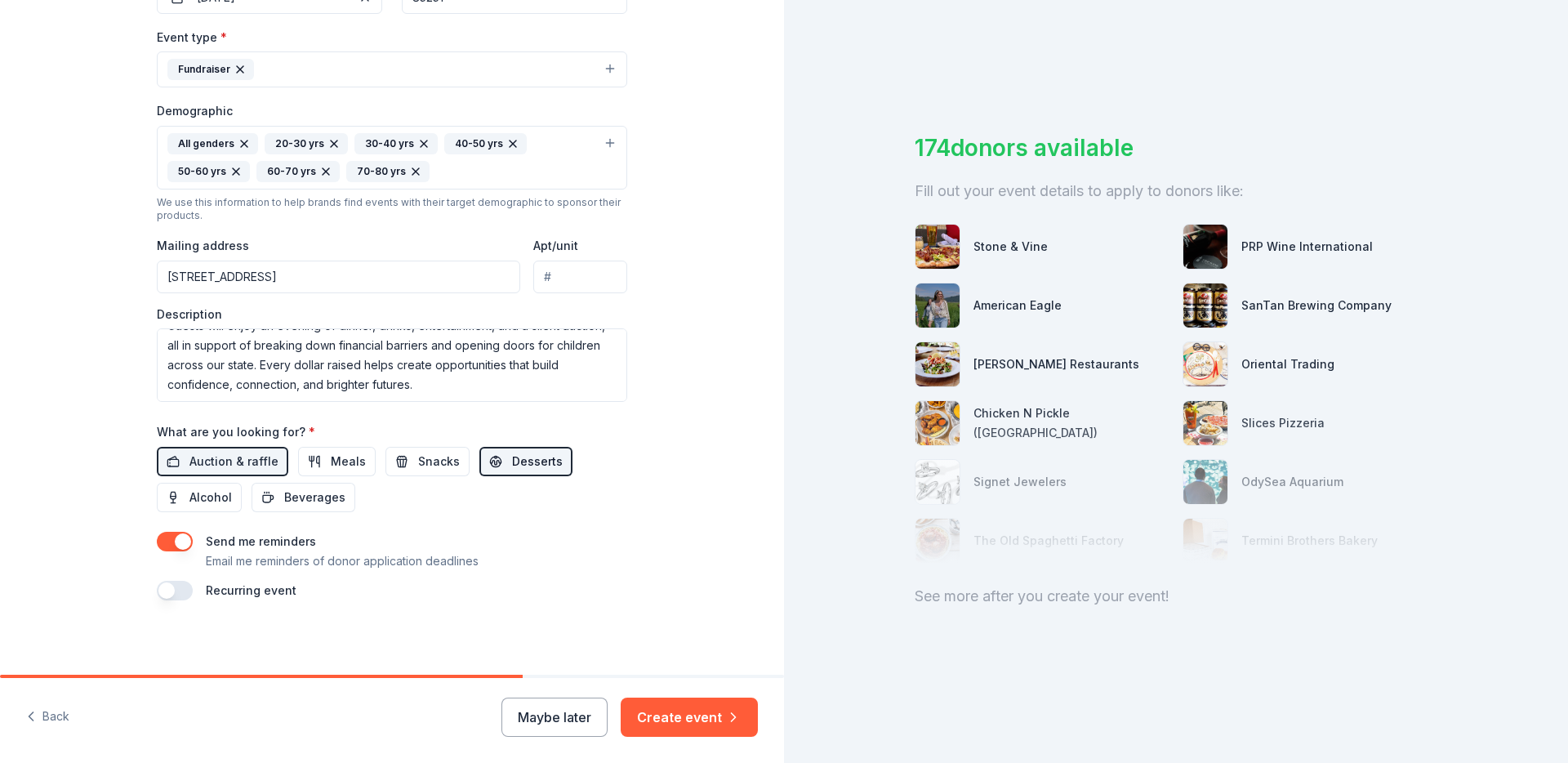
scroll to position [443, 0]
click at [176, 536] on button "button" at bounding box center [174, 537] width 36 height 20
click at [175, 584] on button "button" at bounding box center [174, 586] width 36 height 20
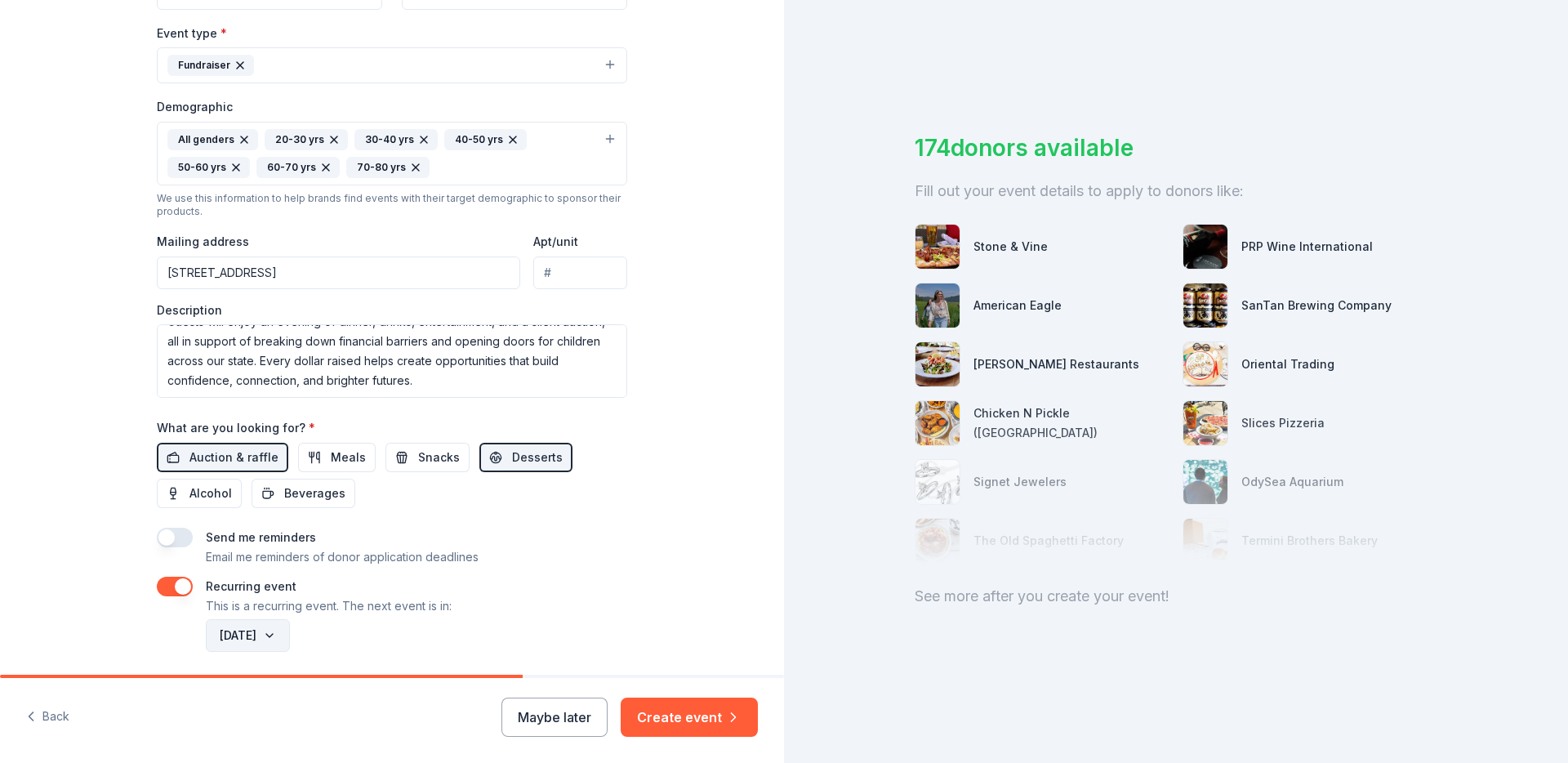
click at [290, 629] on button "[DATE]" at bounding box center [247, 636] width 84 height 33
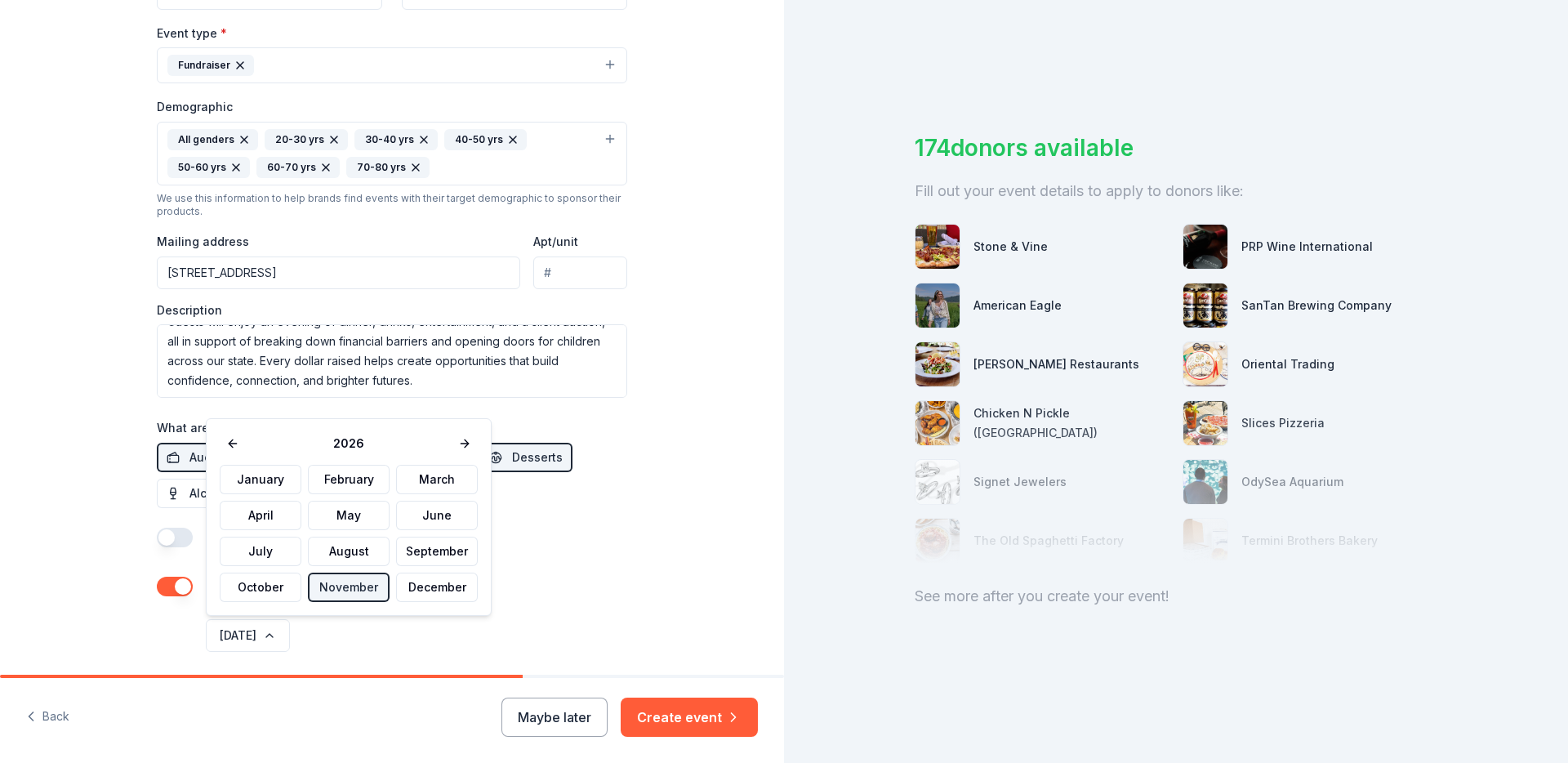
click at [377, 634] on div "[DATE]" at bounding box center [416, 635] width 425 height 39
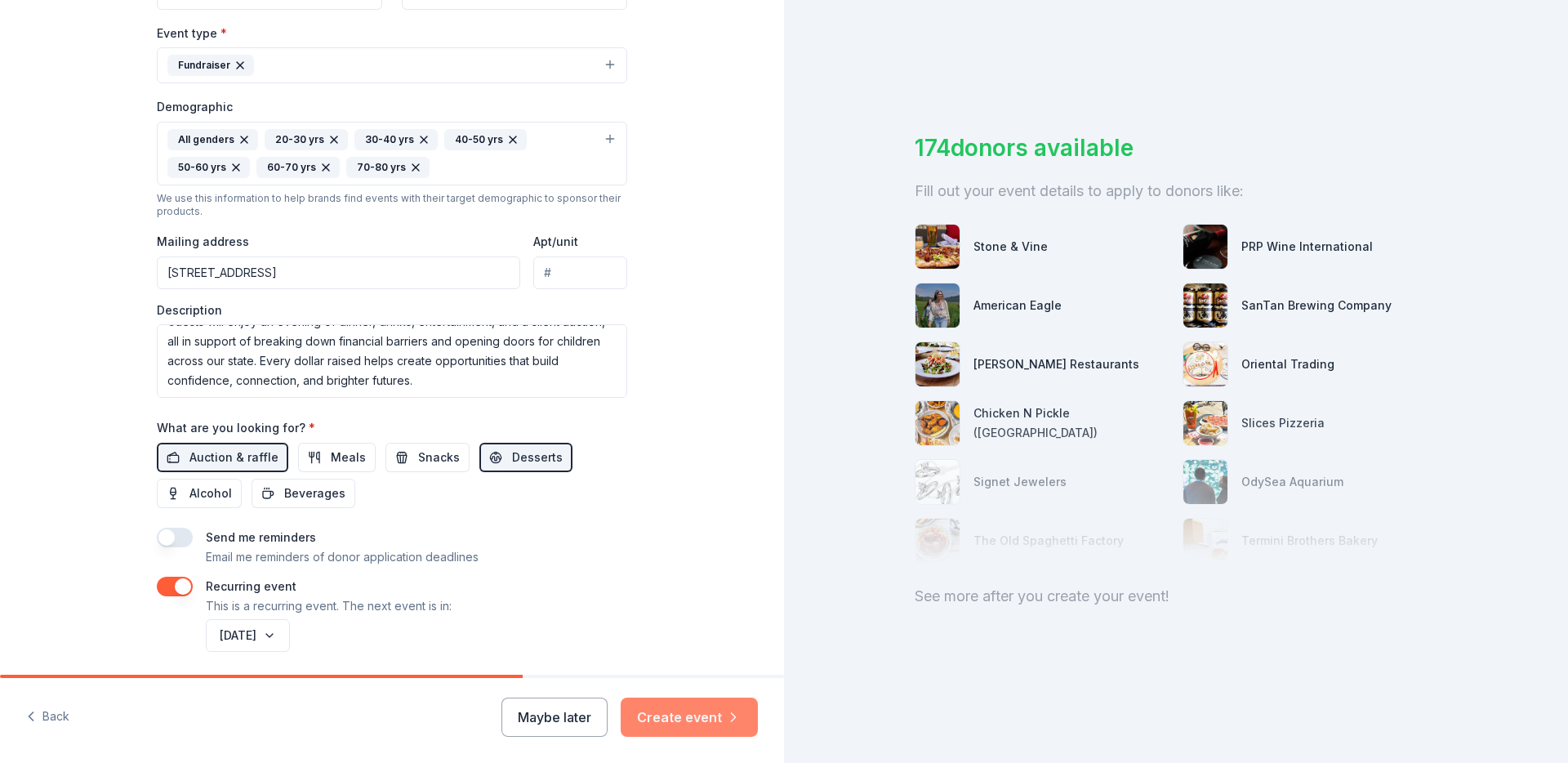
click at [714, 716] on button "Create event" at bounding box center [690, 717] width 138 height 39
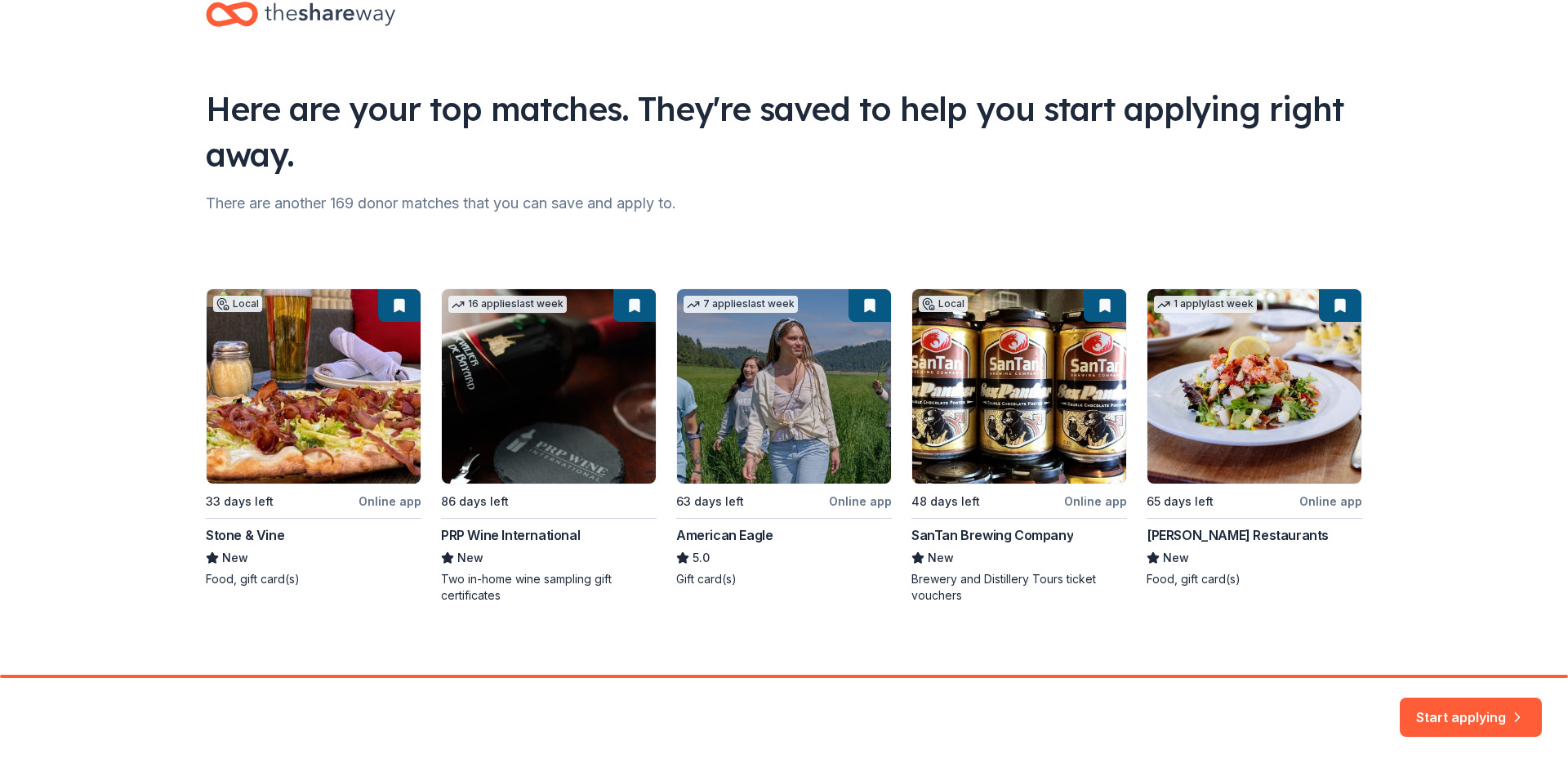
scroll to position [51, 0]
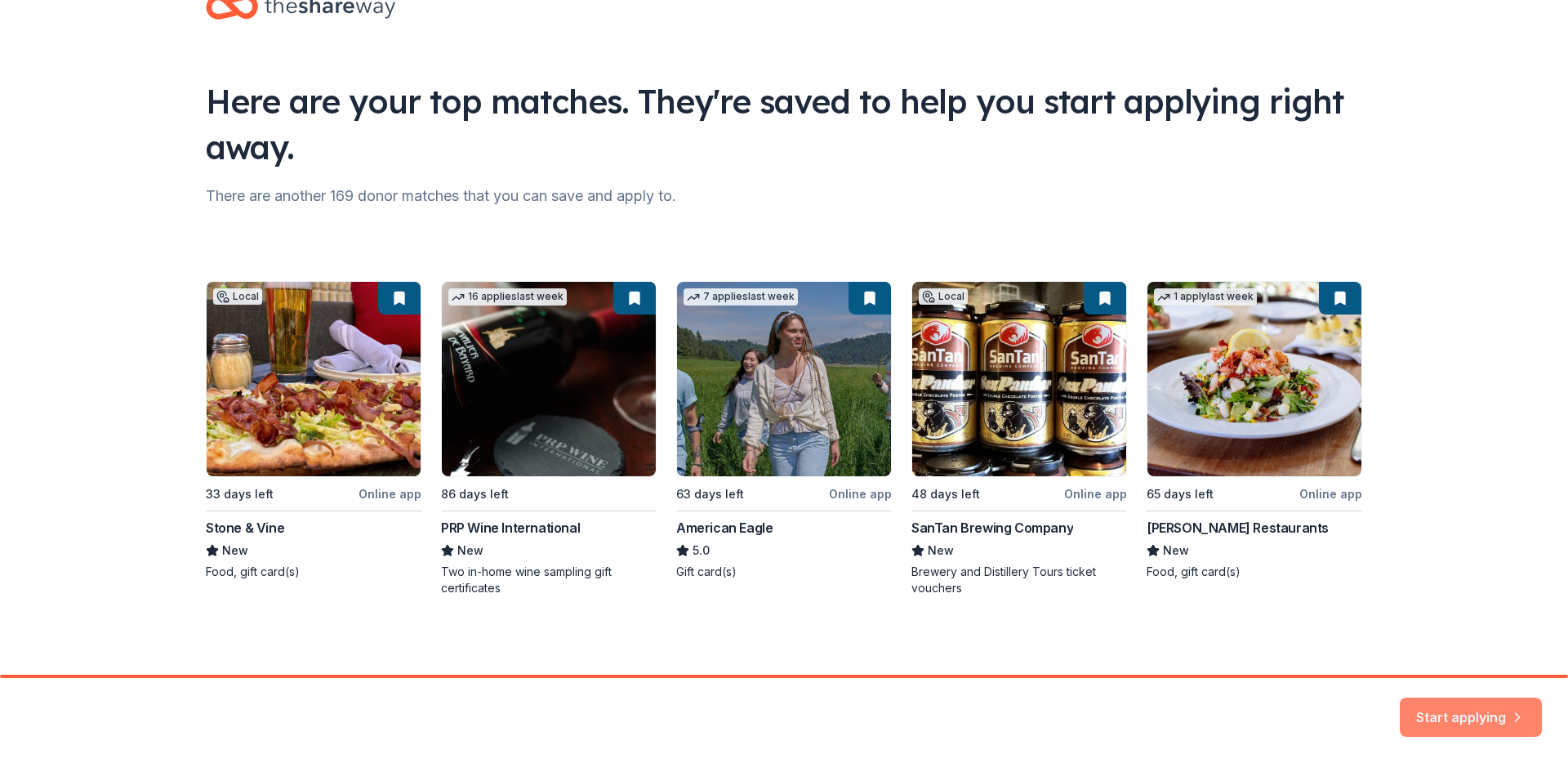
click at [1463, 719] on button "Start applying" at bounding box center [1470, 706] width 142 height 39
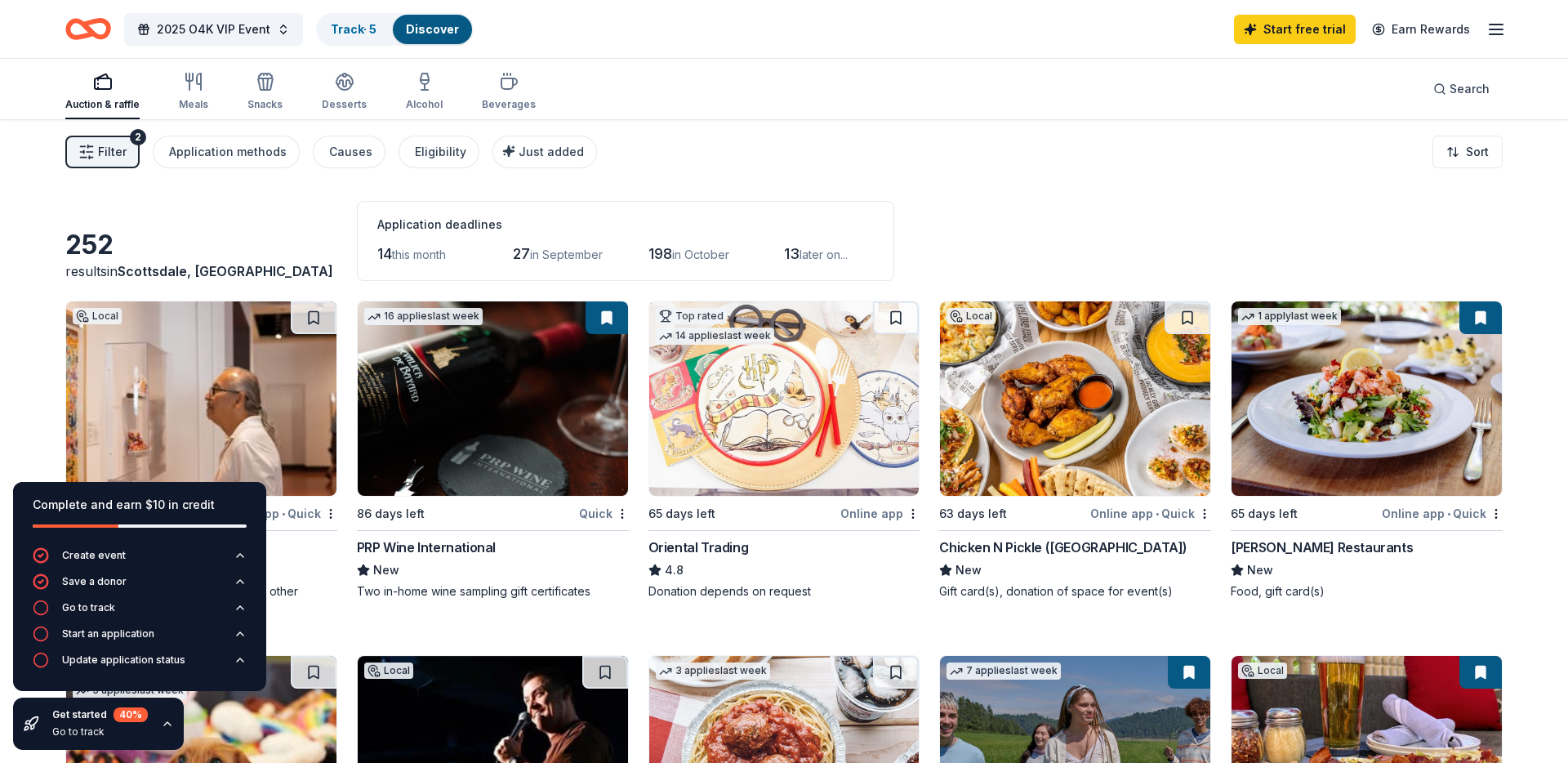
click at [169, 725] on icon "button" at bounding box center [167, 723] width 13 height 13
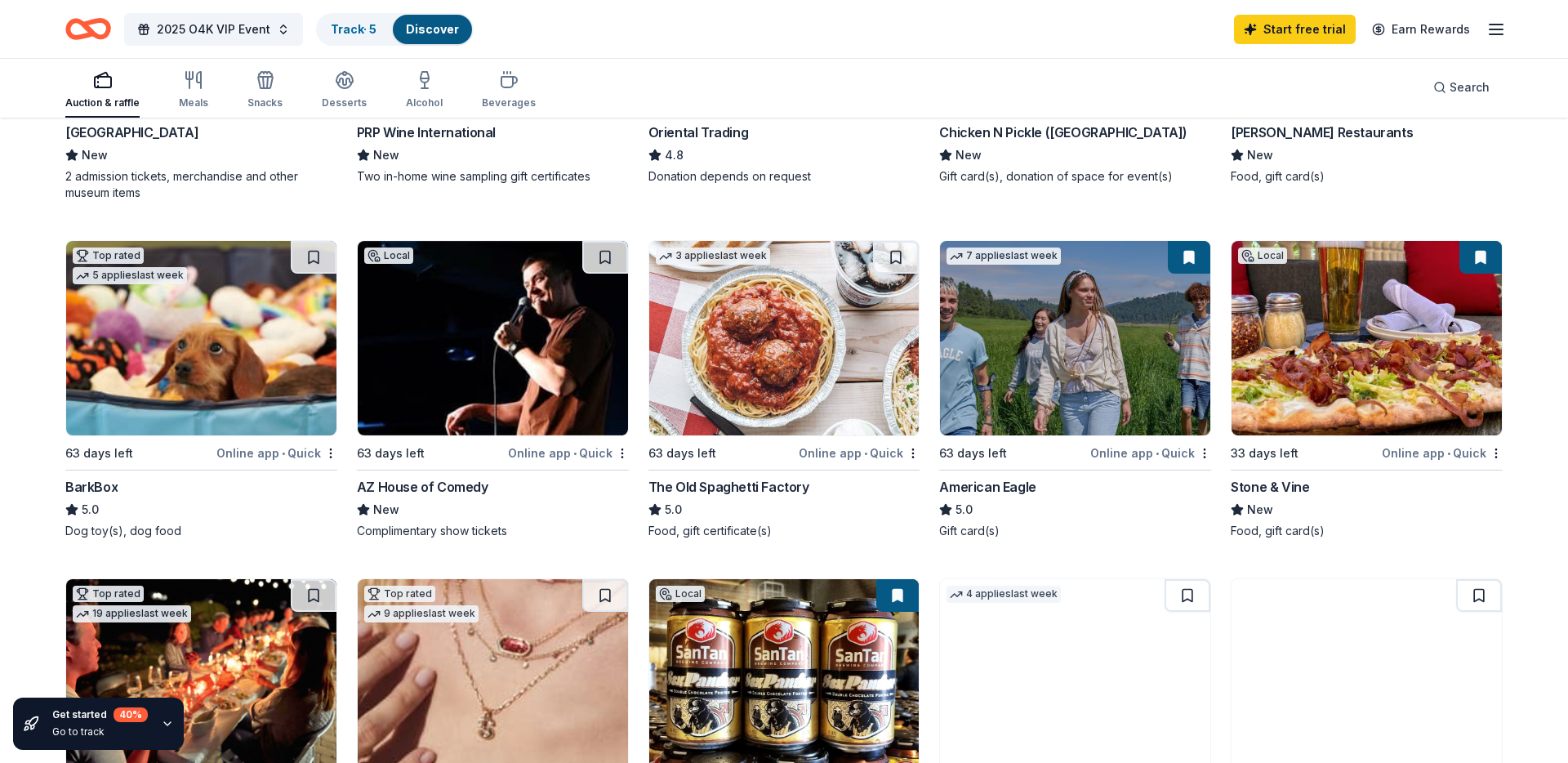
scroll to position [414, 0]
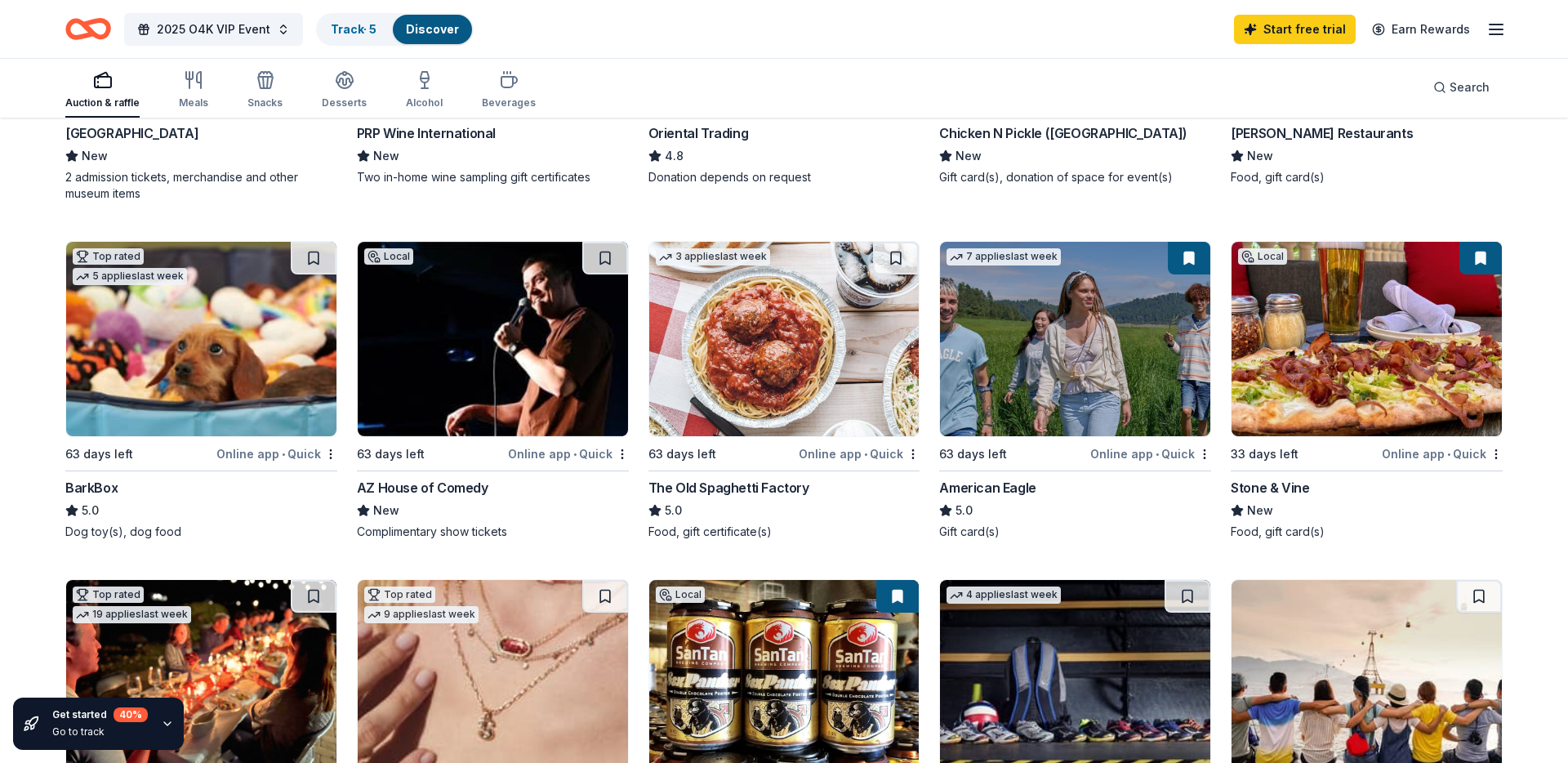
click at [242, 396] on img at bounding box center [201, 339] width 270 height 194
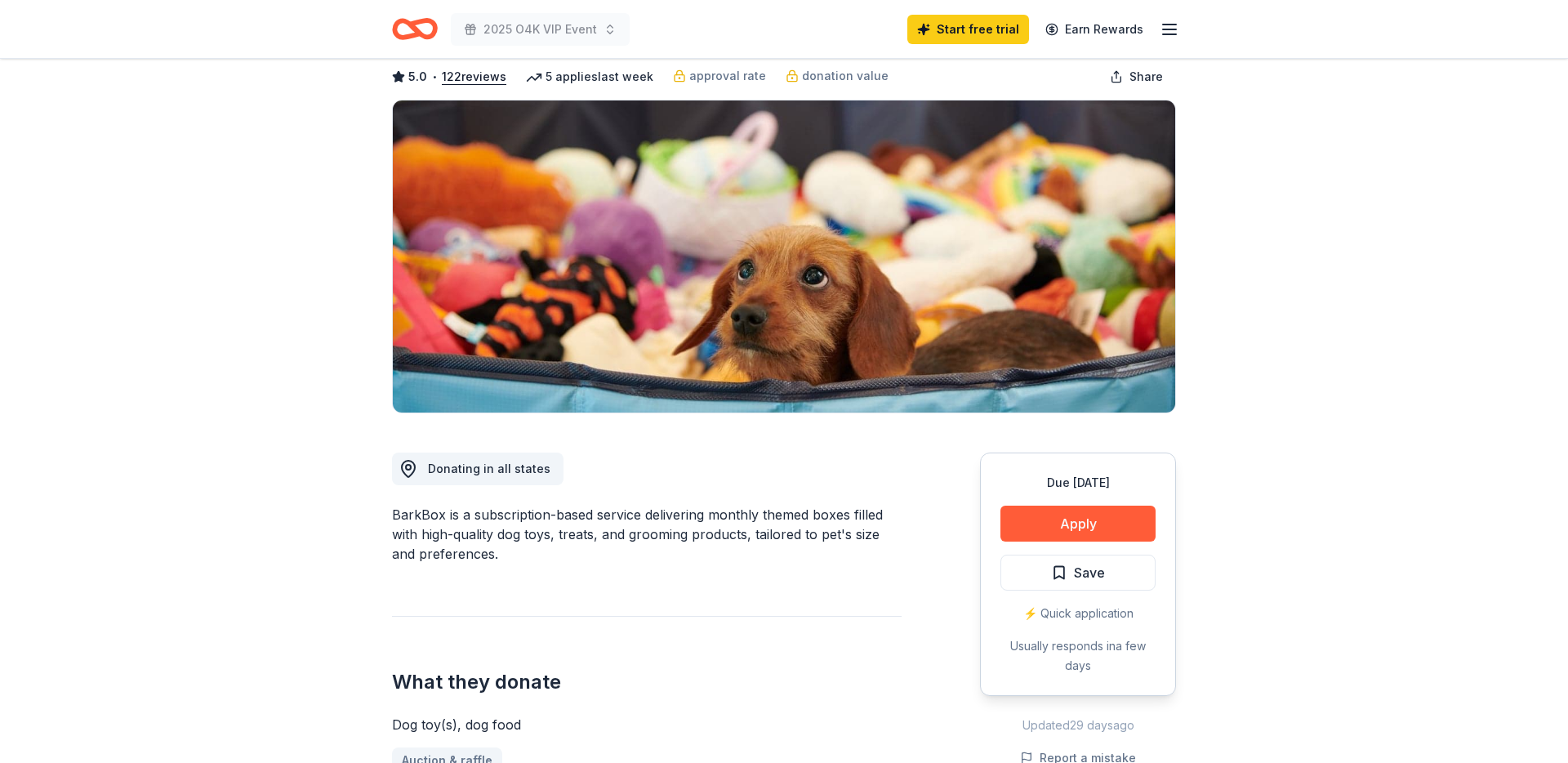
scroll to position [119, 0]
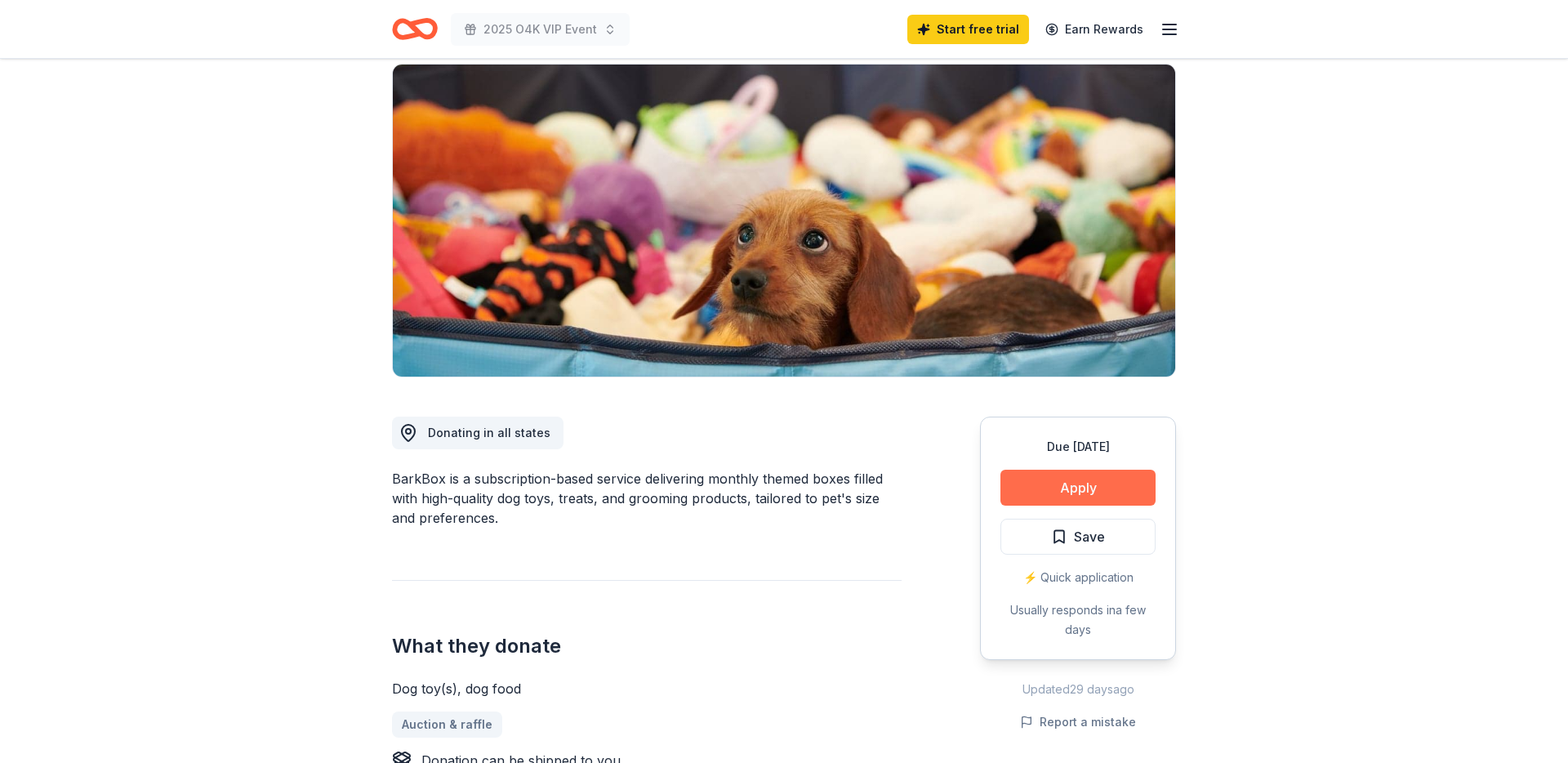
click at [1077, 489] on button "Apply" at bounding box center [1078, 487] width 155 height 36
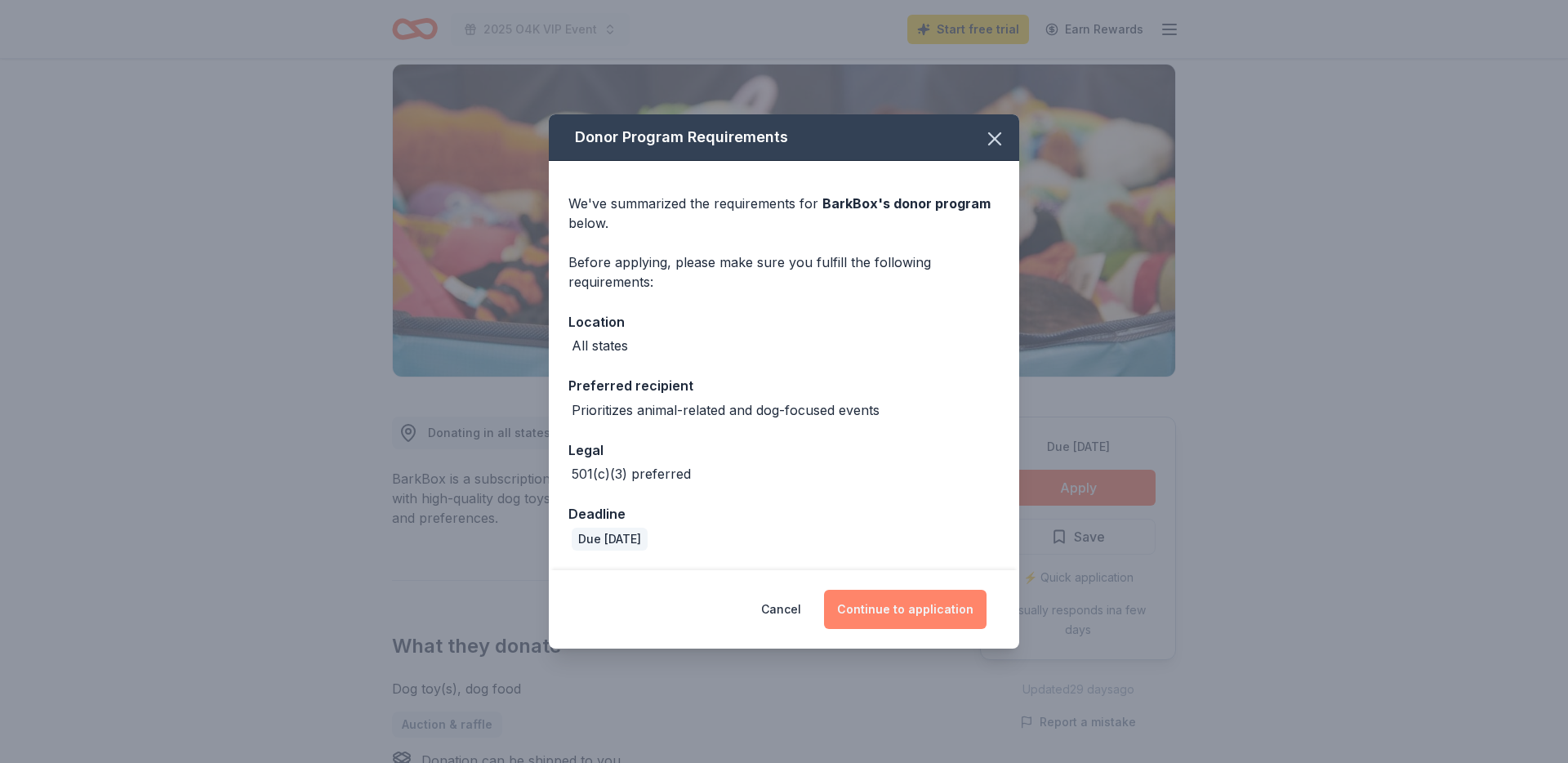
click at [930, 607] on button "Continue to application" at bounding box center [905, 609] width 163 height 39
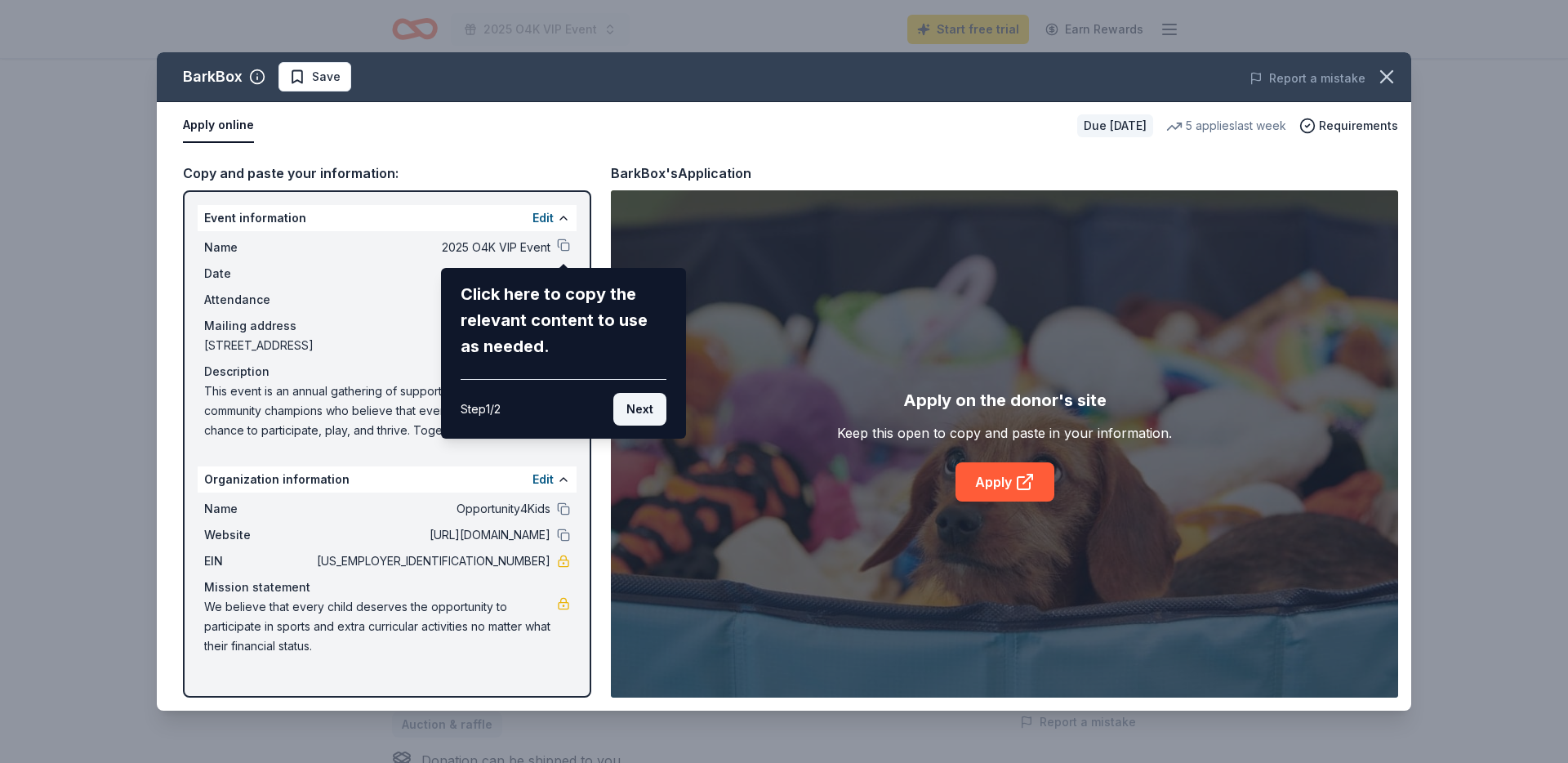
click at [642, 408] on button "Next" at bounding box center [639, 409] width 53 height 33
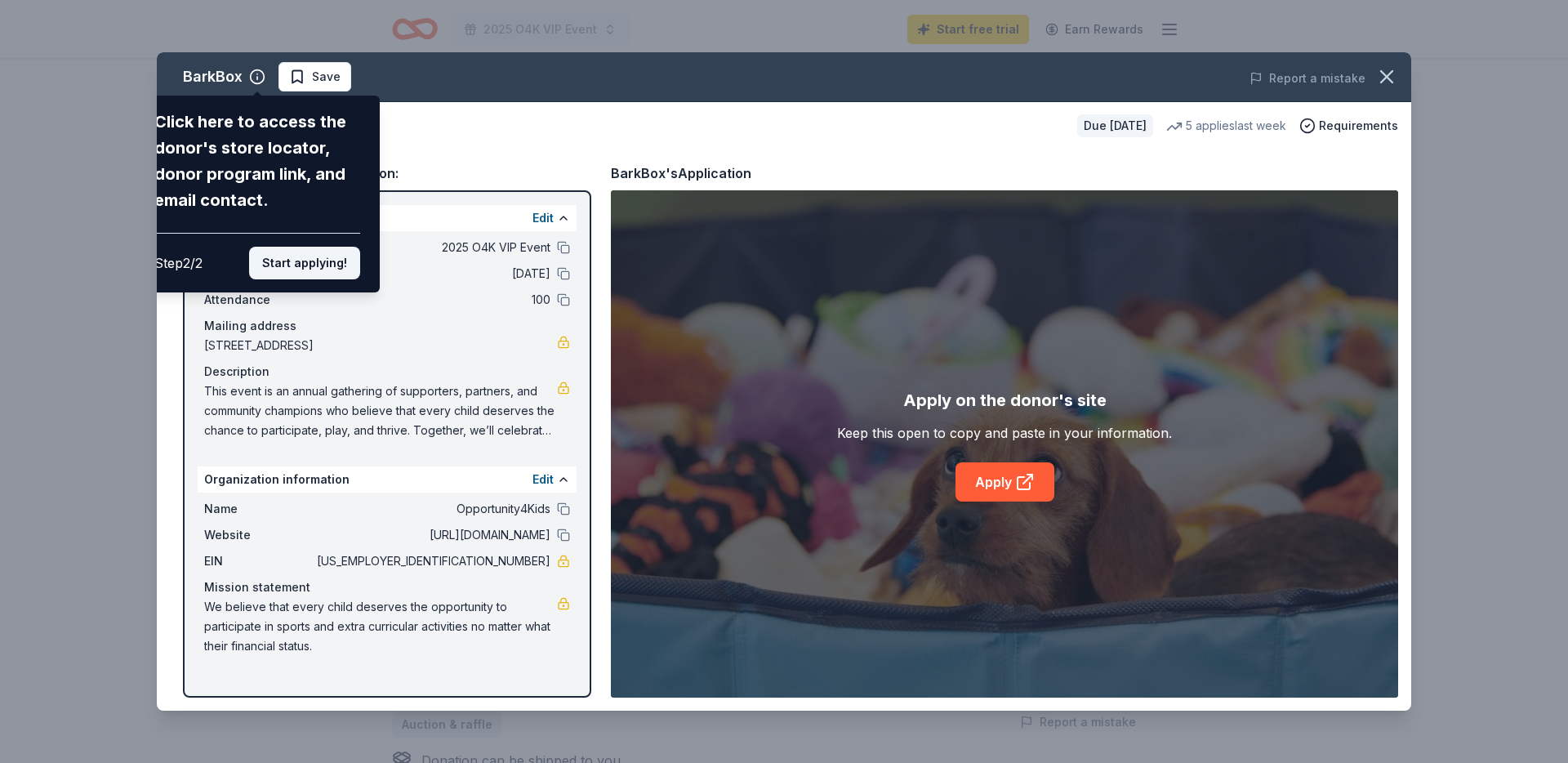
click at [302, 261] on button "Start applying!" at bounding box center [305, 263] width 112 height 33
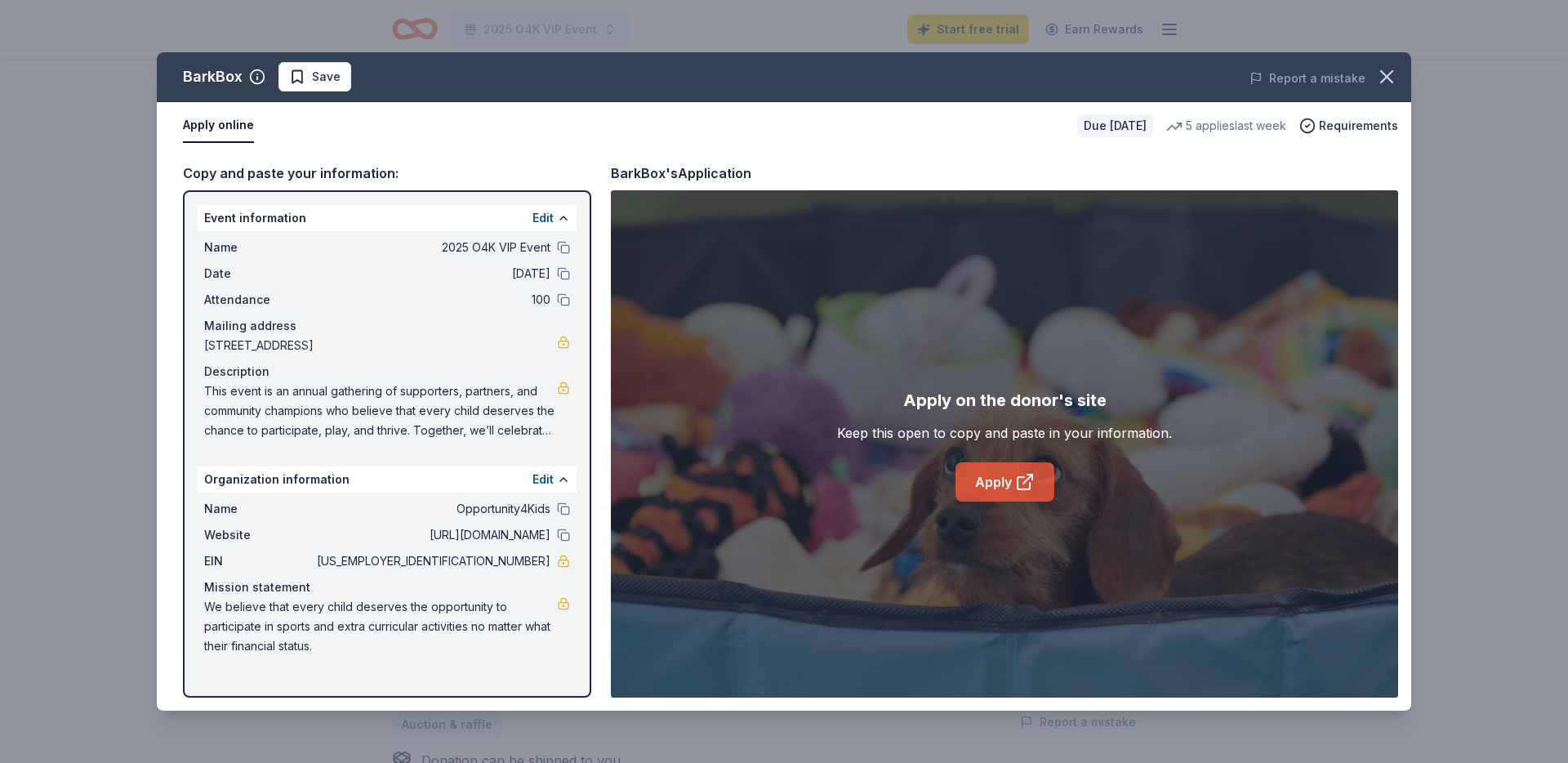
click at [1003, 482] on link "Apply" at bounding box center [1004, 482] width 98 height 39
